Goal: Task Accomplishment & Management: Manage account settings

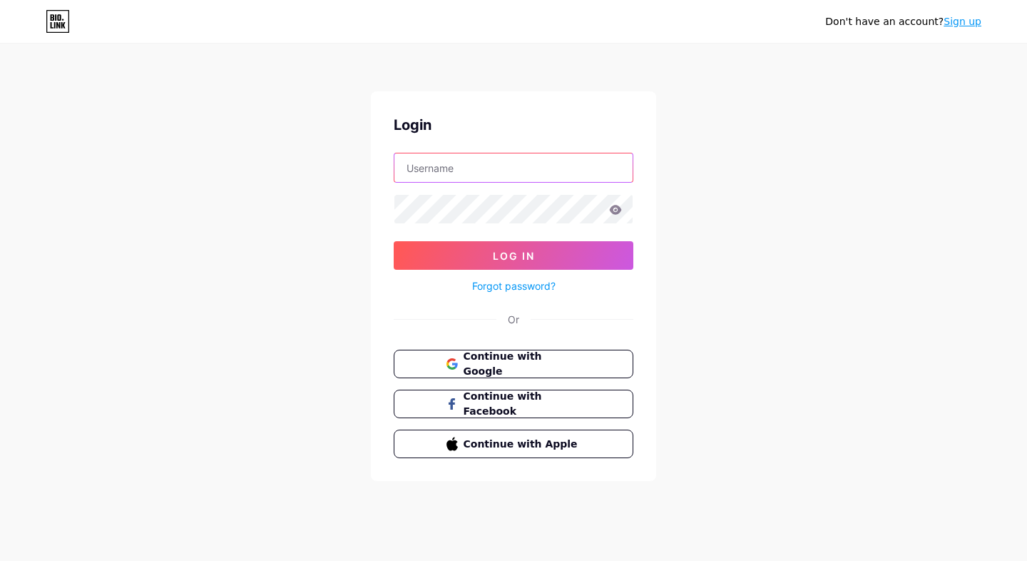
type input "[EMAIL_ADDRESS][DOMAIN_NAME]"
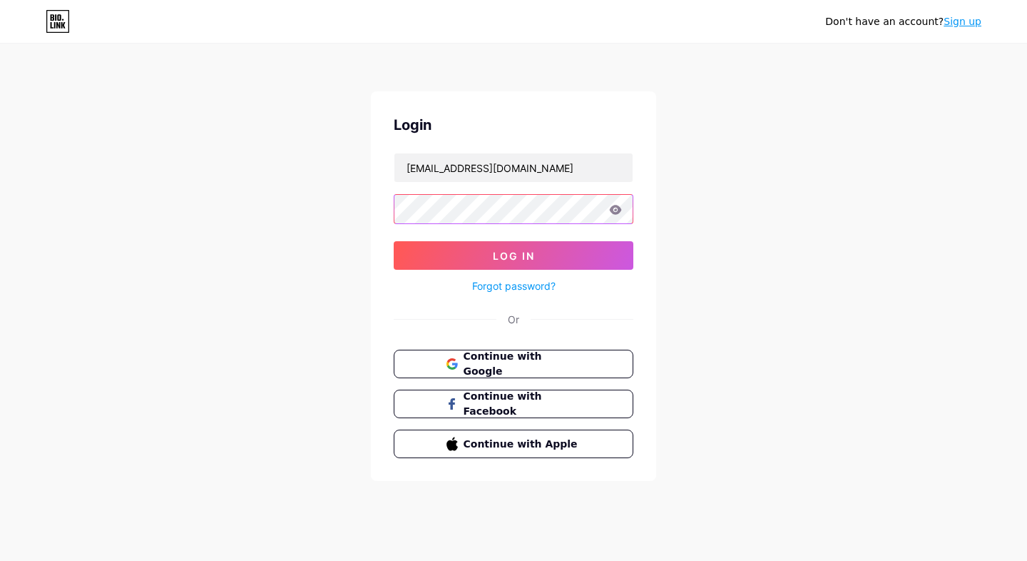
click at [514, 255] on button "Log In" at bounding box center [514, 255] width 240 height 29
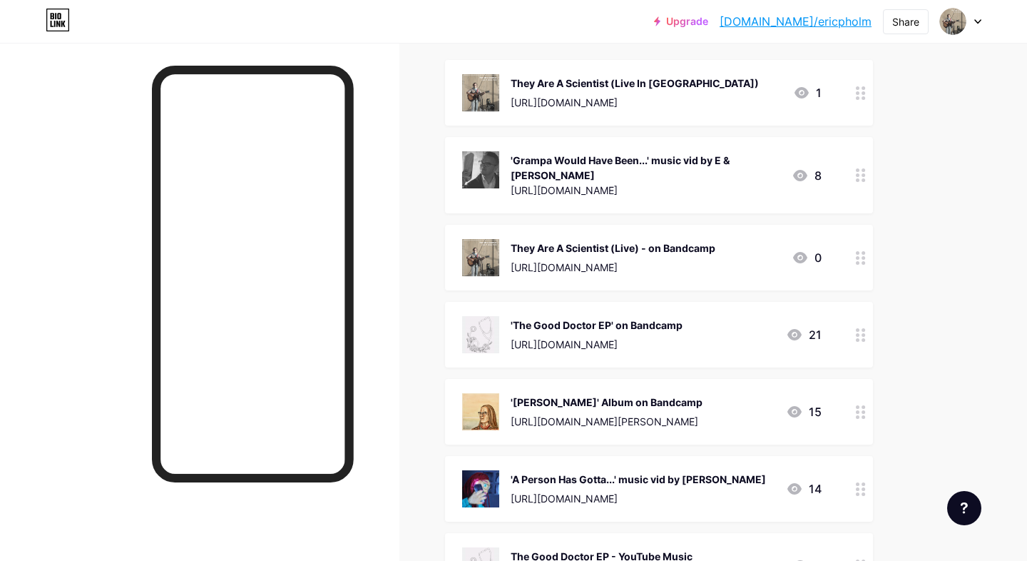
scroll to position [213, 0]
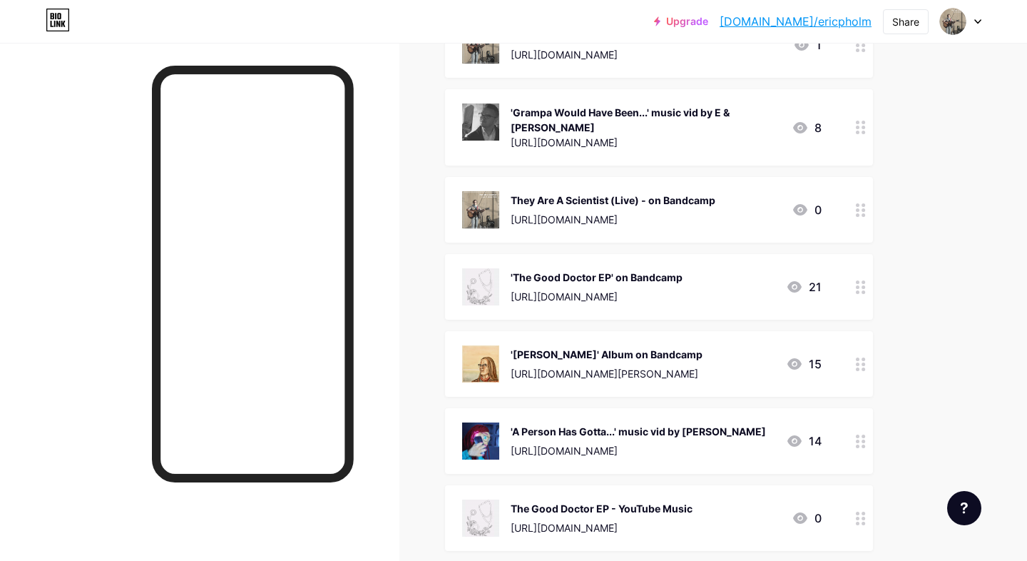
drag, startPoint x: 864, startPoint y: 352, endPoint x: 857, endPoint y: 255, distance: 97.3
click at [857, 255] on span "They Are A Scientist (Live In [GEOGRAPHIC_DATA]) [URL][DOMAIN_NAME] 1 'Grampa W…" at bounding box center [659, 363] width 428 height 703
click at [929, 302] on div "Links Posts Design Subscribers Stats Settings + ADD LINK + ADD EMBED + Add head…" at bounding box center [466, 463] width 933 height 1266
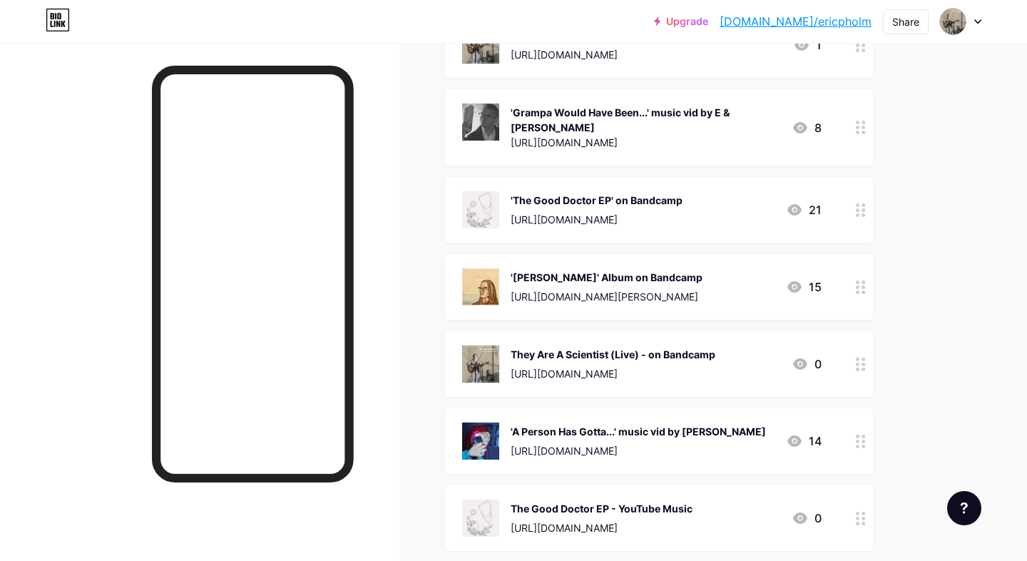
drag, startPoint x: 860, startPoint y: 282, endPoint x: 861, endPoint y: 252, distance: 30.0
click at [861, 254] on div at bounding box center [861, 287] width 24 height 66
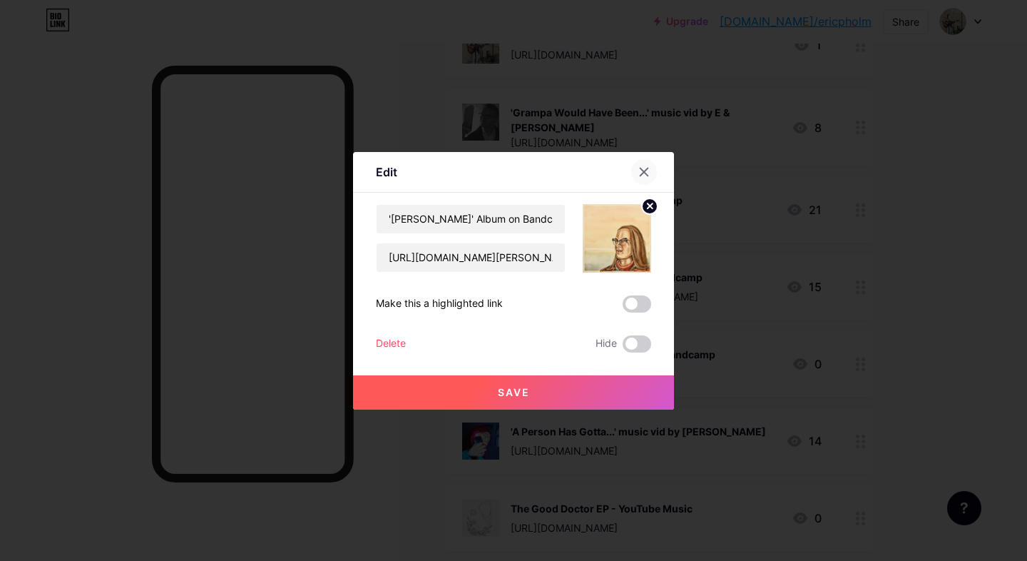
click at [641, 168] on icon at bounding box center [645, 172] width 8 height 8
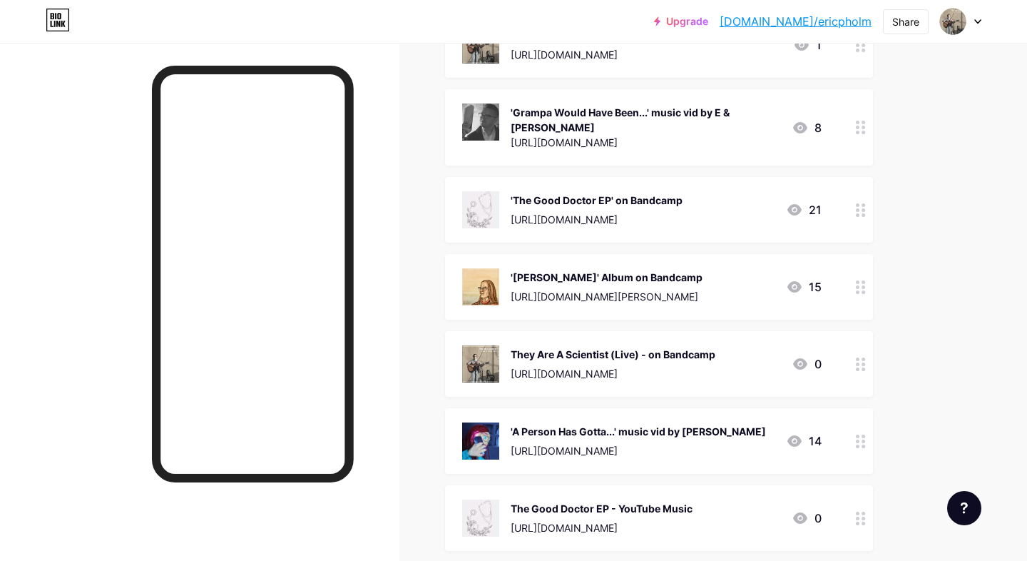
click at [716, 350] on div "They Are A Scientist (Live) - on Bandcamp" at bounding box center [613, 354] width 205 height 15
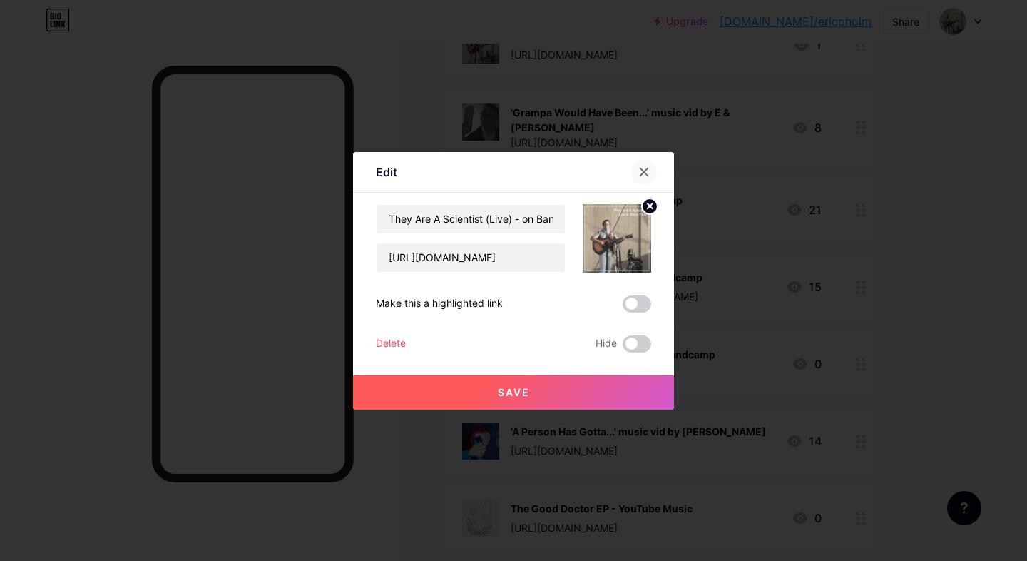
click at [649, 170] on icon at bounding box center [643, 171] width 11 height 11
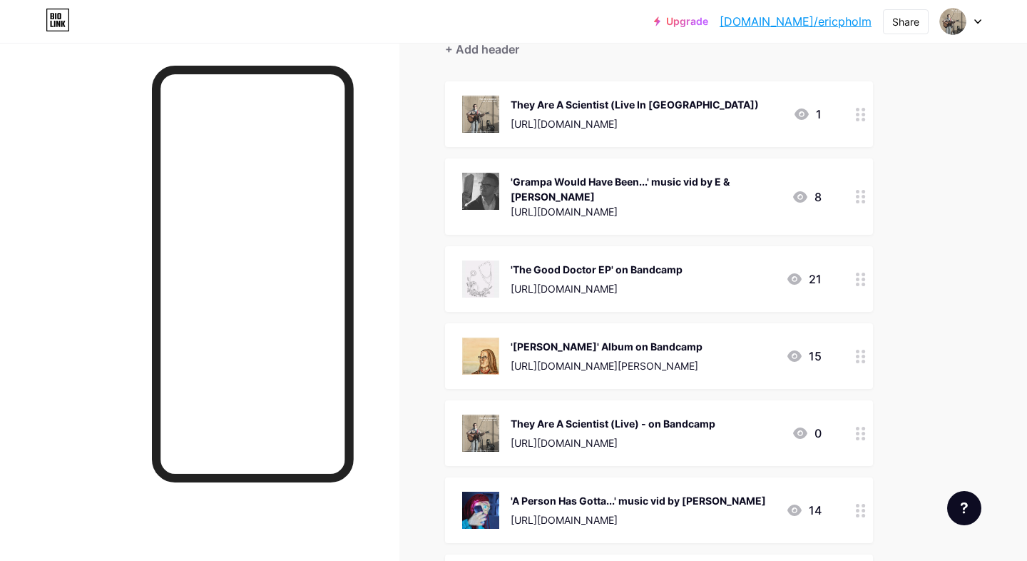
scroll to position [146, 0]
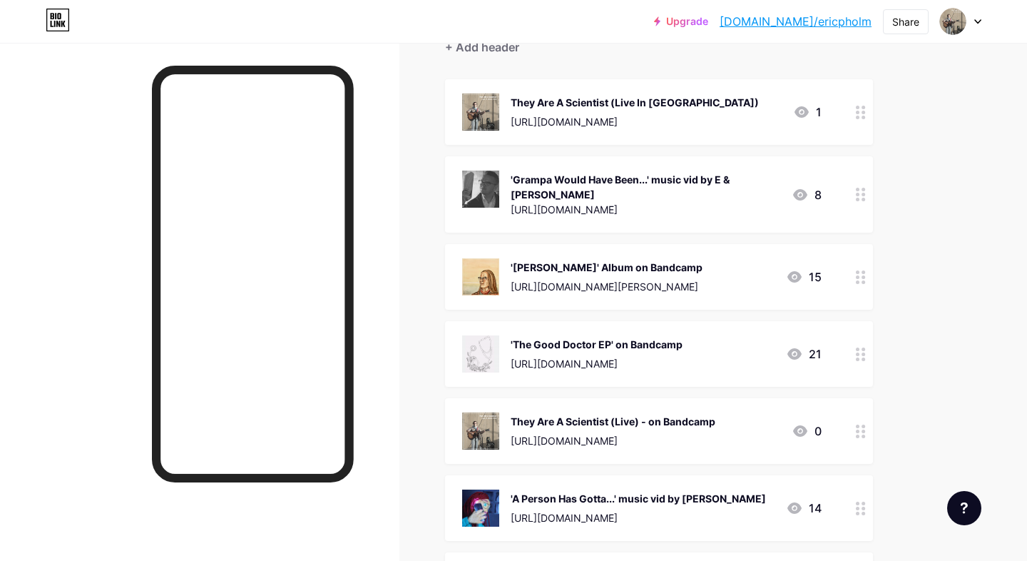
drag, startPoint x: 858, startPoint y: 270, endPoint x: 853, endPoint y: 139, distance: 130.6
click at [853, 139] on span "They Are A Scientist (Live In [GEOGRAPHIC_DATA]) [URL][DOMAIN_NAME] 1 'Grampa W…" at bounding box center [659, 430] width 428 height 703
drag, startPoint x: 860, startPoint y: 269, endPoint x: 867, endPoint y: 222, distance: 47.7
click at [867, 222] on span "They Are A Scientist (Live In [GEOGRAPHIC_DATA]) [URL][DOMAIN_NAME] 1 'Grampa W…" at bounding box center [659, 430] width 428 height 703
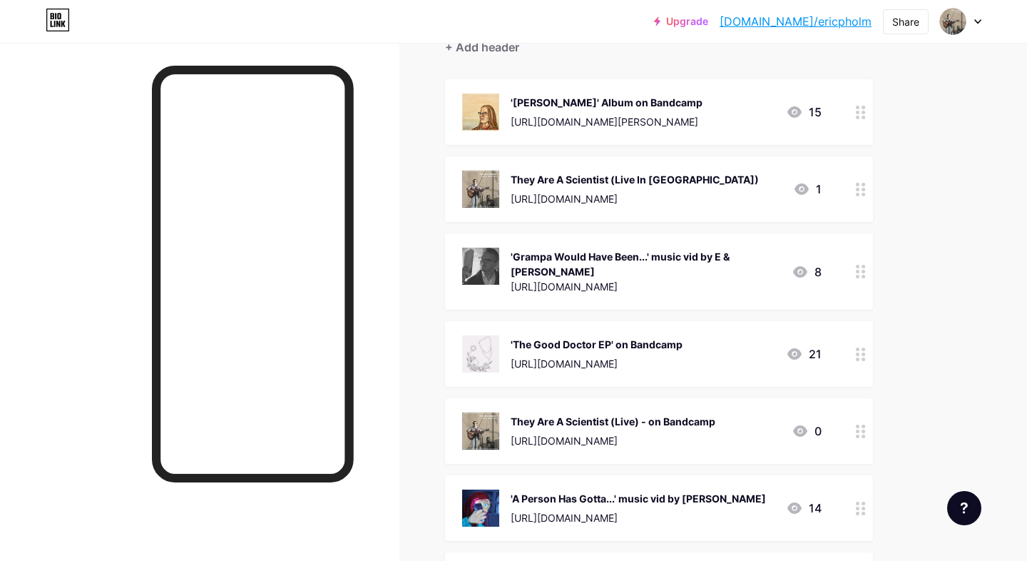
drag, startPoint x: 863, startPoint y: 272, endPoint x: 831, endPoint y: 208, distance: 71.1
click at [831, 208] on span "'[PERSON_NAME]' Album on Bandcamp [URL][DOMAIN_NAME][PERSON_NAME] 15 They Are A…" at bounding box center [659, 430] width 428 height 703
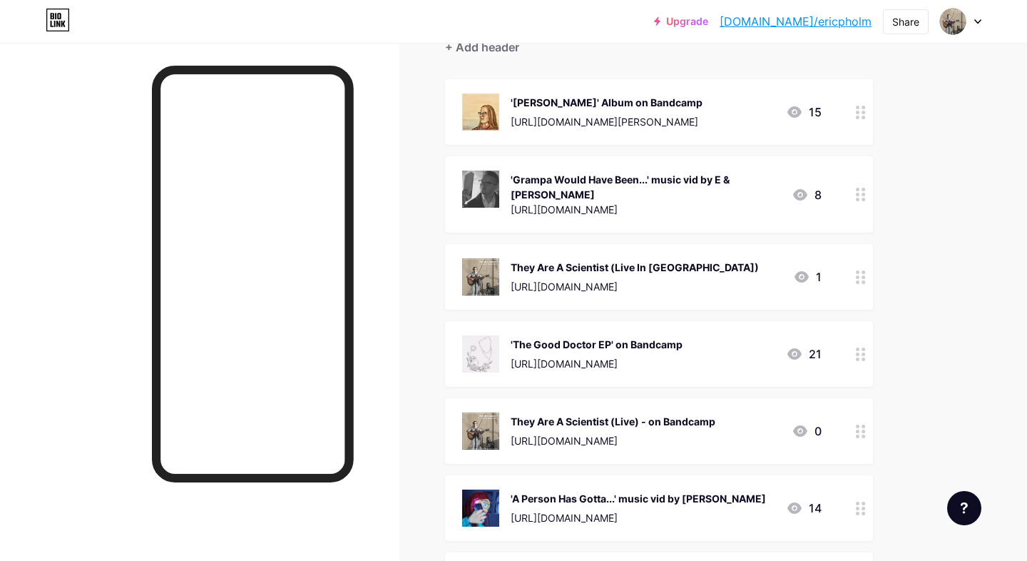
click at [659, 414] on div "They Are A Scientist (Live) - on Bandcamp" at bounding box center [613, 421] width 205 height 15
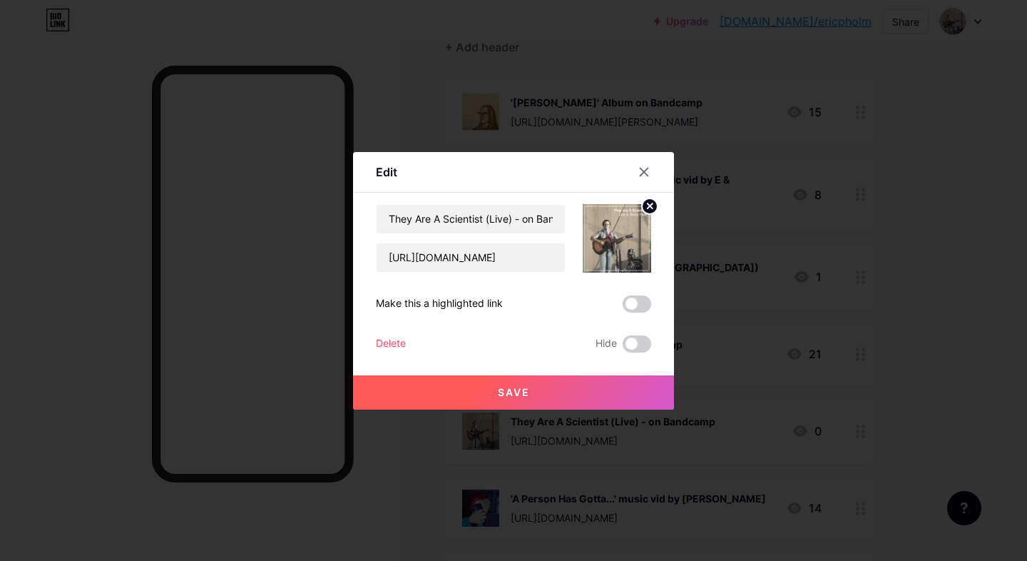
click at [387, 345] on div "Delete" at bounding box center [391, 343] width 30 height 17
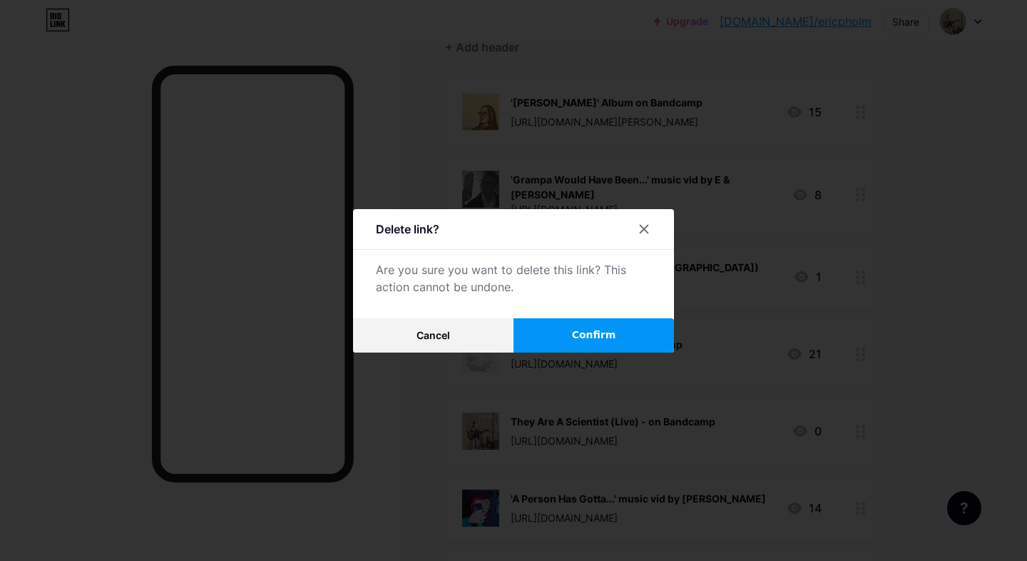
click at [598, 336] on span "Confirm" at bounding box center [594, 334] width 44 height 15
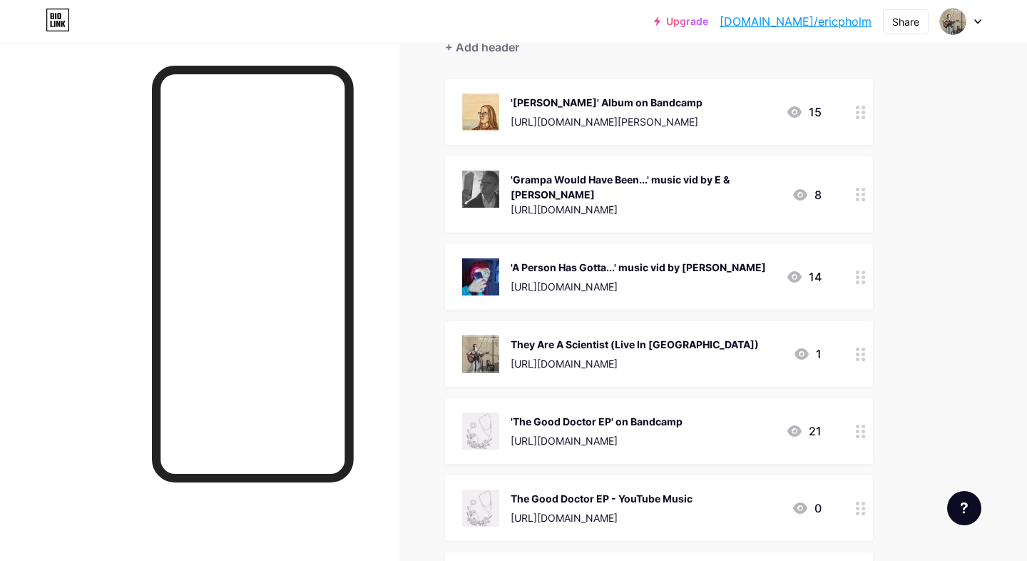
click at [853, 419] on div at bounding box center [861, 431] width 24 height 66
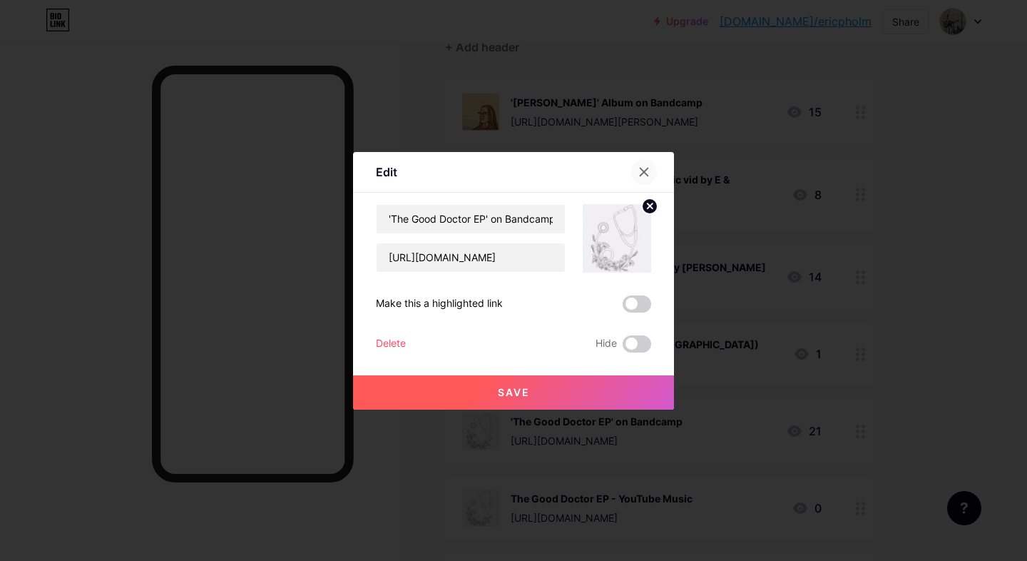
click at [643, 170] on icon at bounding box center [645, 172] width 8 height 8
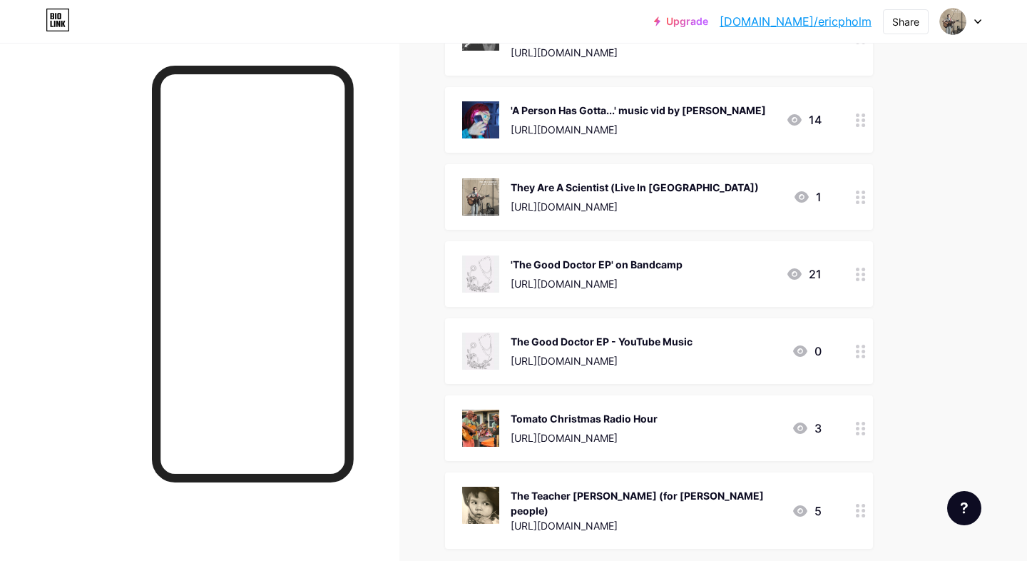
scroll to position [305, 0]
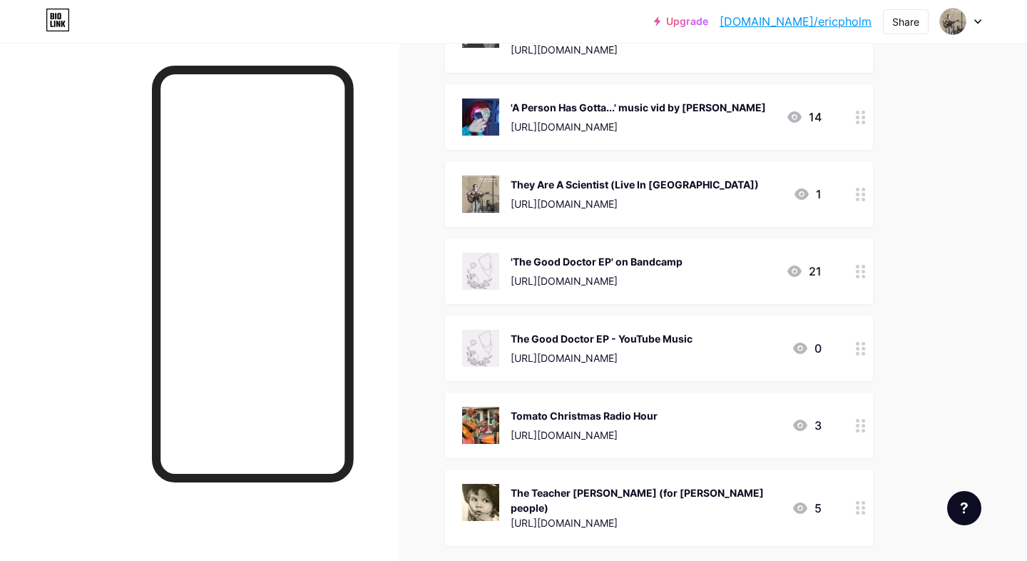
click at [683, 331] on div "The Good Doctor EP - YouTube Music" at bounding box center [602, 338] width 182 height 15
click at [397, 341] on div "Delete" at bounding box center [391, 343] width 30 height 17
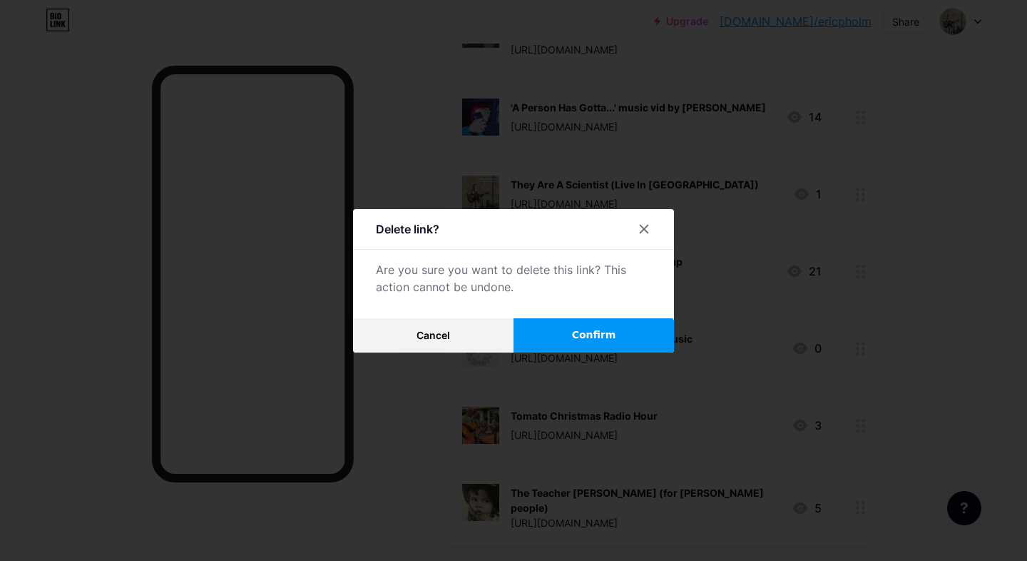
click at [602, 337] on span "Confirm" at bounding box center [594, 334] width 44 height 15
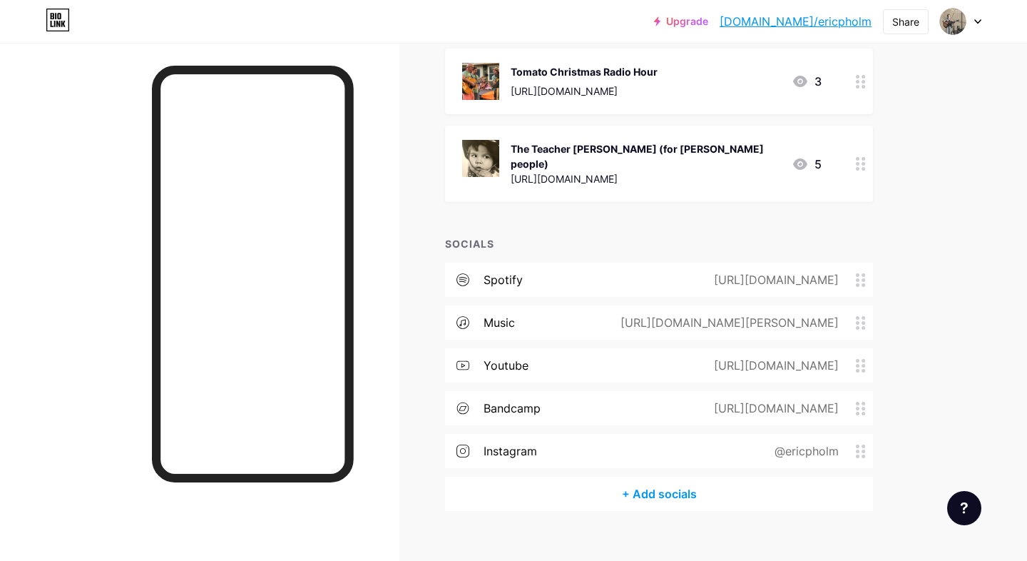
scroll to position [571, 0]
click at [807, 357] on div "[URL][DOMAIN_NAME]" at bounding box center [773, 365] width 165 height 17
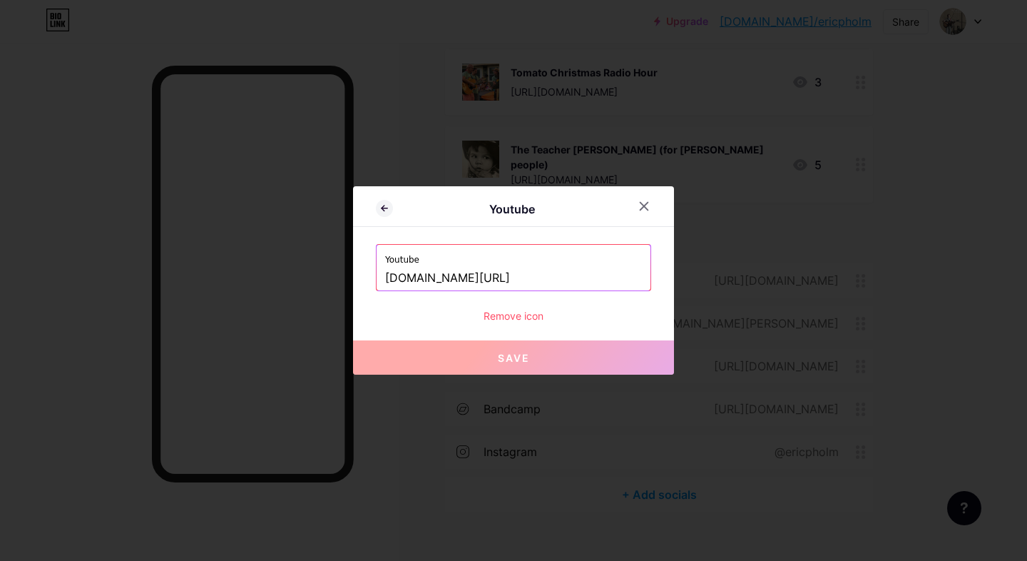
click at [500, 275] on input "[DOMAIN_NAME][URL]" at bounding box center [513, 278] width 257 height 24
paste input "[URL][DOMAIN_NAME]"
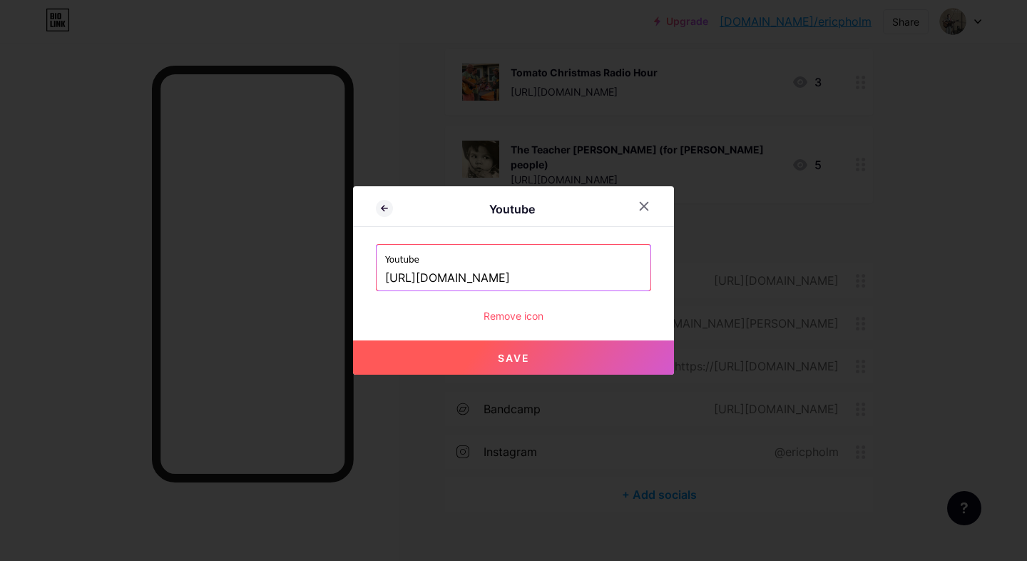
type input "[URL][DOMAIN_NAME]"
click at [519, 357] on span "Save" at bounding box center [514, 358] width 32 height 12
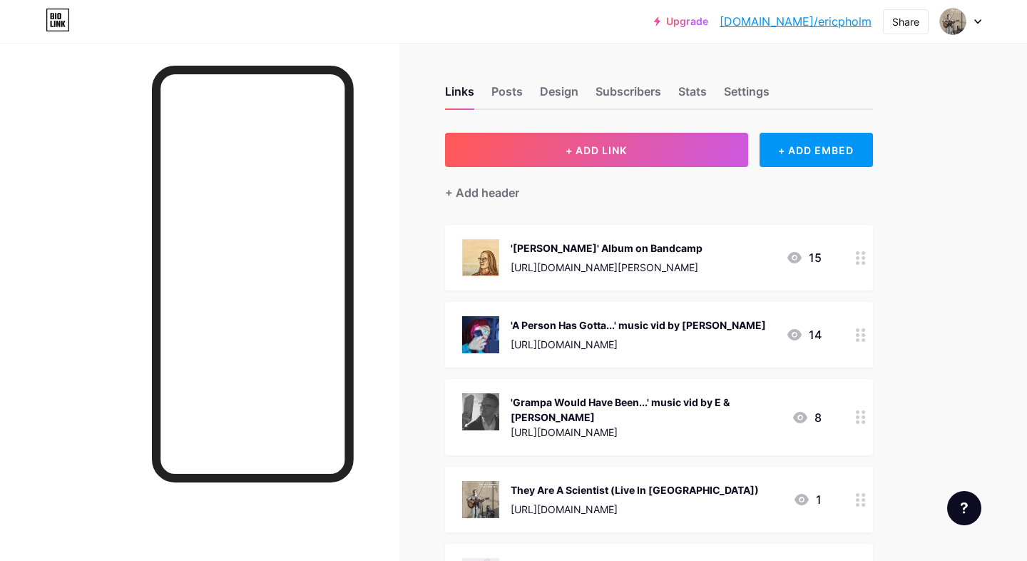
scroll to position [0, 0]
click at [516, 94] on div "Posts" at bounding box center [507, 96] width 31 height 26
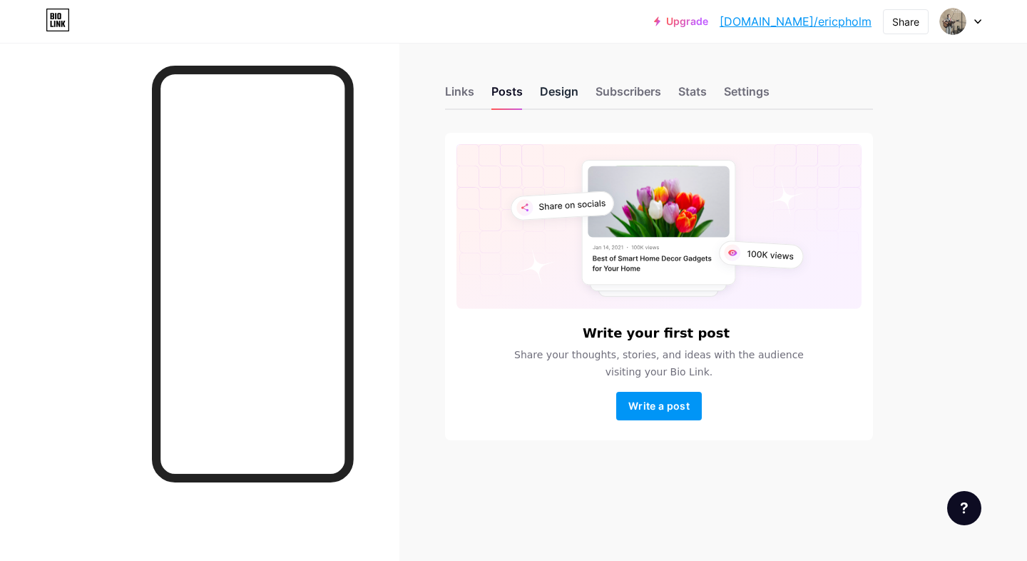
click at [554, 94] on div "Design" at bounding box center [559, 96] width 39 height 26
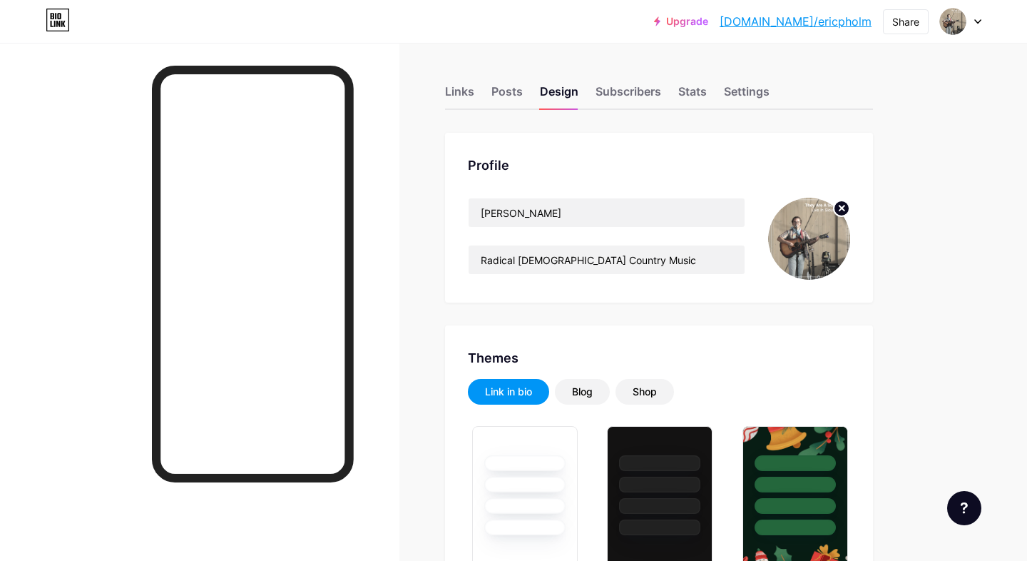
click at [842, 210] on circle at bounding box center [842, 208] width 16 height 16
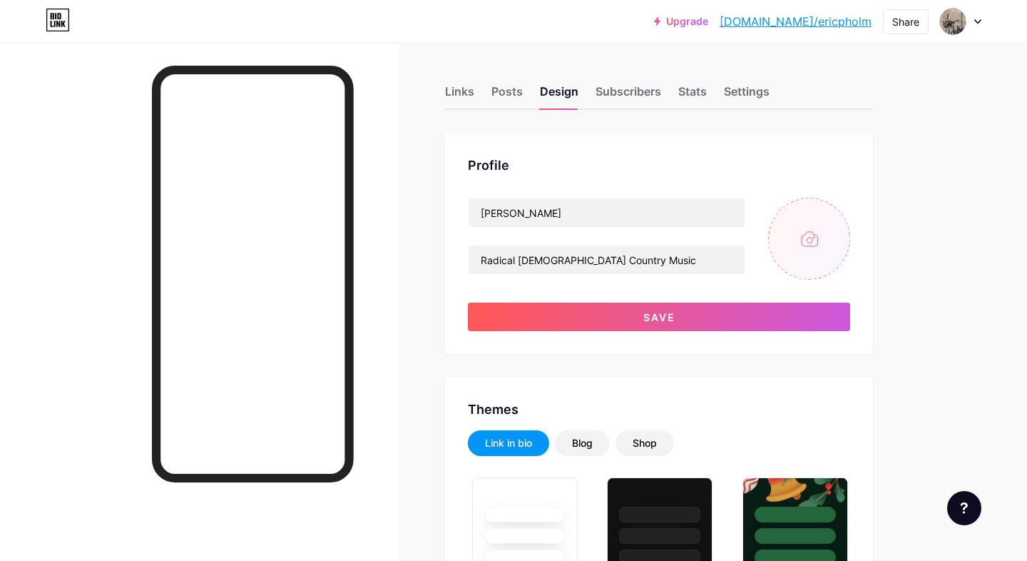
click at [803, 245] on input "file" at bounding box center [809, 239] width 82 height 82
type input "C:\fakepath\RQCM Cover Art (final [DATE]).jpg"
click at [818, 242] on img at bounding box center [809, 239] width 82 height 82
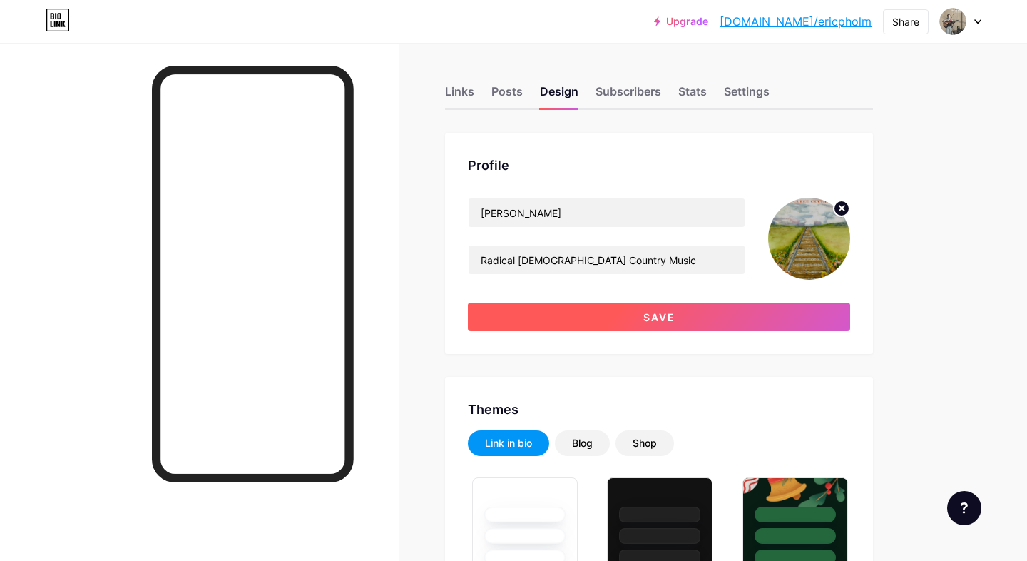
click at [671, 313] on span "Save" at bounding box center [659, 317] width 32 height 12
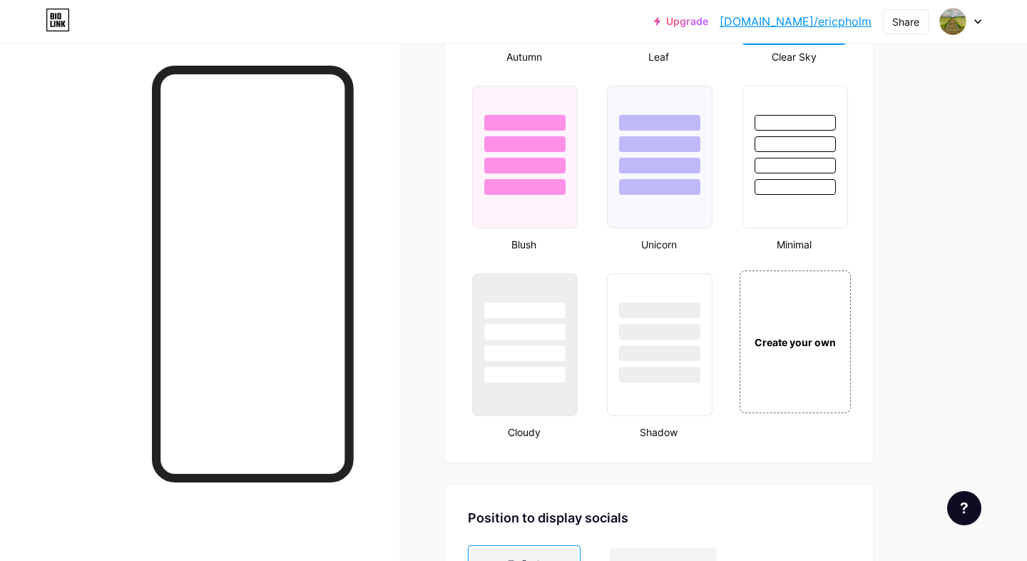
scroll to position [1477, 0]
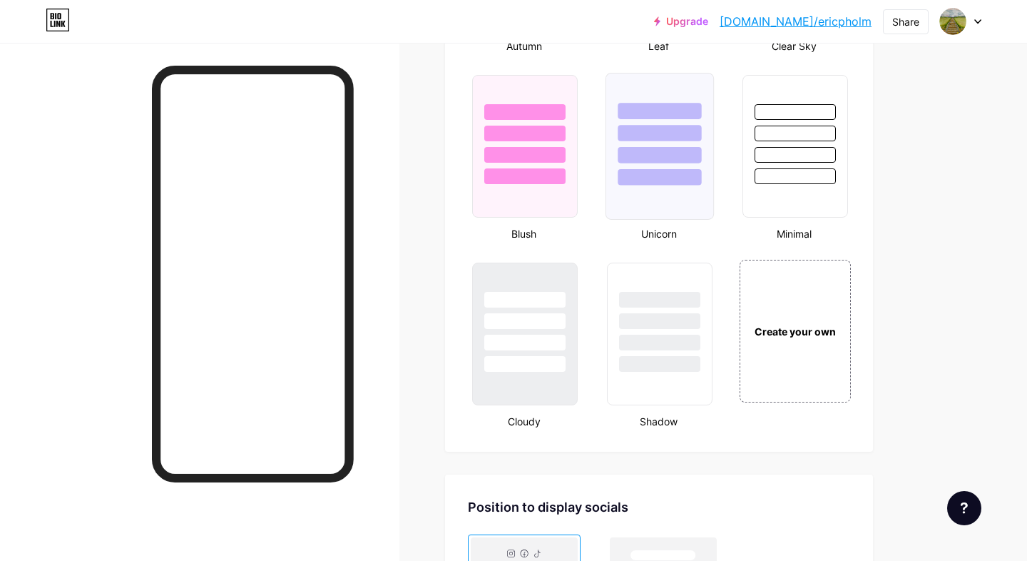
click at [658, 188] on div at bounding box center [660, 146] width 108 height 147
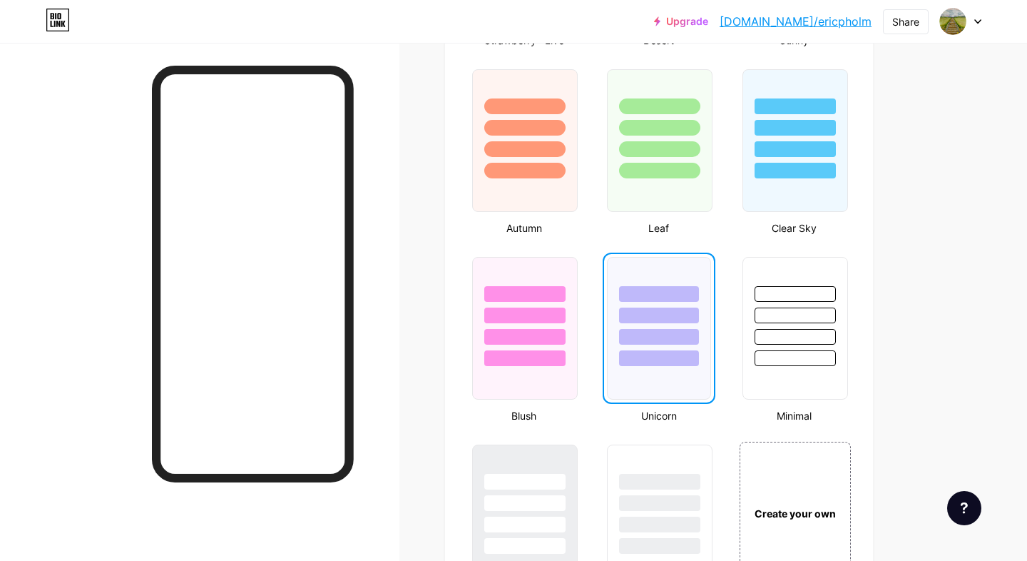
scroll to position [1290, 0]
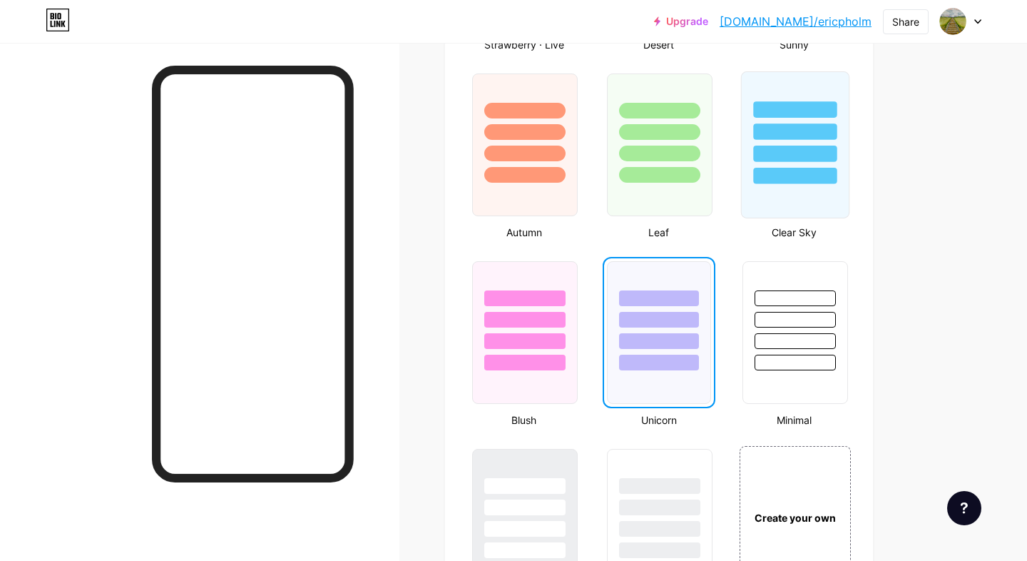
click at [830, 158] on div at bounding box center [794, 154] width 83 height 16
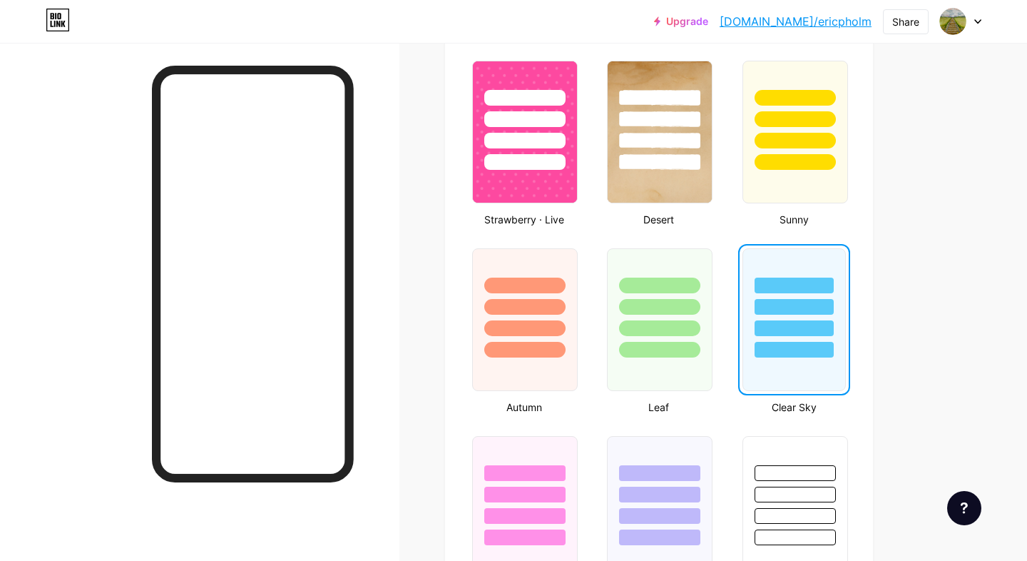
scroll to position [966, 0]
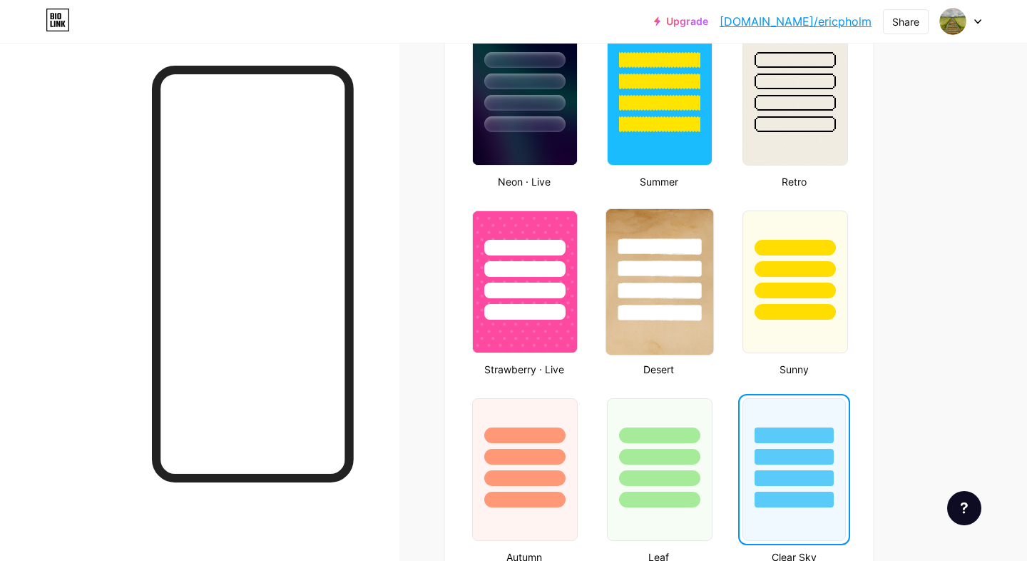
click at [644, 294] on div at bounding box center [659, 290] width 83 height 16
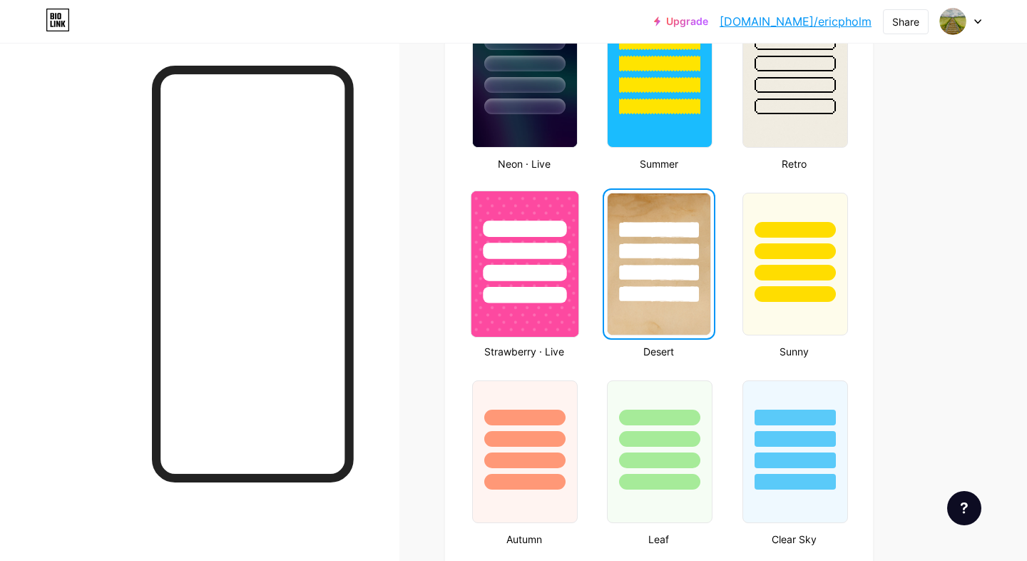
scroll to position [984, 0]
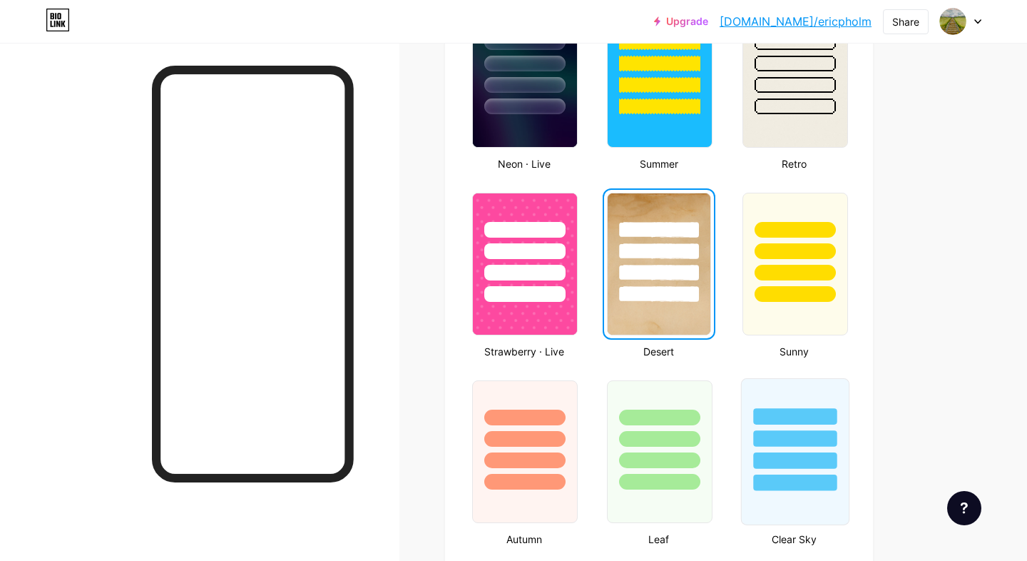
click at [790, 429] on div at bounding box center [794, 435] width 107 height 112
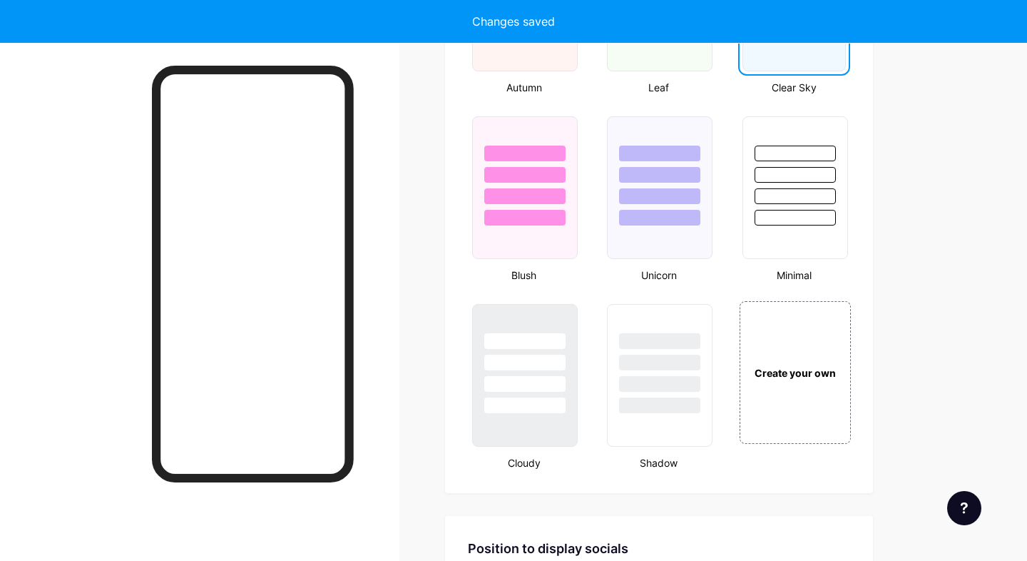
scroll to position [1430, 0]
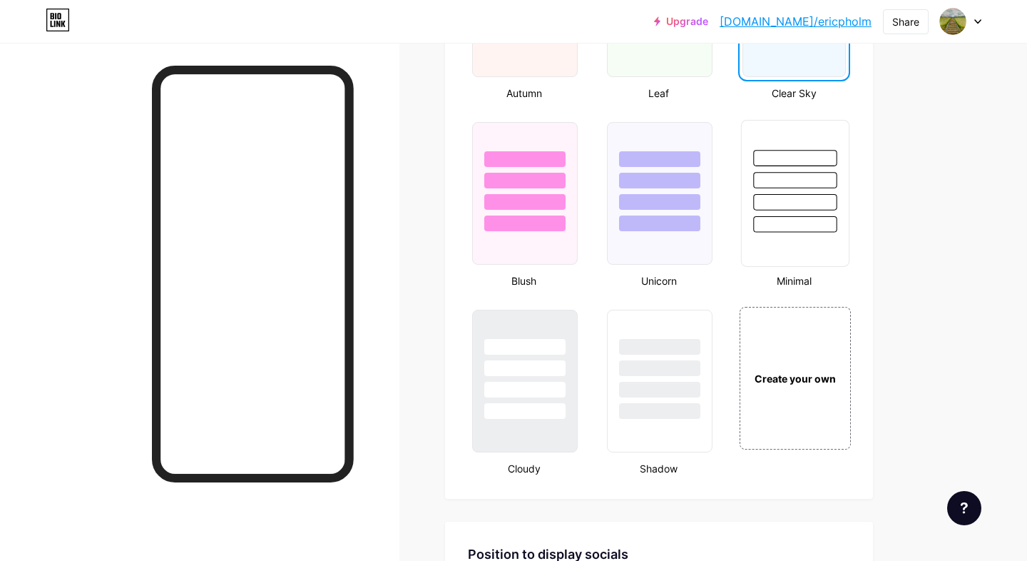
click at [813, 205] on div at bounding box center [794, 202] width 83 height 16
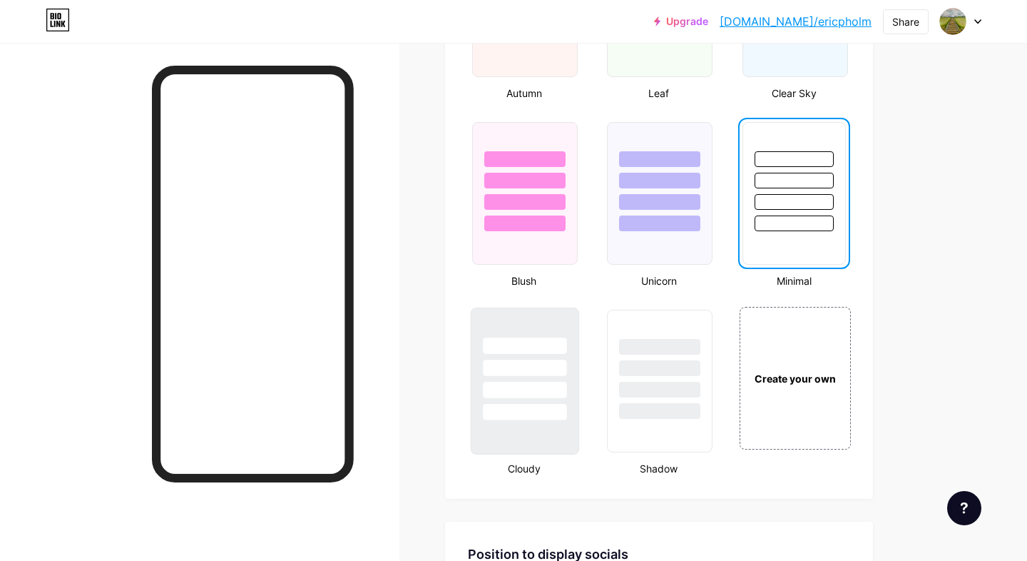
click at [482, 393] on div at bounding box center [525, 364] width 107 height 112
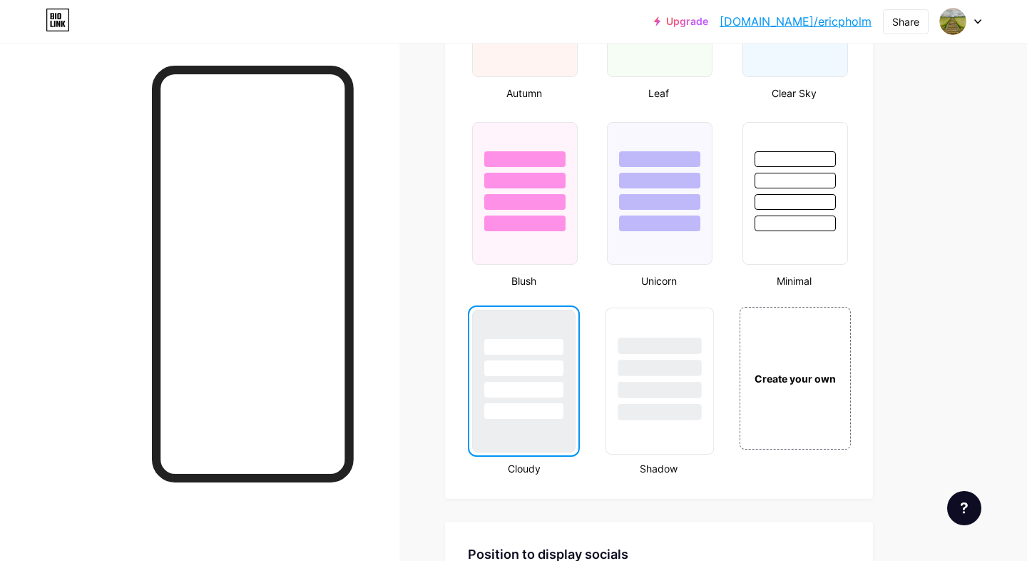
click at [688, 366] on div at bounding box center [659, 368] width 83 height 16
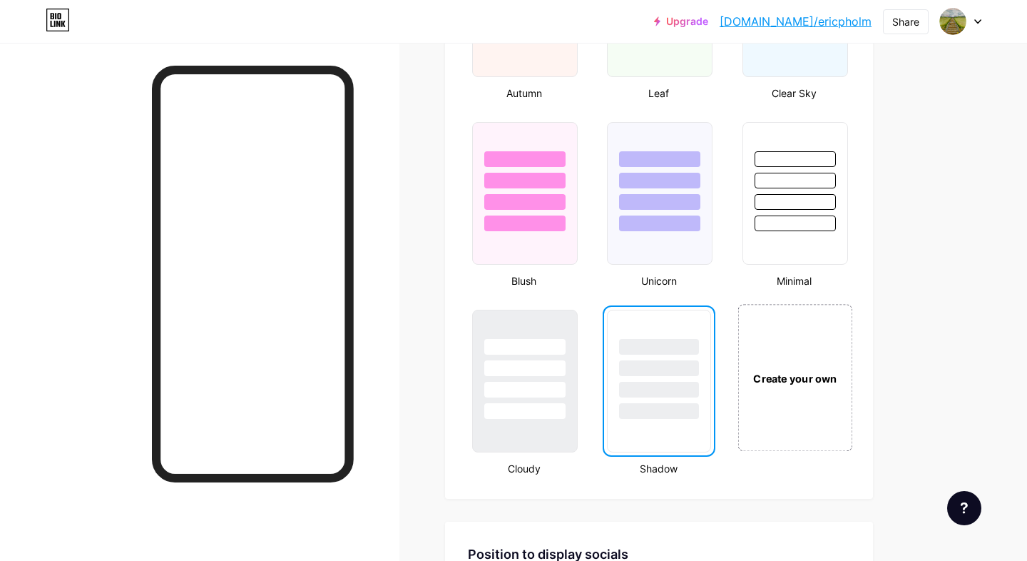
click at [813, 377] on div "Create your own" at bounding box center [794, 378] width 107 height 16
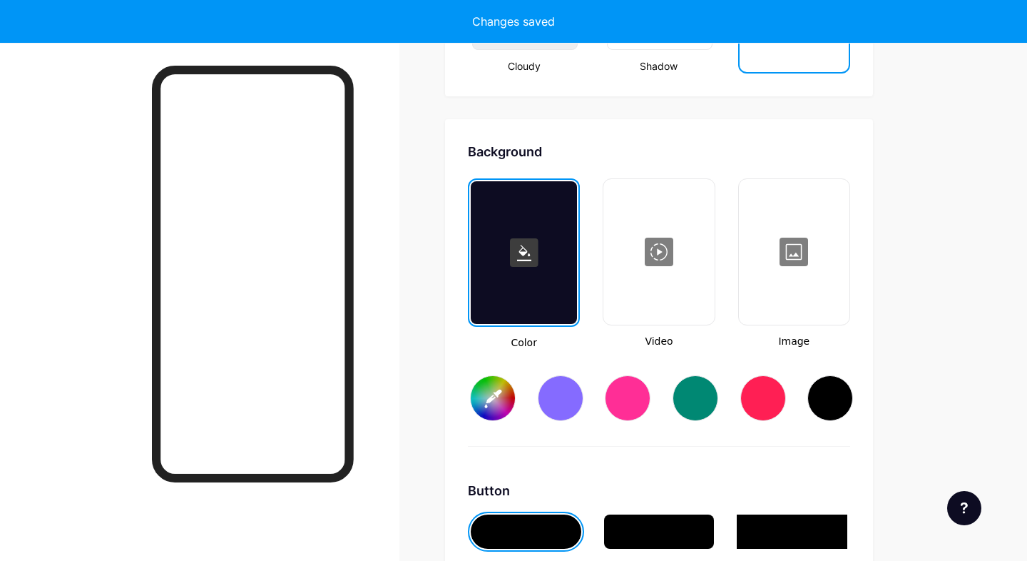
scroll to position [1894, 0]
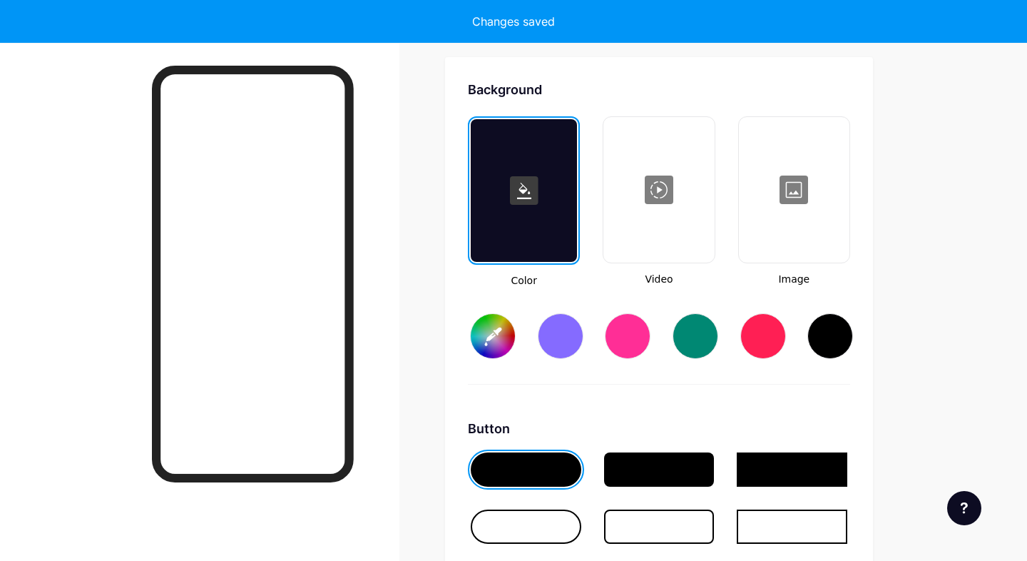
type input "#ffffff"
type input "#000000"
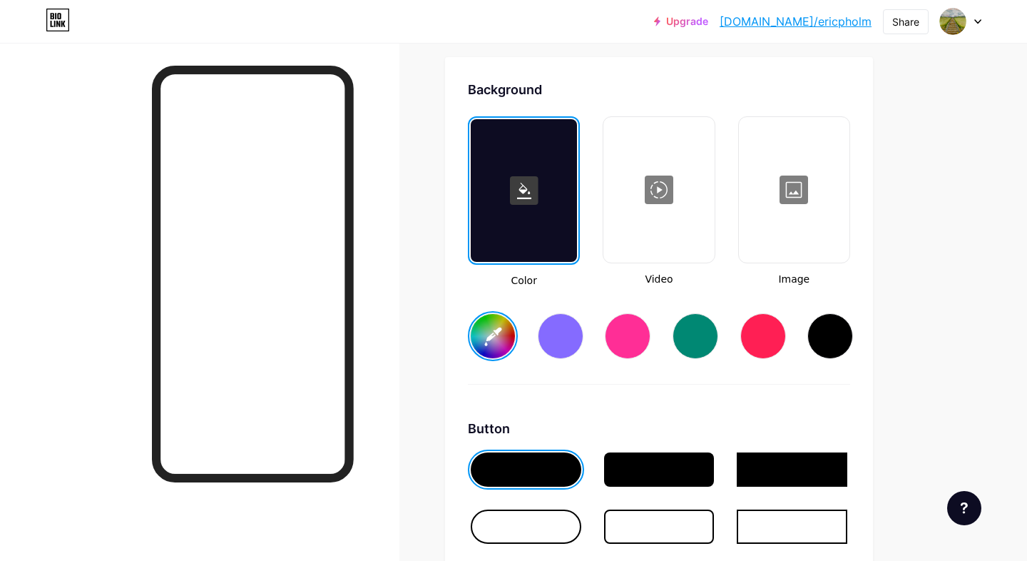
click at [556, 340] on div at bounding box center [561, 336] width 46 height 46
click at [499, 335] on input "#856bff" at bounding box center [493, 336] width 44 height 44
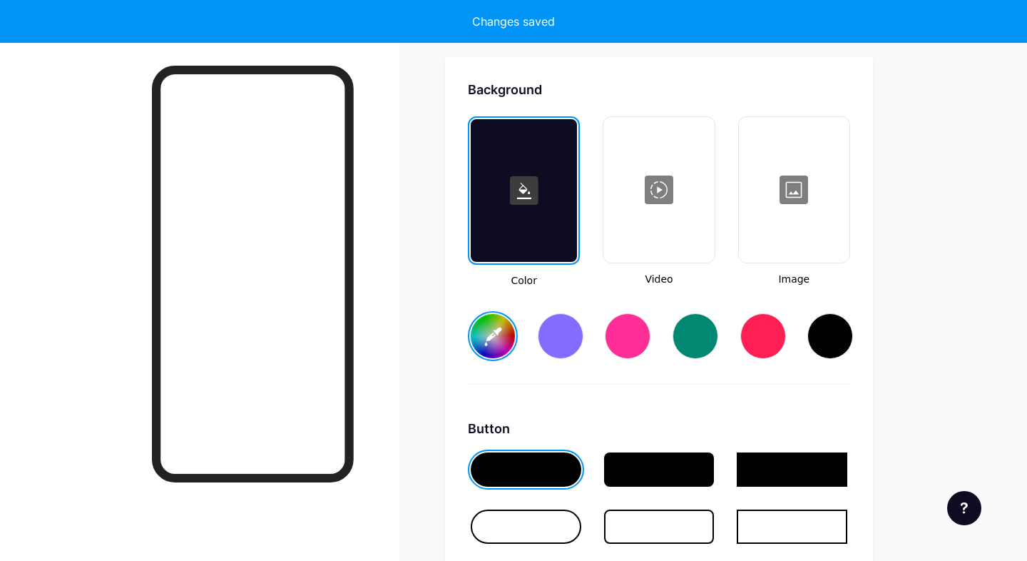
type input "#a1def9"
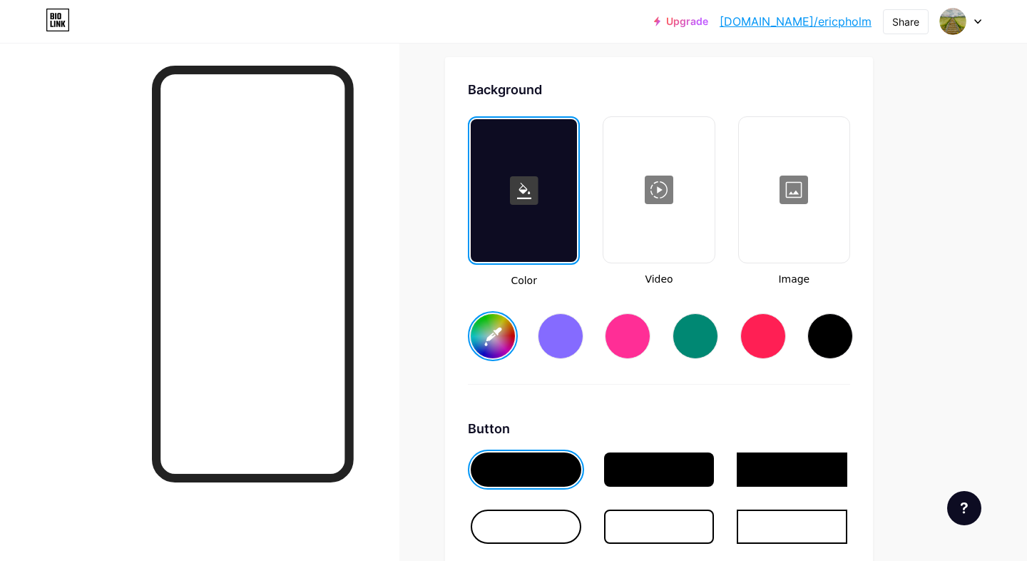
click at [676, 228] on div at bounding box center [659, 189] width 108 height 143
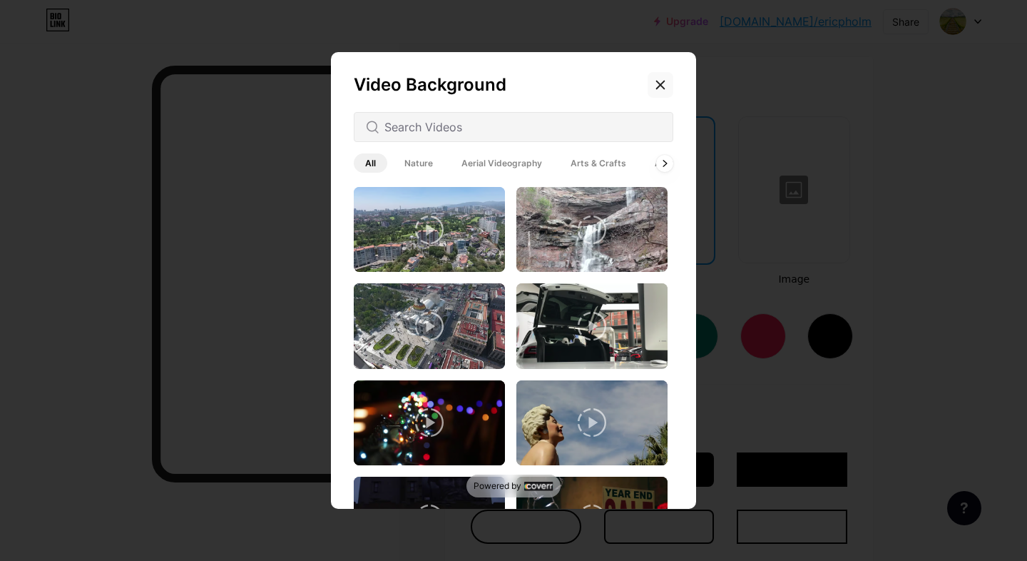
click at [665, 86] on icon at bounding box center [660, 84] width 11 height 11
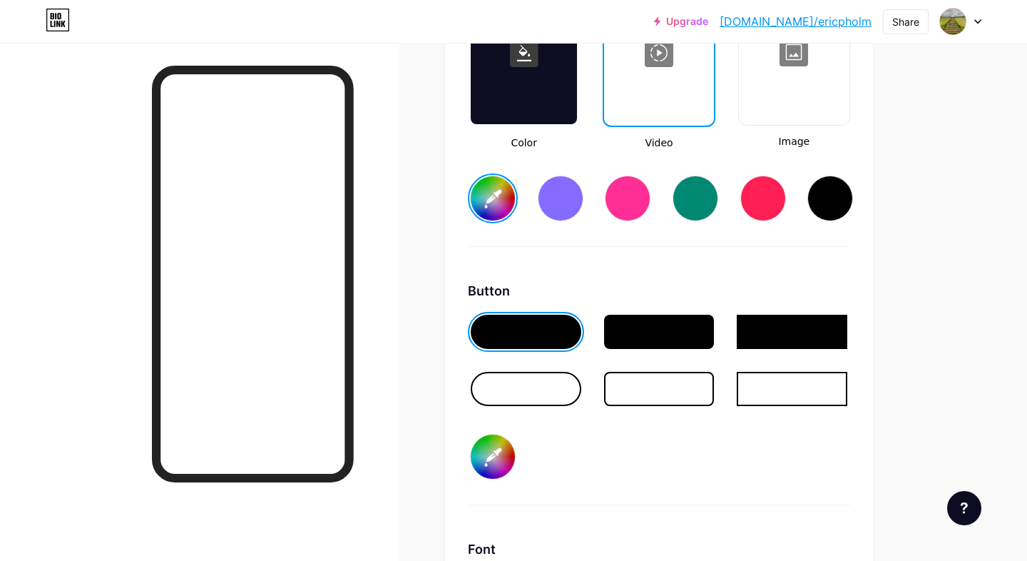
scroll to position [2036, 0]
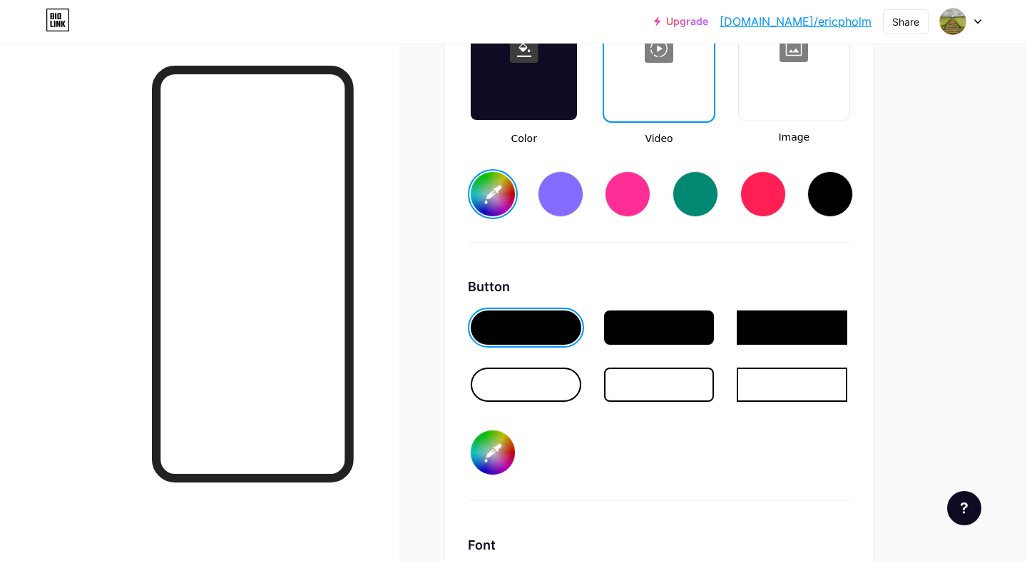
click at [492, 455] on input "#000000" at bounding box center [493, 452] width 44 height 44
type input "#00fef0"
type input "#a1def9"
type input "#01feef"
type input "#a1def9"
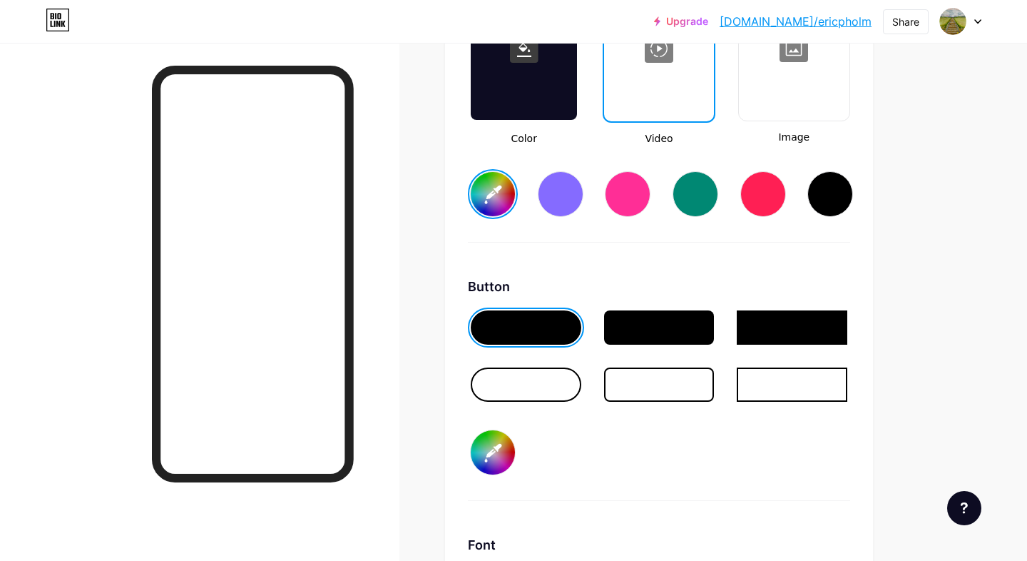
type input "#01fcef"
type input "#a1def9"
type input "#01fbea"
type input "#a1def9"
type input "#03fce7"
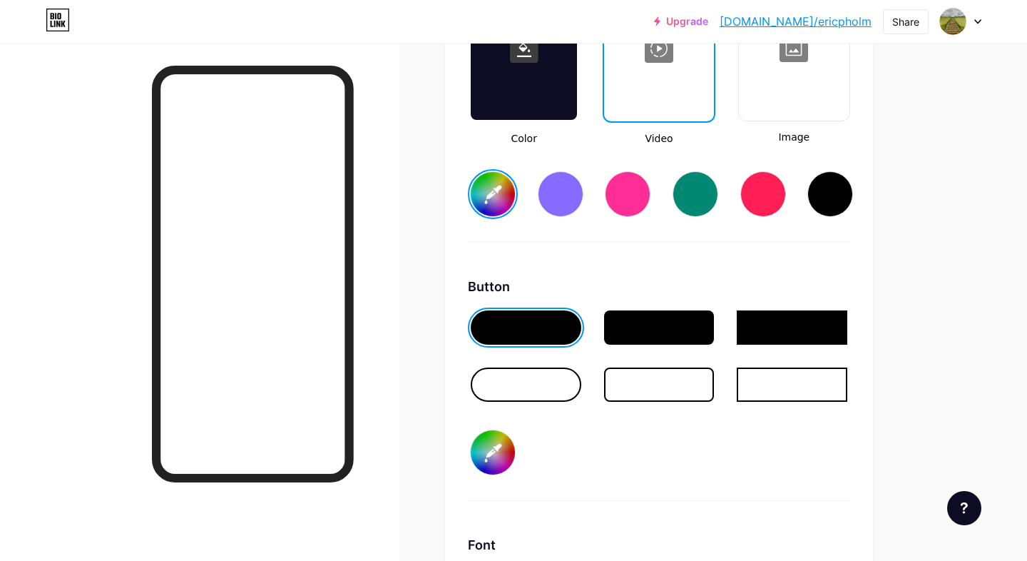
type input "#a1def9"
type input "#04fae4"
type input "#a1def9"
type input "#06f8dc"
type input "#a1def9"
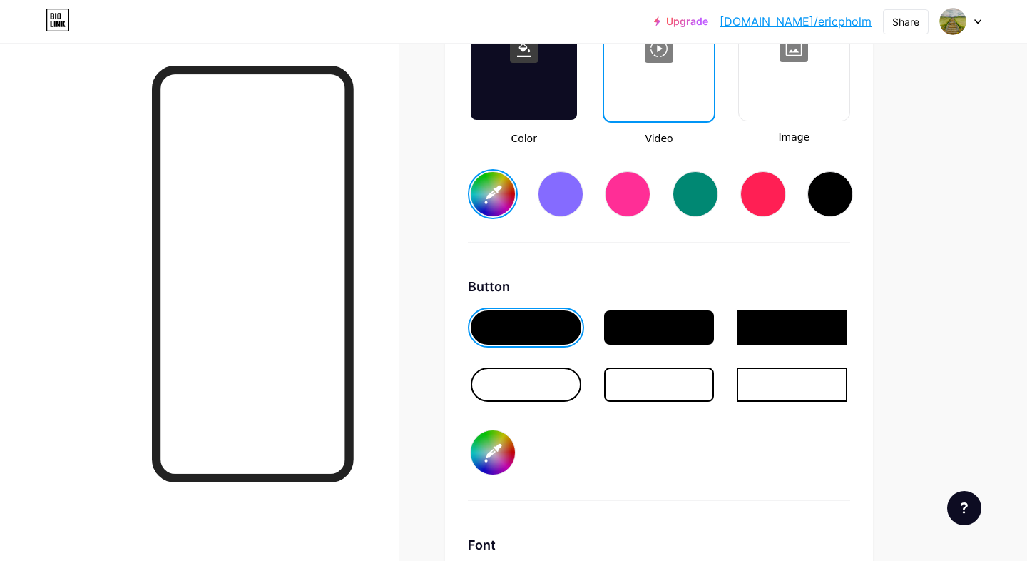
type input "#06f4d3"
type input "#a1def9"
type input "#08f2c5"
type input "#a1def9"
type input "#09eeb4"
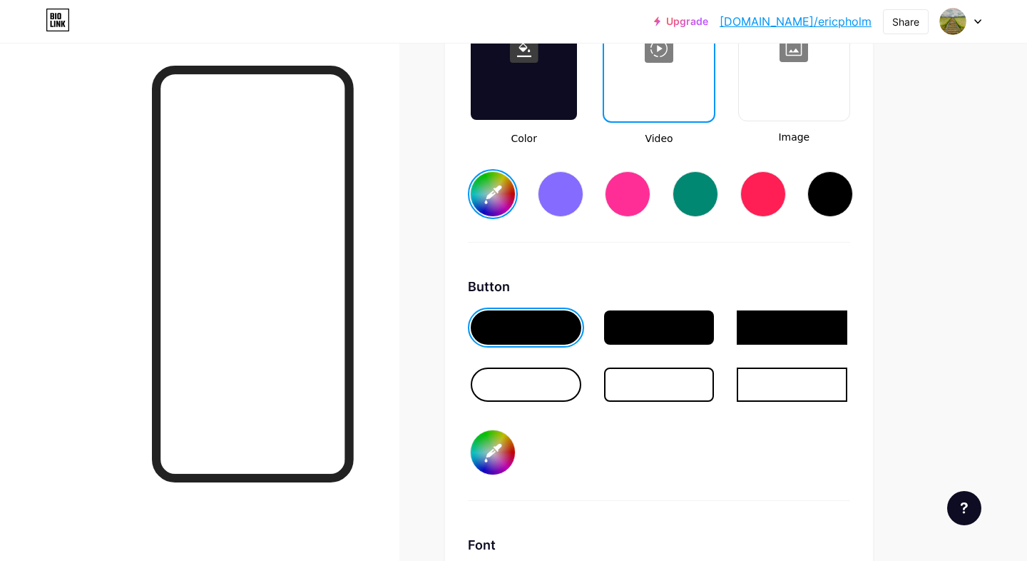
type input "#a1def9"
type input "#0aeca0"
type input "#a1def9"
type input "#0bea8d"
type input "#a1def9"
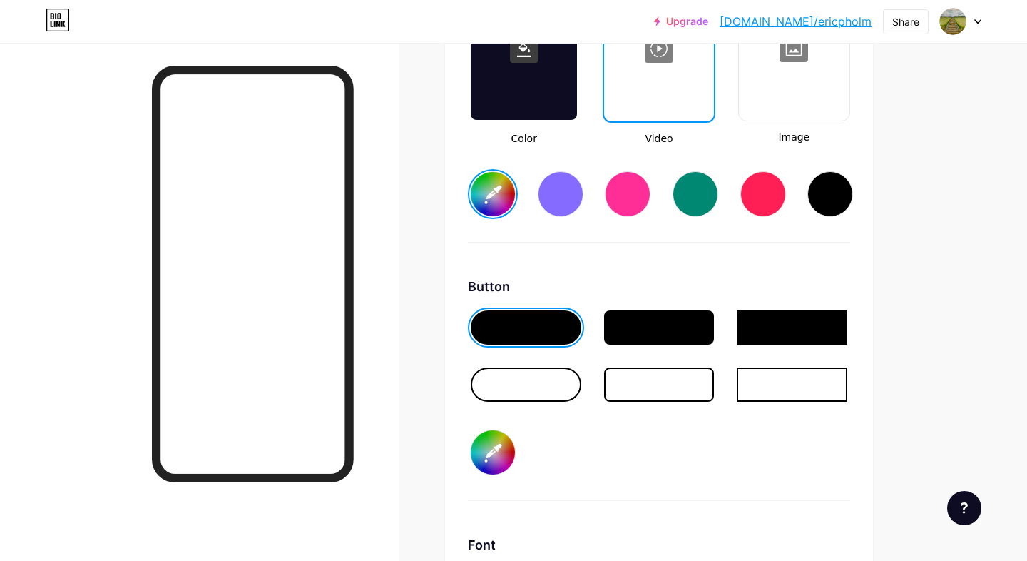
type input "#0be97e"
type input "#a1def9"
type input "#0ce86d"
type input "#a1def9"
type input "#0ce85e"
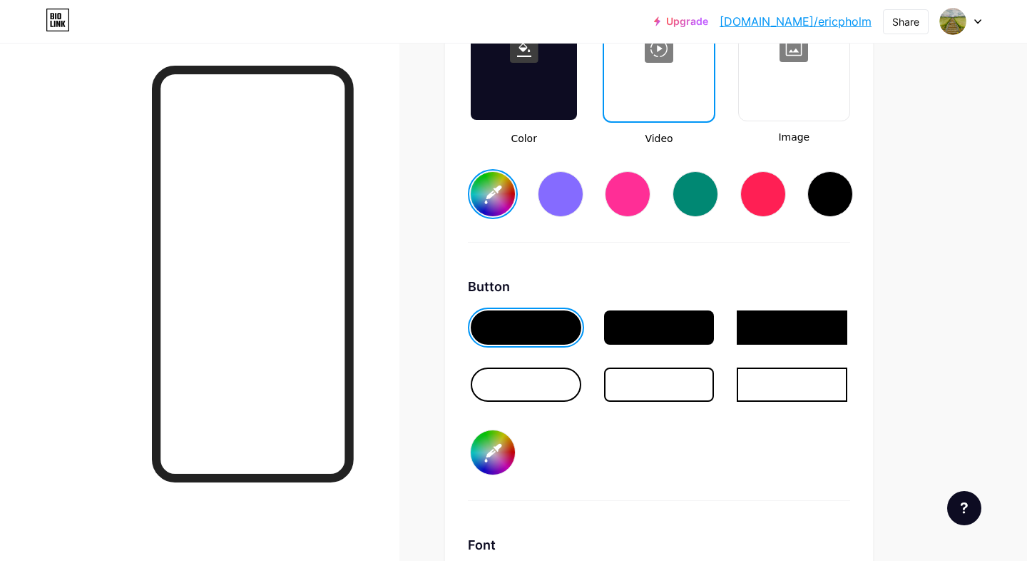
type input "#a1def9"
type input "#0be855"
type input "#a1def9"
type input "#0be94d"
type input "#a1def9"
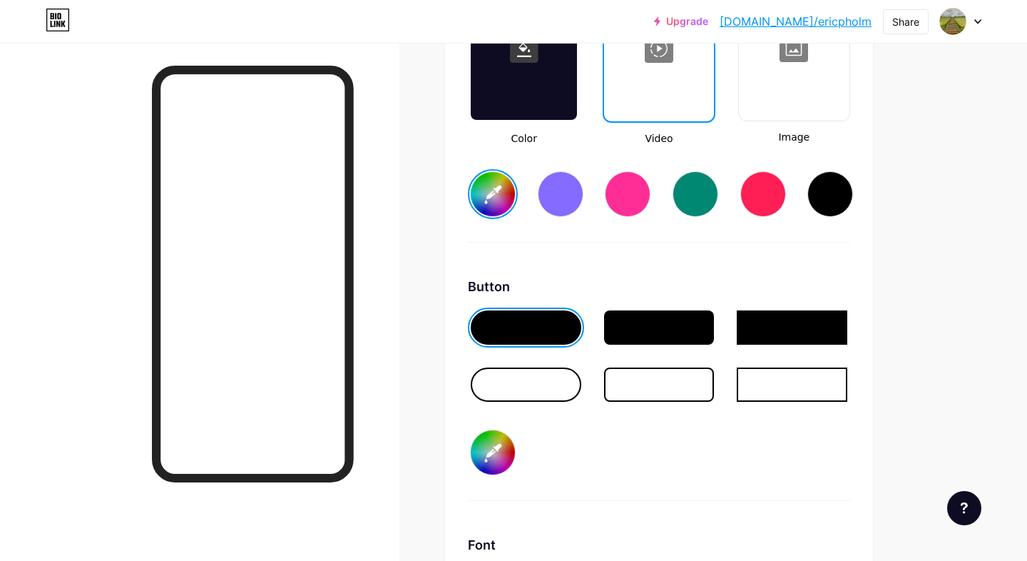
type input "#0aec49"
type input "#a1def9"
type input "#09ee49"
type input "#a1def9"
type input "#08f149"
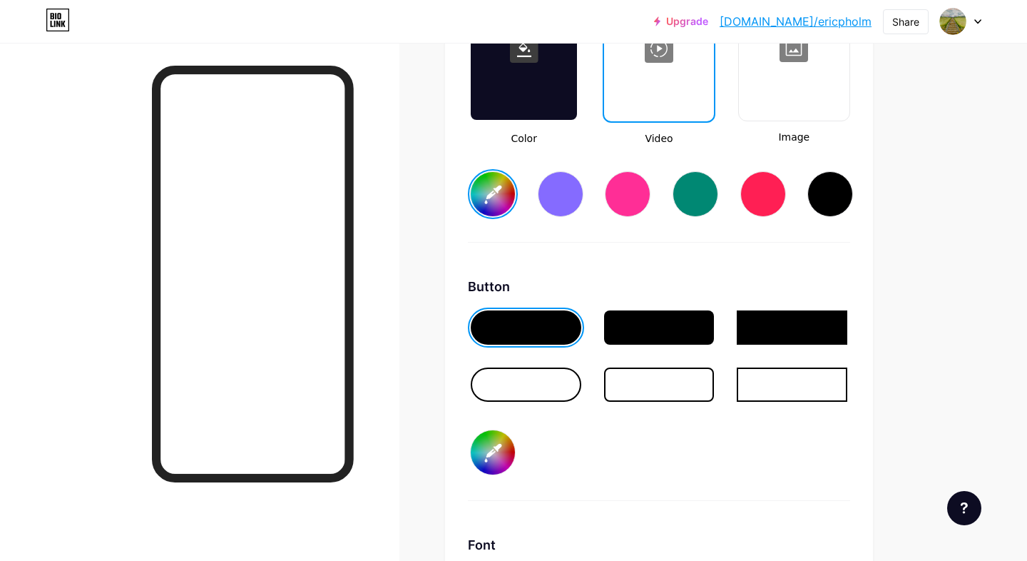
type input "#a1def9"
type input "#06f549"
type input "#a1def9"
type input "#06f84e"
type input "#a1def9"
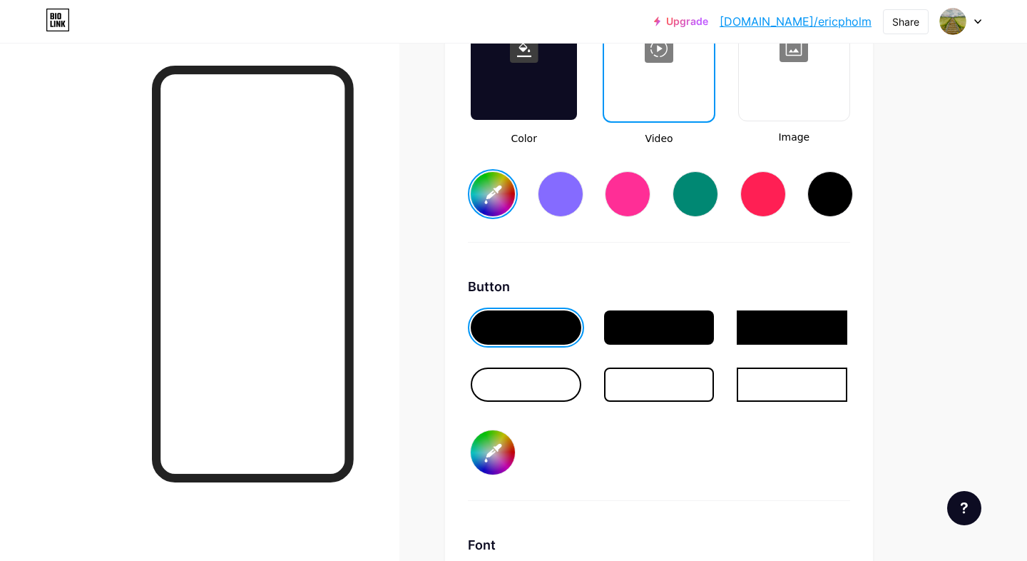
type input "#04fa5c"
type input "#a1def9"
type input "#01fc6f"
type input "#a1def9"
type input "#00fd86"
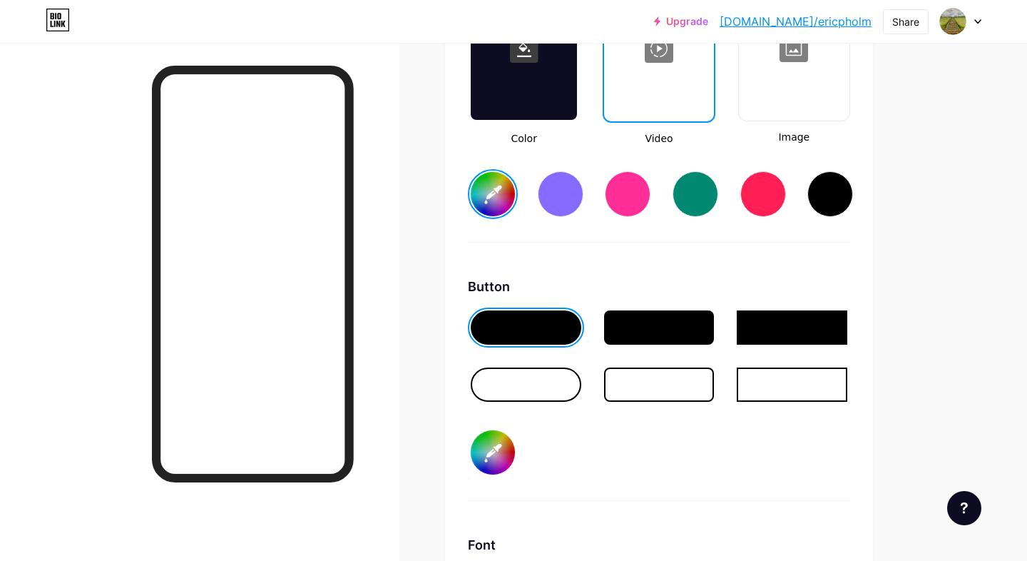
type input "#a1def9"
type input "#00fe9f"
type input "#a1def9"
type input "#02febc"
type input "#a1def9"
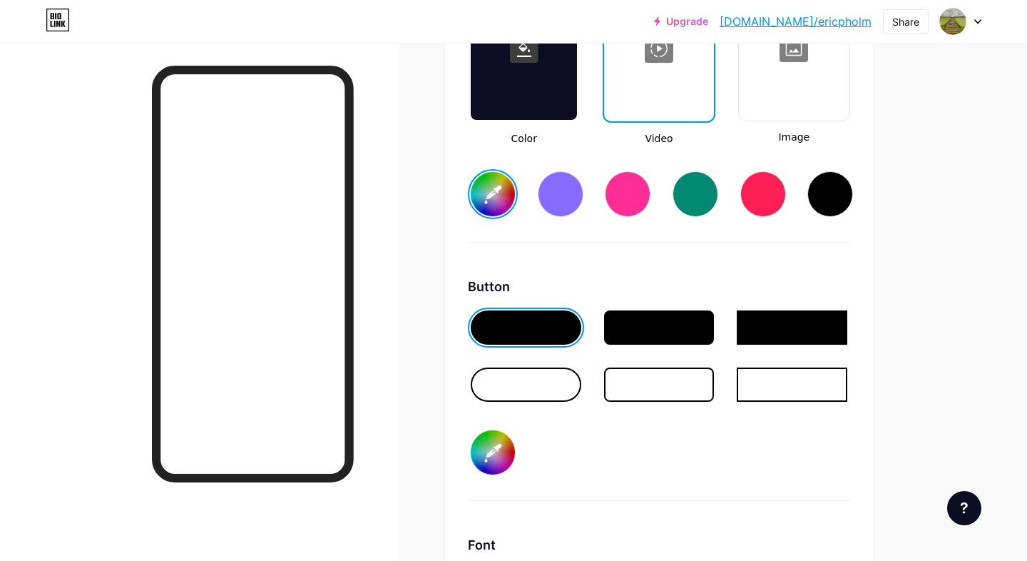
type input "#01fdd7"
type input "#a1def9"
type input "#04fbe7"
type input "#a1def9"
type input "#04faf7"
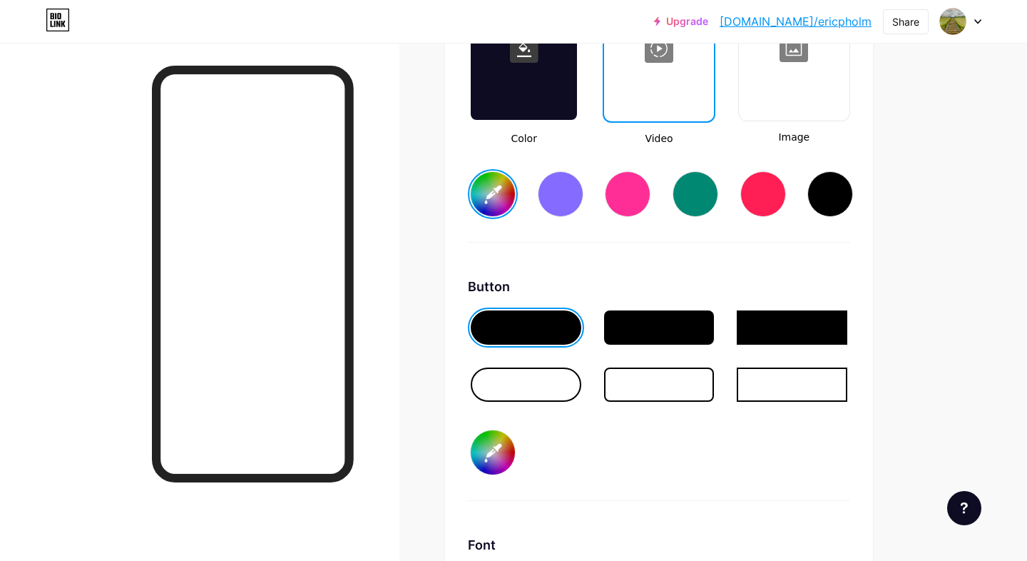
type input "#a1def9"
type input "#08edf9"
type input "#a1def9"
type input "#0ae0f8"
type input "#a1def9"
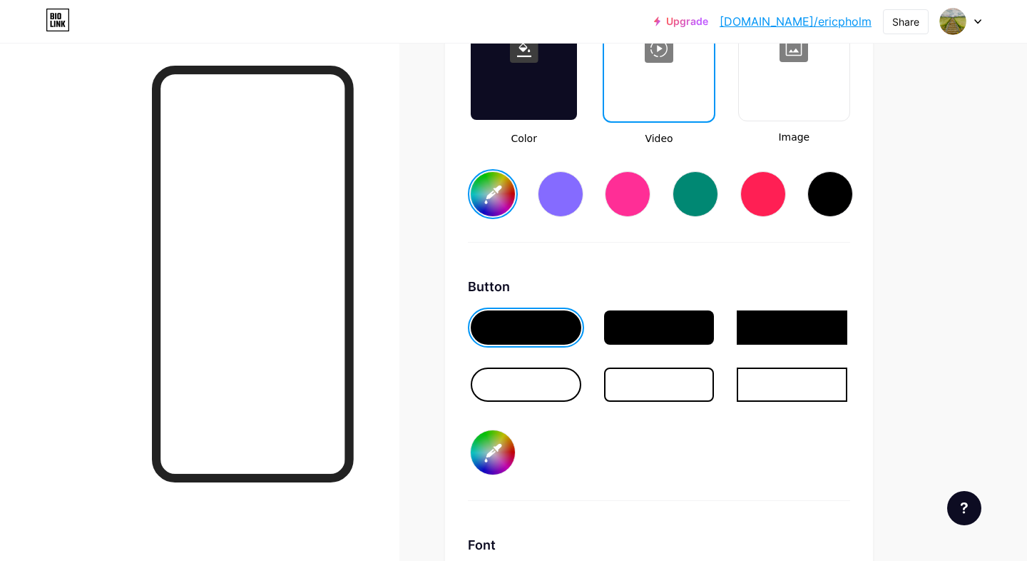
type input "#09def8"
type input "#a1def9"
type input "#09d9f8"
type input "#a1def9"
type input "#0bd8f8"
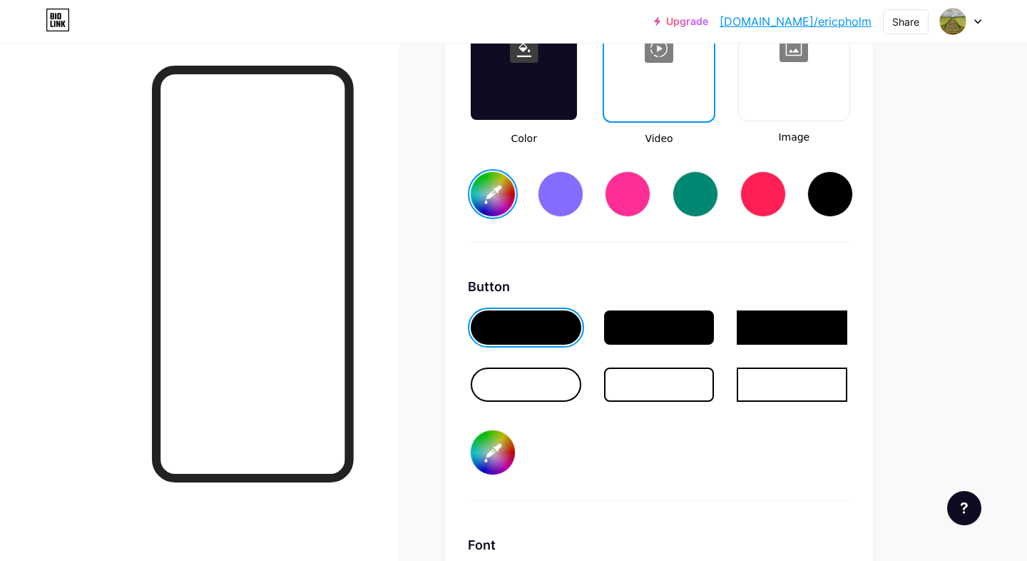
type input "#a1def9"
type input "#0dd7f6"
type input "#a1def9"
type input "#10d7f6"
type input "#a1def9"
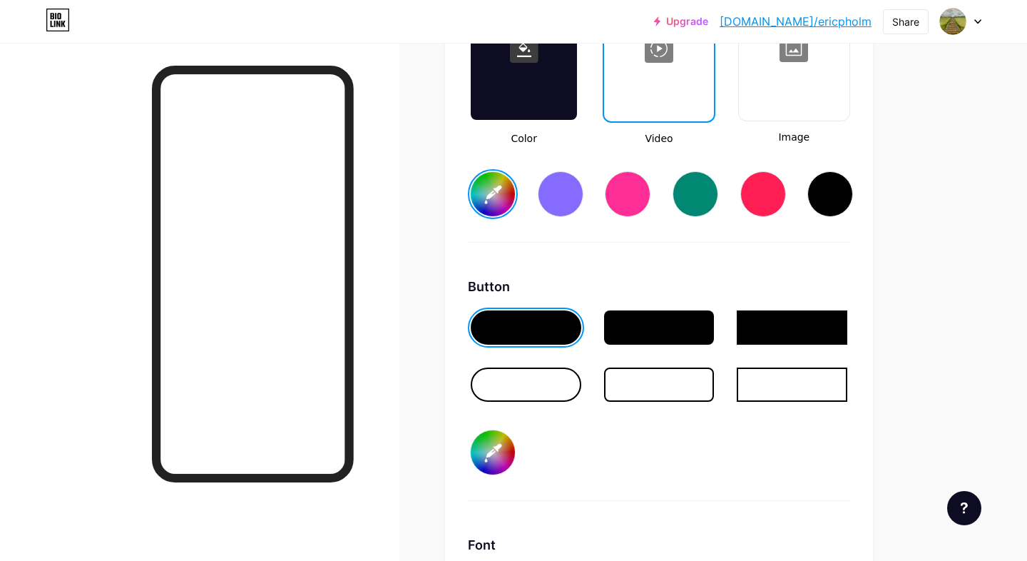
type input "#15dcf3"
type input "#a1def9"
type input "#19dff1"
type input "#a1def9"
type input "#1de2f1"
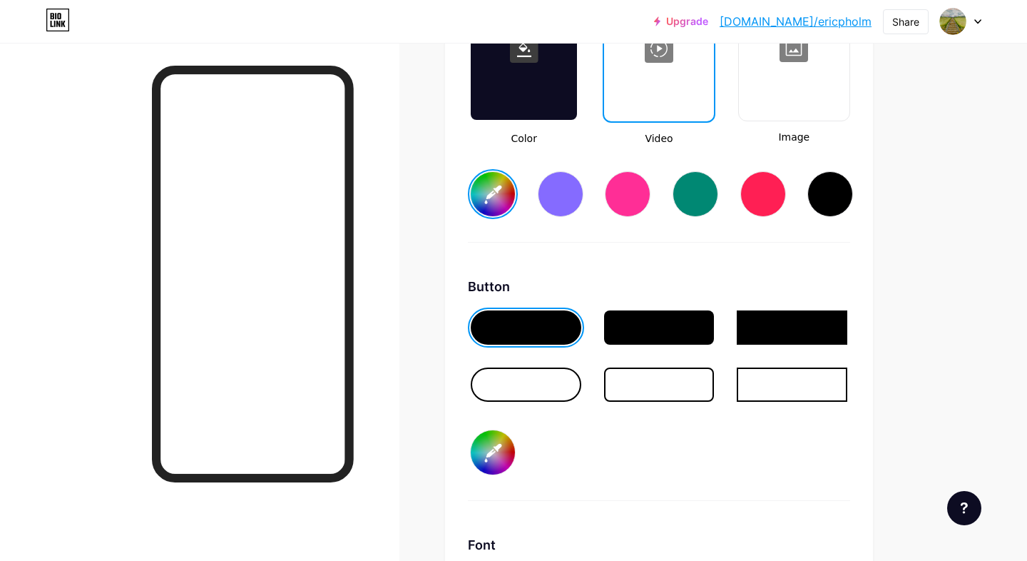
type input "#a1def9"
type input "#21e2ef"
type input "#a1def9"
type input "#26e4ee"
type input "#a1def9"
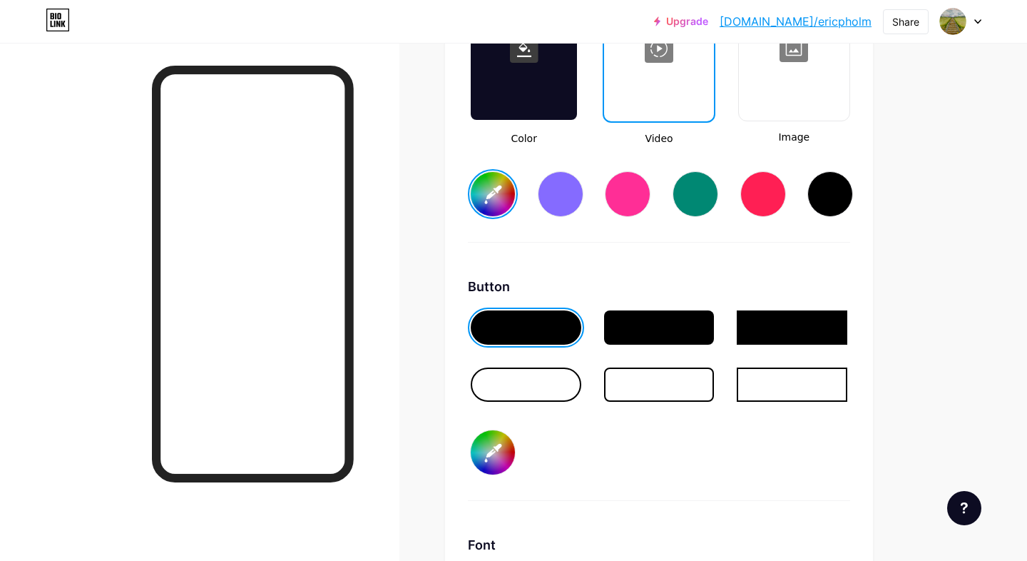
type input "#2be6ee"
type input "#a1def9"
type input "#2ee6ed"
type input "#a1def9"
type input "#31eaeb"
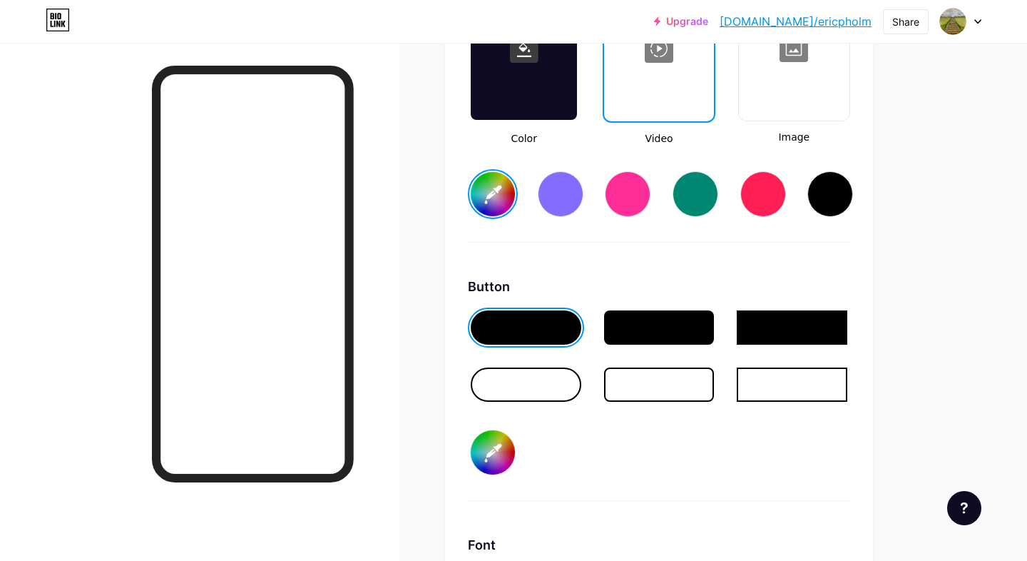
type input "#a1def9"
type input "#34eaec"
type input "#a1def9"
type input "#37e9ea"
type input "#a1def9"
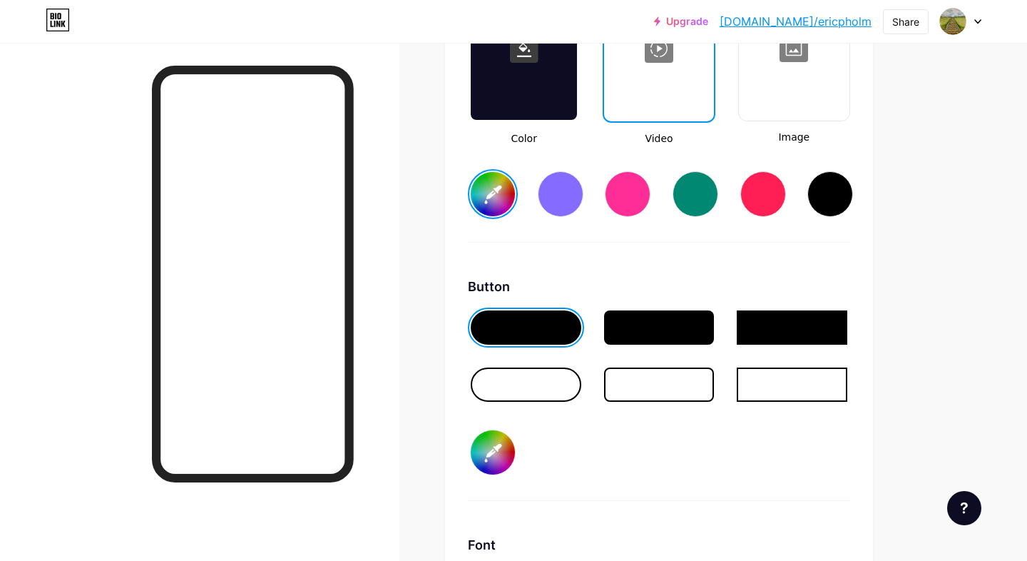
type input "#39eaea"
type input "#a1def9"
type input "#3aeae9"
type input "#a1def9"
type input "#3ceae8"
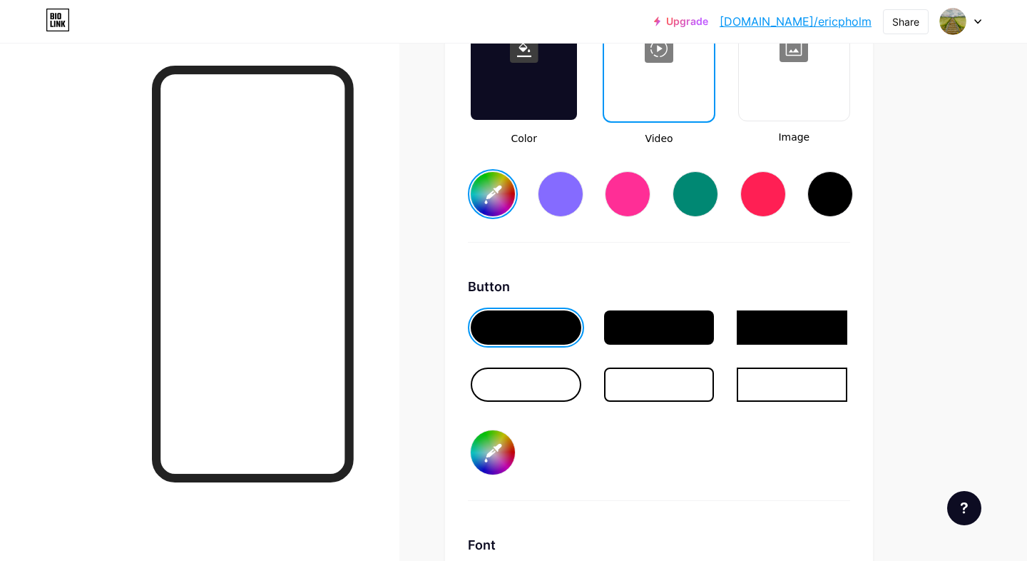
type input "#a1def9"
type input "#3deae8"
type input "#a1def9"
type input "#3ee9e8"
type input "#a1def9"
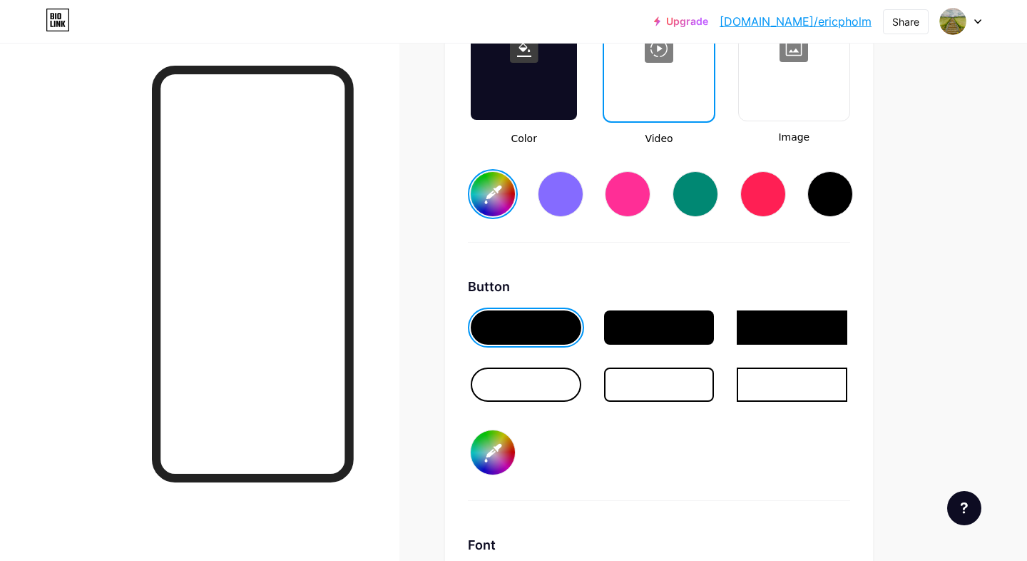
type input "#3feae7"
type input "#a1def9"
type input "#43e9e8"
type input "#a1def9"
type input "#49e8e7"
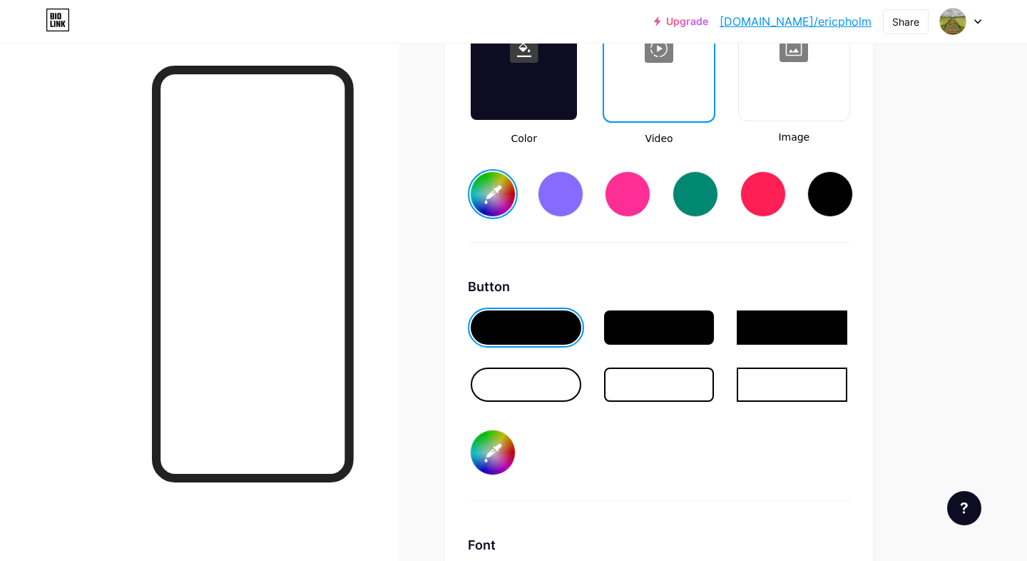
type input "#a1def9"
type input "#4de8e7"
type input "#a1def9"
type input "#50e9e7"
type input "#a1def9"
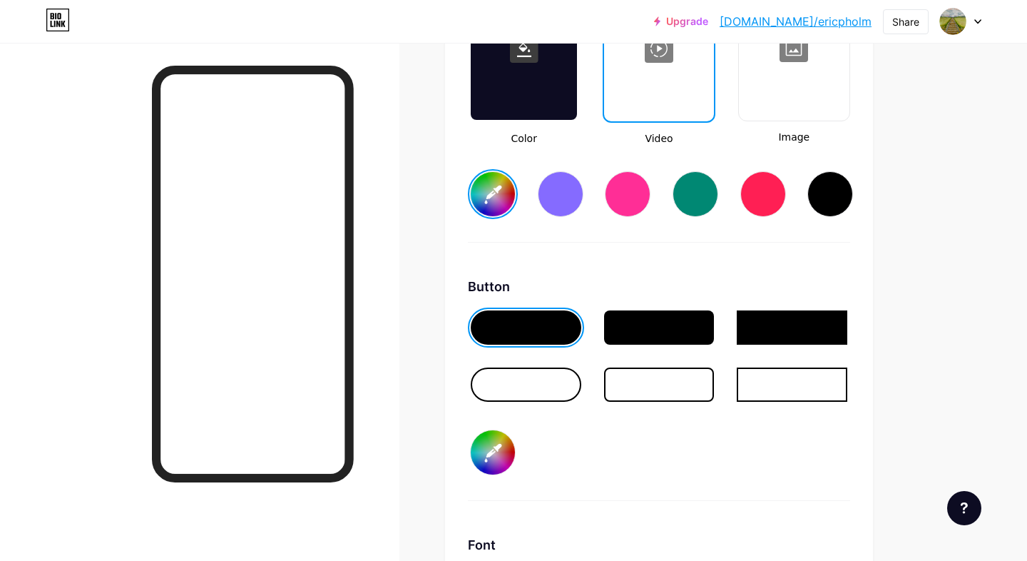
type input "#54e8e7"
type input "#a1def9"
type input "#58e7e6"
type input "#a1def9"
type input "#5be7e7"
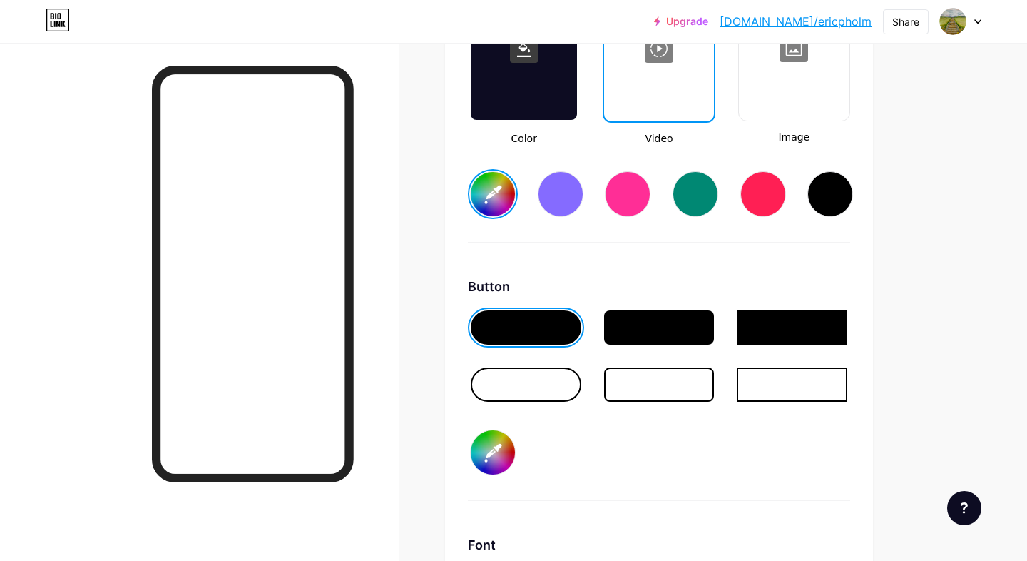
type input "#a1def9"
type input "#5fe8e5"
type input "#a1def9"
type input "#62e8e6"
type input "#a1def9"
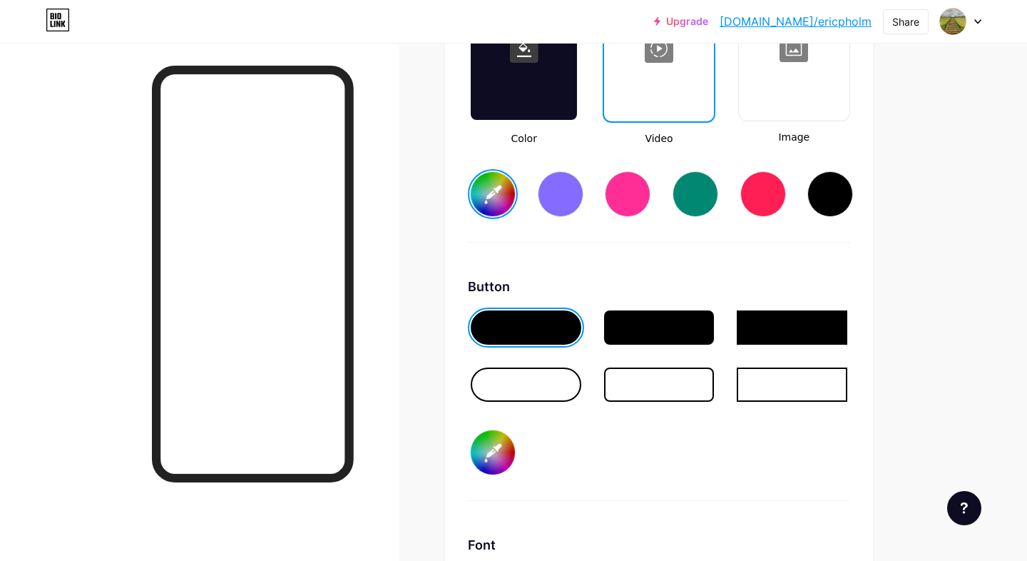
type input "#63e8e5"
type input "#a1def9"
type input "#64e7e7"
type input "#a1def9"
type input "#65e7e6"
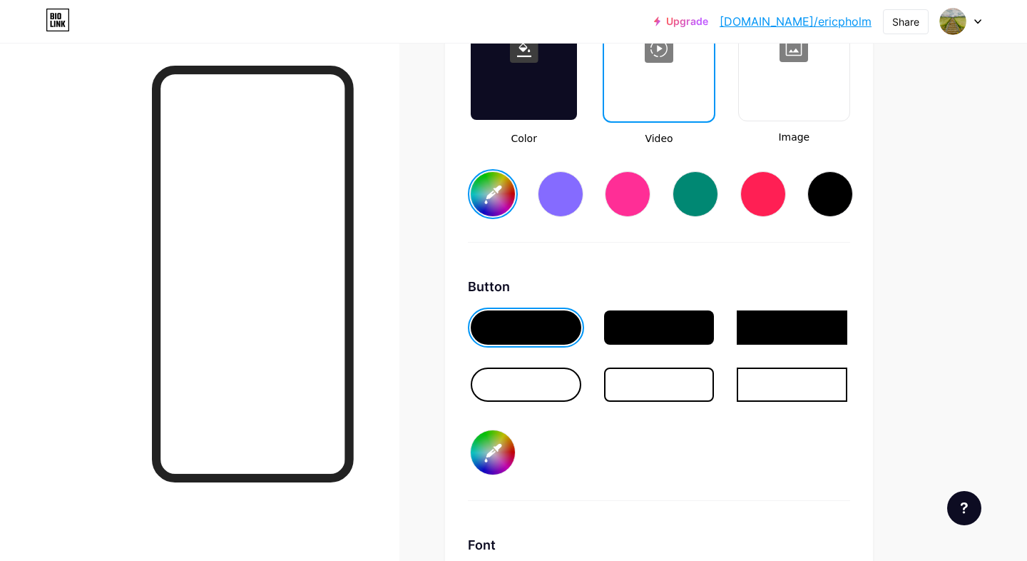
type input "#a1def9"
type input "#66e8e6"
type input "#a1def9"
type input "#65e8e4"
type input "#a1def9"
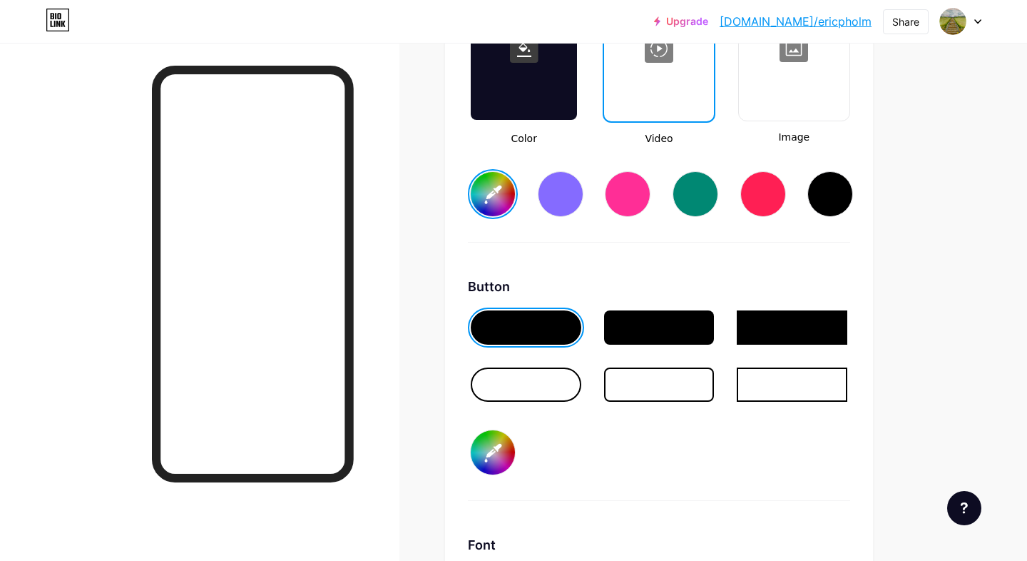
type input "#64e8e4"
type input "#a1def9"
type input "#64e8e3"
type input "#a1def9"
type input "#63e7e3"
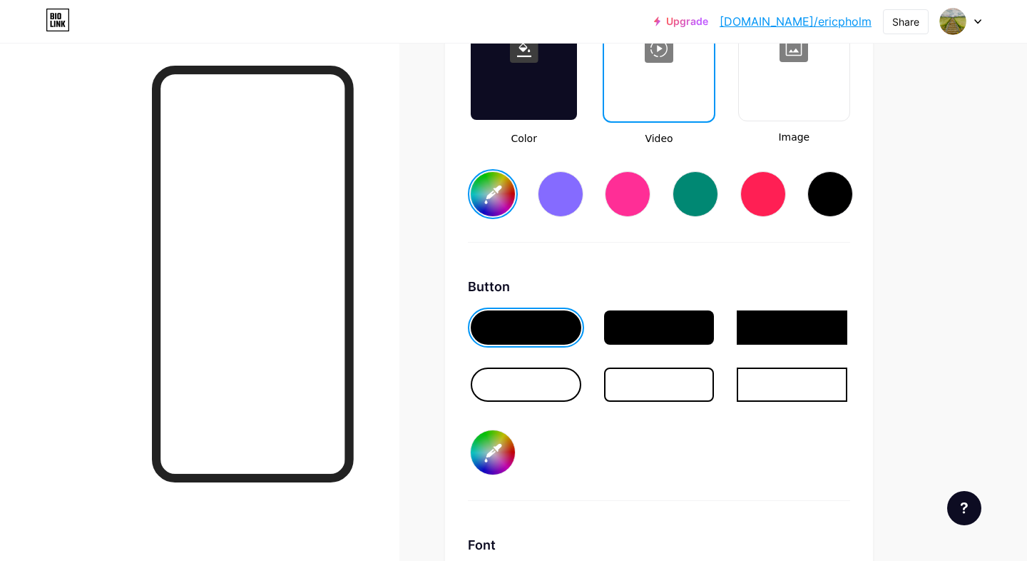
type input "#a1def9"
type input "#62e7e3"
type input "#a1def9"
type input "#62e7e0"
type input "#a1def9"
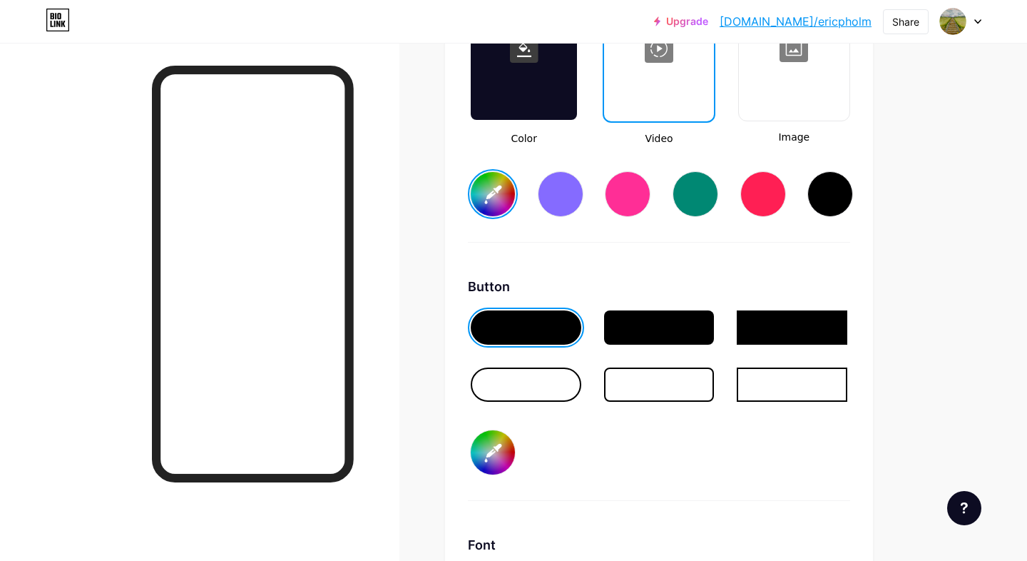
type input "#62e7df"
type input "#a1def9"
type input "#61e7dd"
type input "#a1def9"
type input "#60e7db"
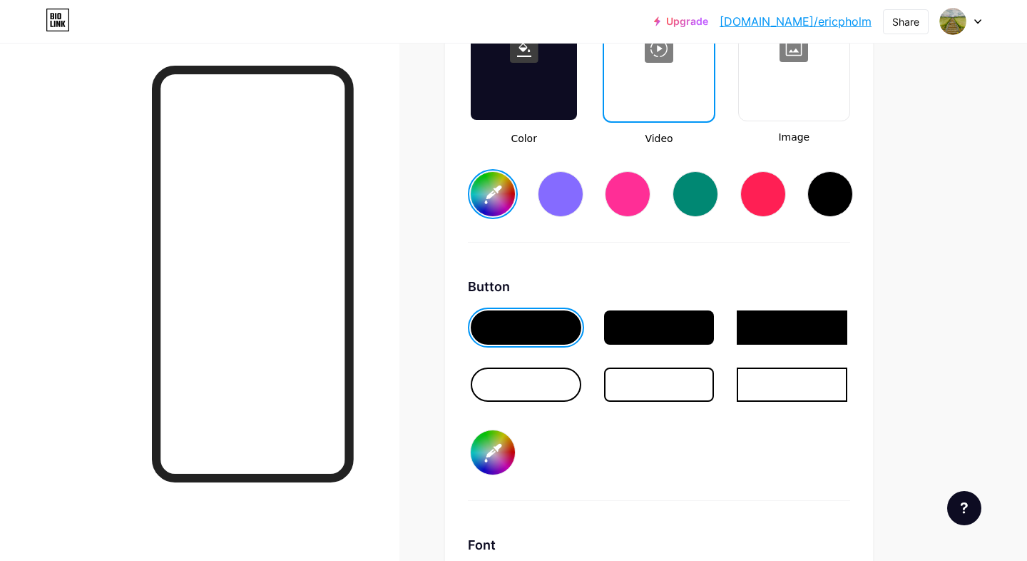
type input "#a1def9"
type input "#5fe7da"
type input "#a1def9"
type input "#5de8d7"
type input "#a1def9"
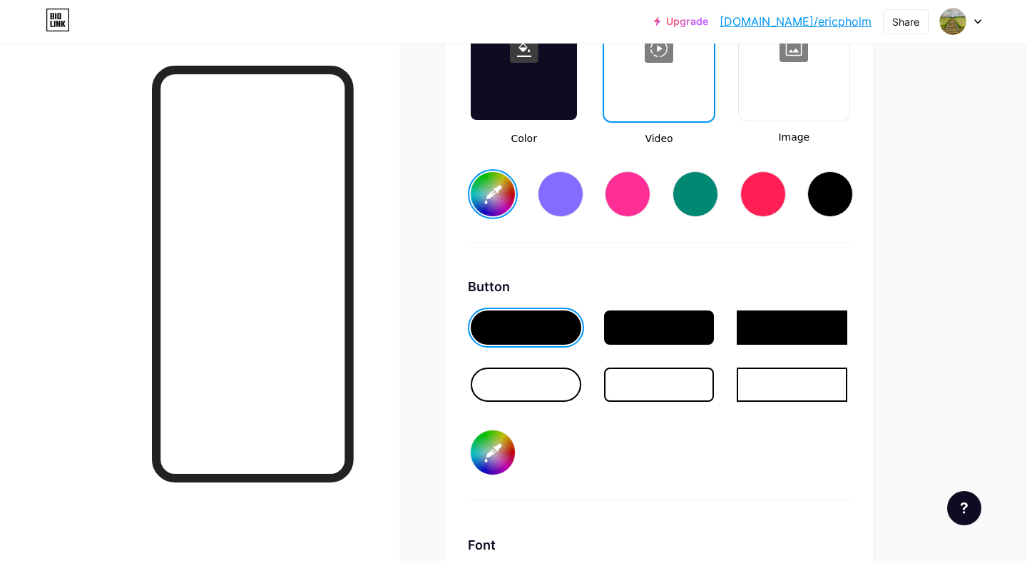
type input "#5ce8d3"
type input "#a1def9"
type input "#5be7d3"
type input "#a1def9"
type input "#5ae8d1"
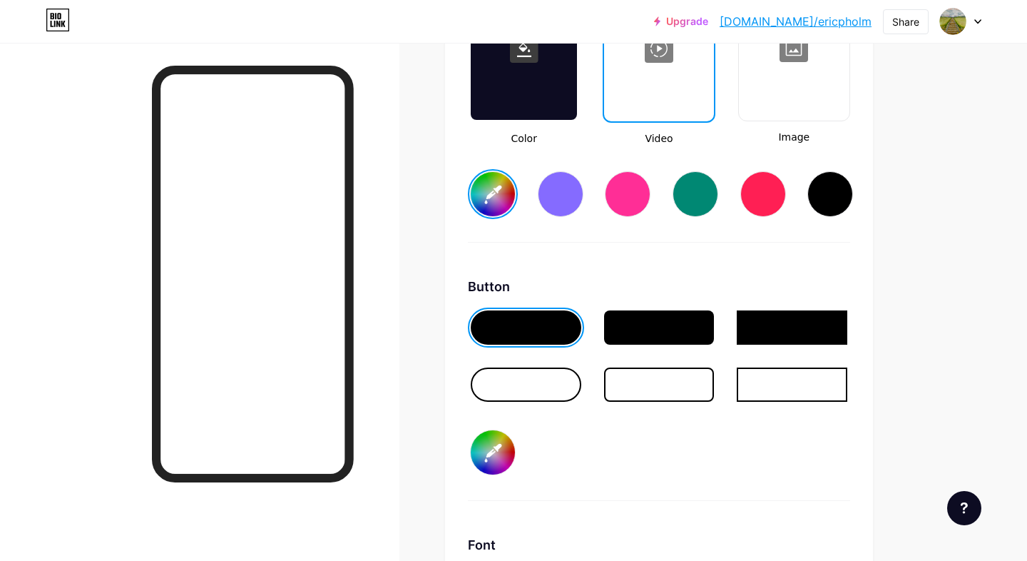
type input "#a1def9"
type input "#58e7ce"
type input "#a1def9"
type input "#56e7cc"
type input "#a1def9"
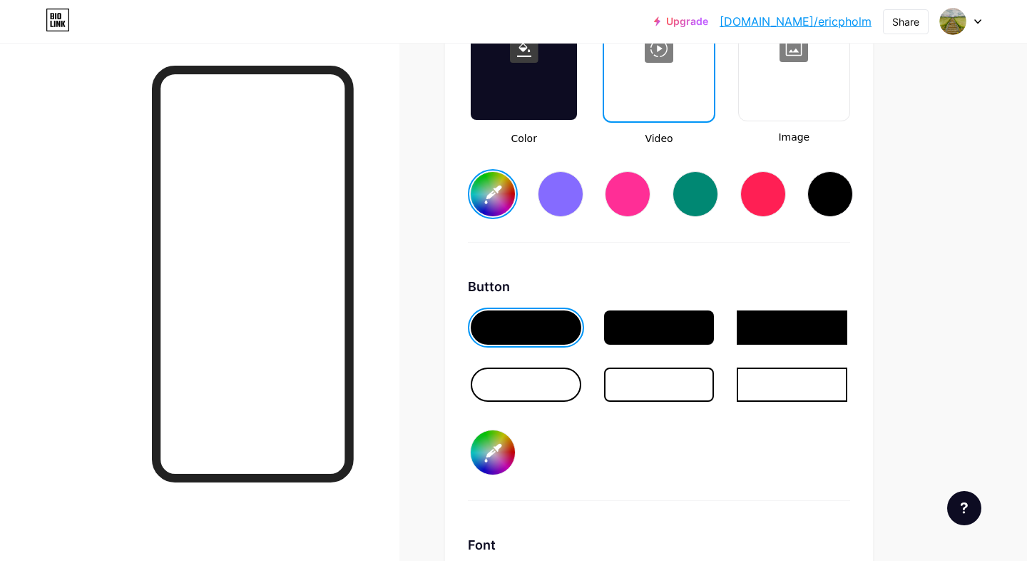
type input "#54e8ca"
type input "#a1def9"
type input "#51e8c7"
type input "#a1def9"
type input "#4ee8c5"
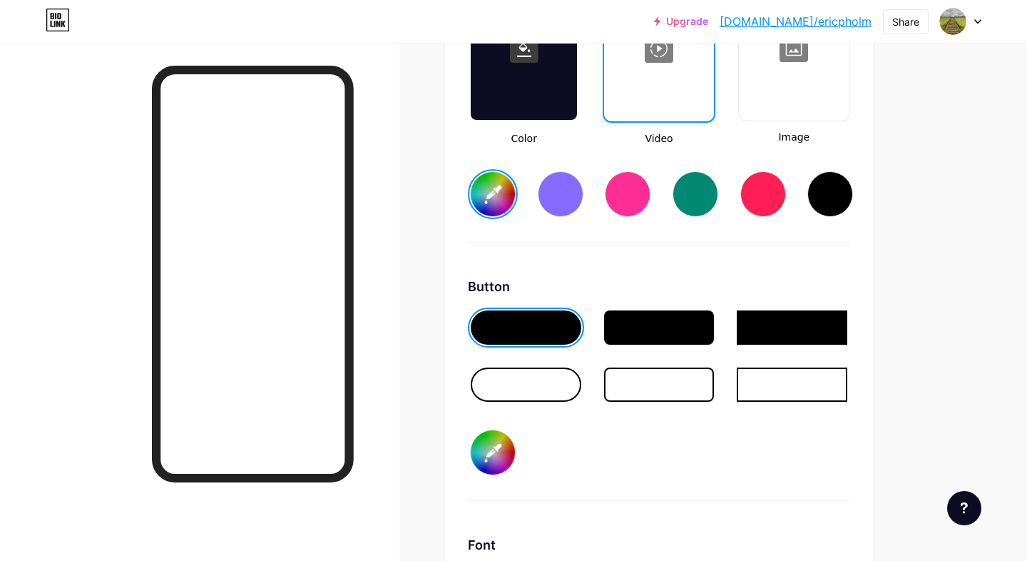
type input "#a1def9"
type input "#4be9c2"
type input "#a1def9"
type input "#48e9c0"
type input "#a1def9"
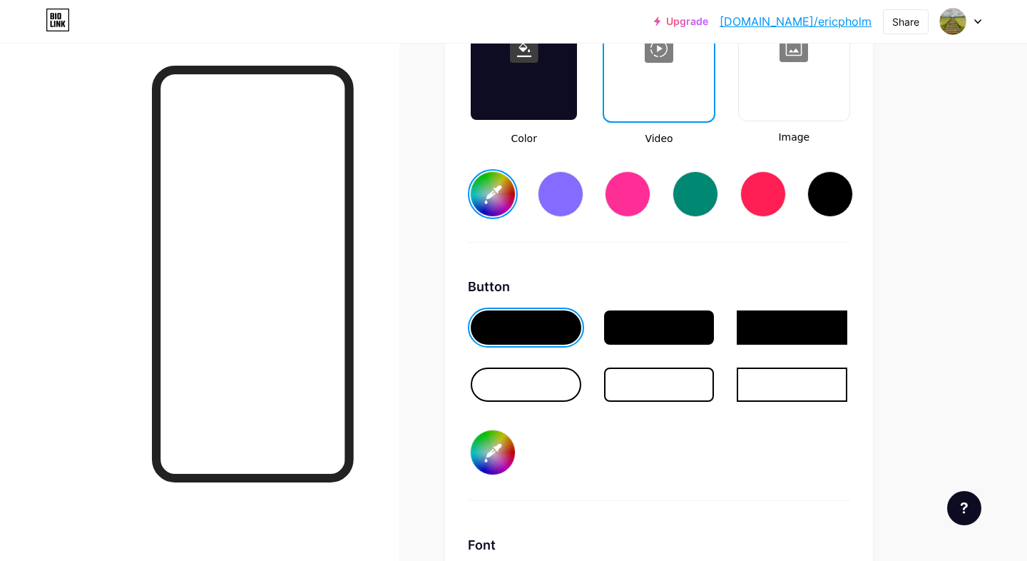
type input "#45e9be"
type input "#a1def9"
type input "#42eabd"
type input "#a1def9"
type input "#3feab9"
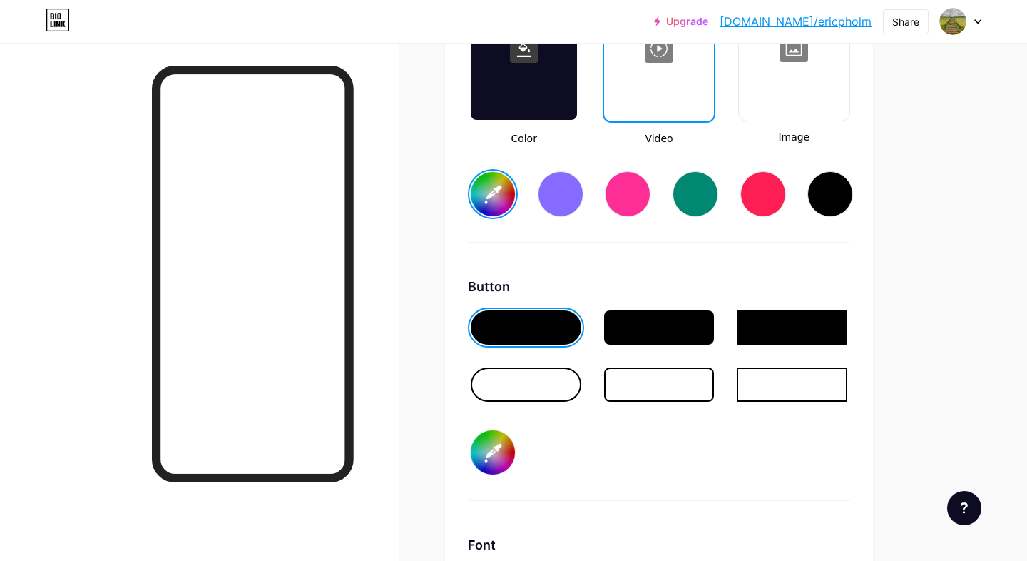
type input "#a1def9"
type input "#3deab6"
type input "#a1def9"
type input "#3beab6"
type input "#a1def9"
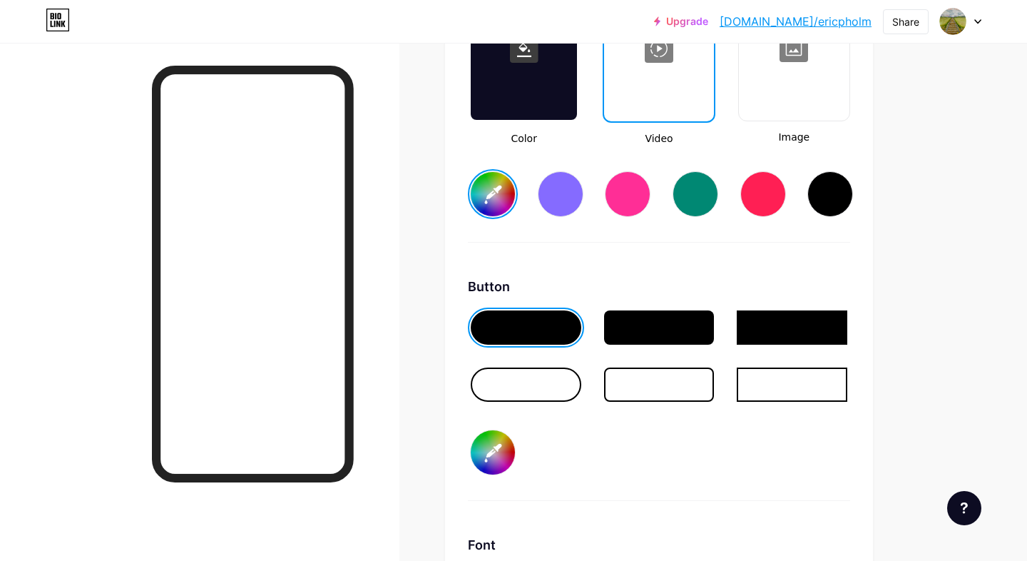
type input "#3aebb5"
type input "#a1def9"
type input "#39ebb5"
type input "#a1def9"
type input "#37eab8"
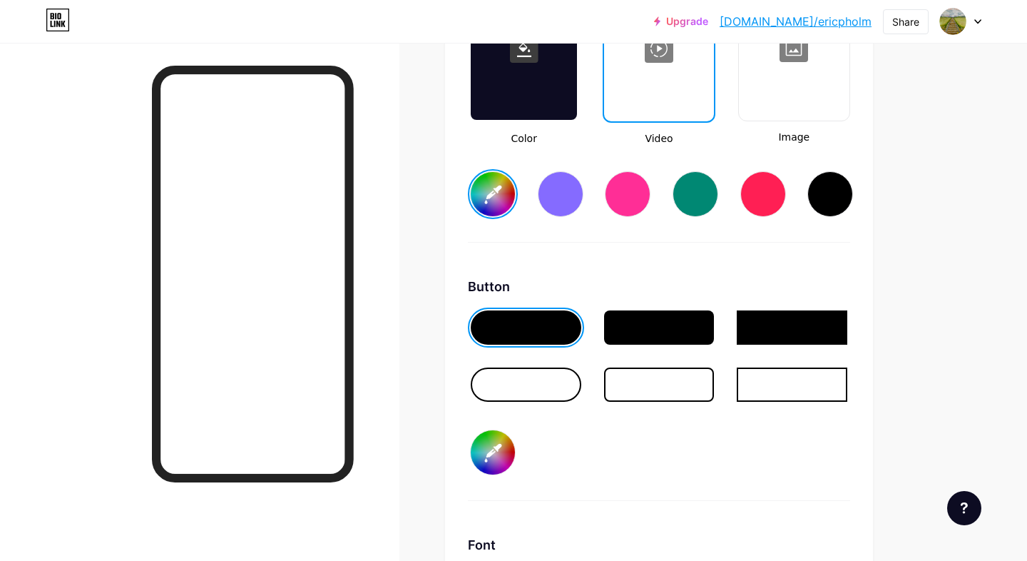
type input "#a1def9"
type input "#36ebbb"
type input "#a1def9"
type input "#34ebbe"
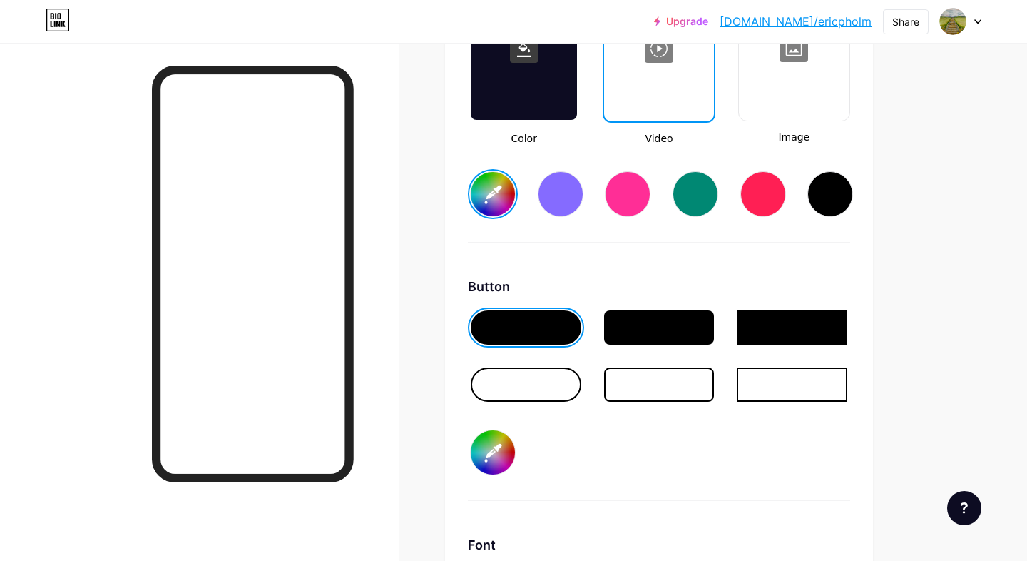
click at [526, 103] on div at bounding box center [524, 48] width 106 height 143
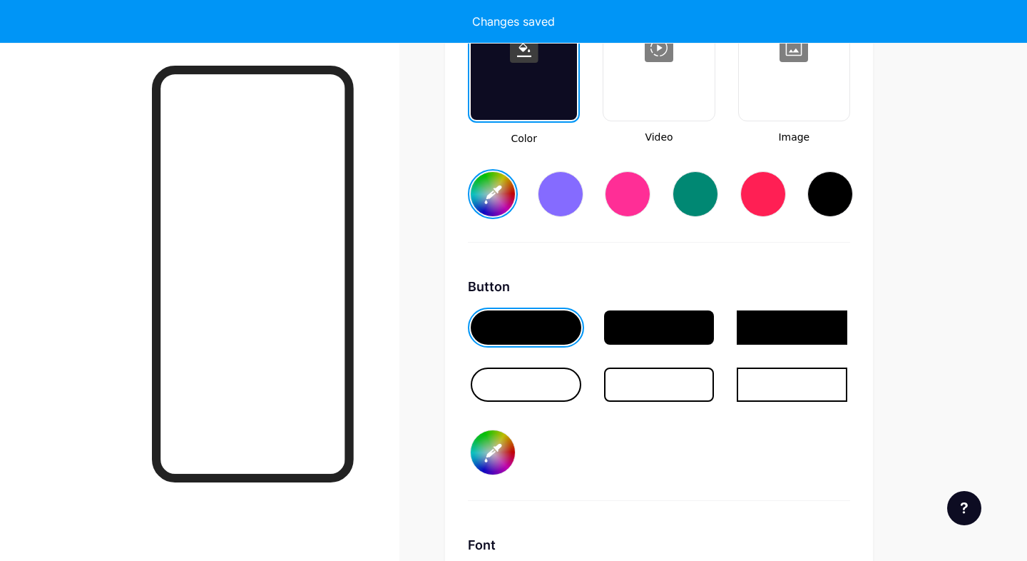
click at [499, 196] on input "#a1def9" at bounding box center [493, 194] width 44 height 44
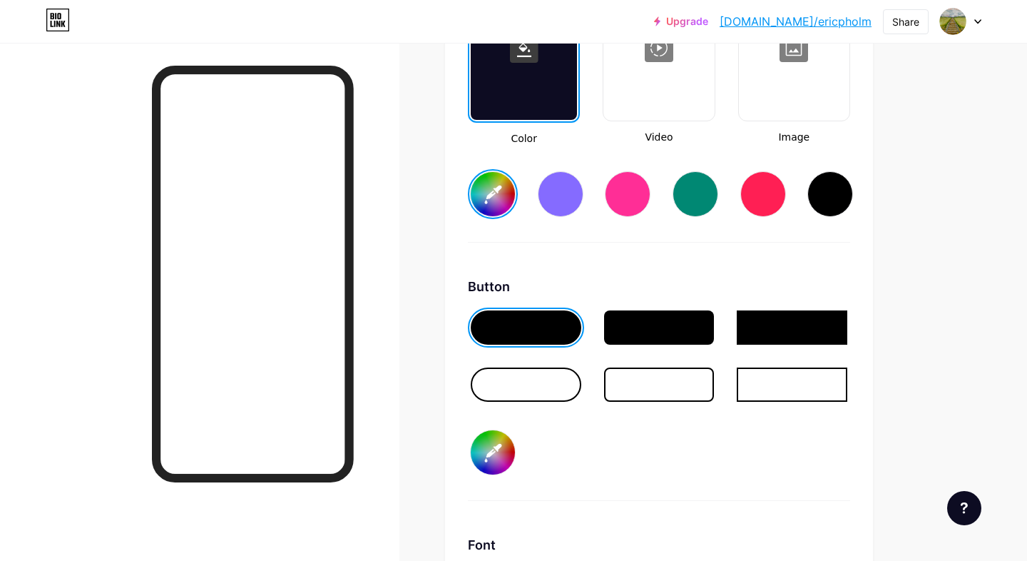
click at [495, 188] on input "#a1def9" at bounding box center [493, 194] width 44 height 44
click at [519, 330] on div at bounding box center [526, 327] width 111 height 34
click at [494, 457] on input "#7f9ee9" at bounding box center [493, 452] width 44 height 44
click at [520, 91] on div at bounding box center [524, 48] width 106 height 143
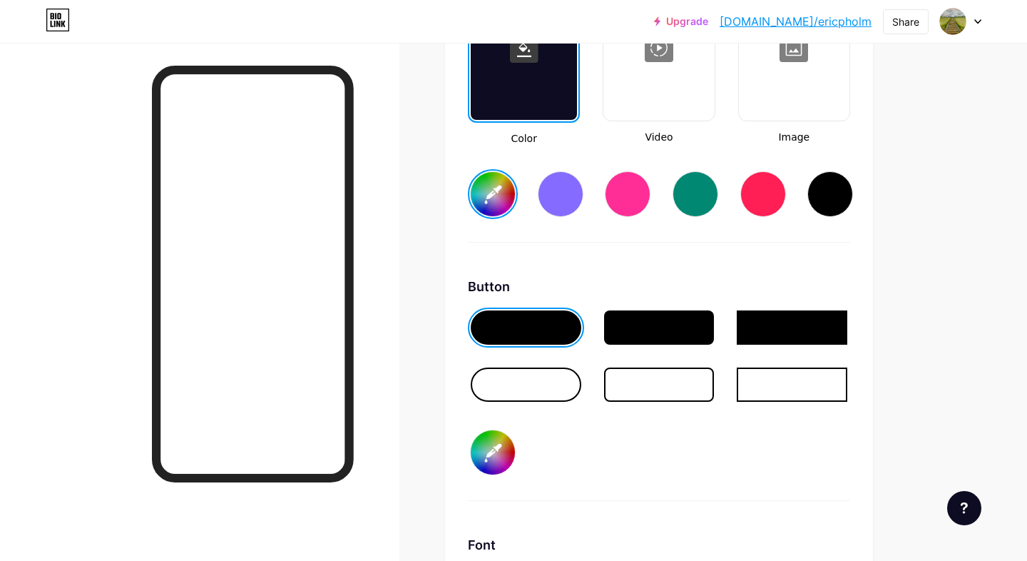
click at [520, 91] on div at bounding box center [524, 48] width 106 height 143
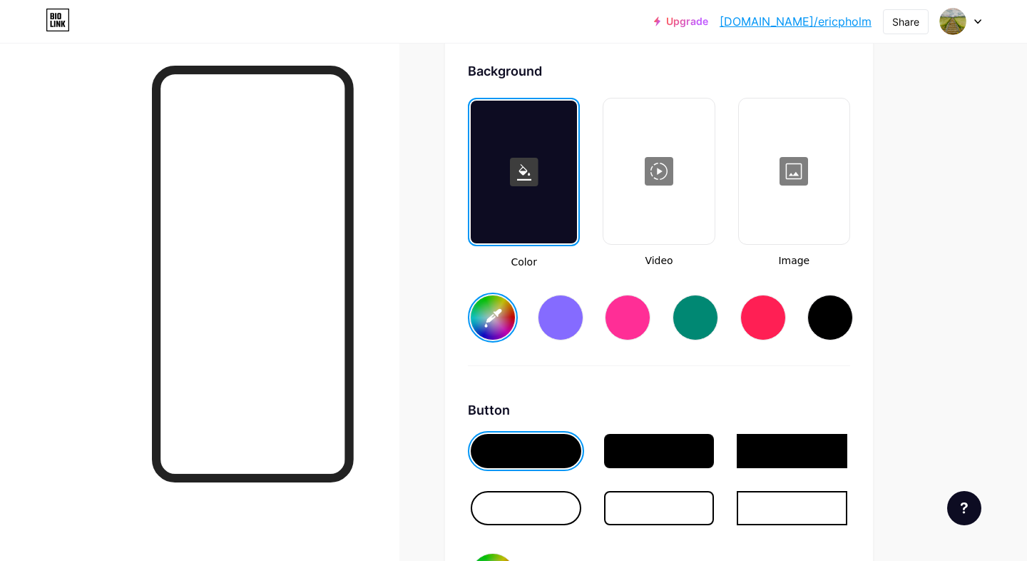
click at [489, 316] on input "#c7f7ec" at bounding box center [493, 317] width 44 height 44
click at [524, 451] on div at bounding box center [526, 451] width 111 height 34
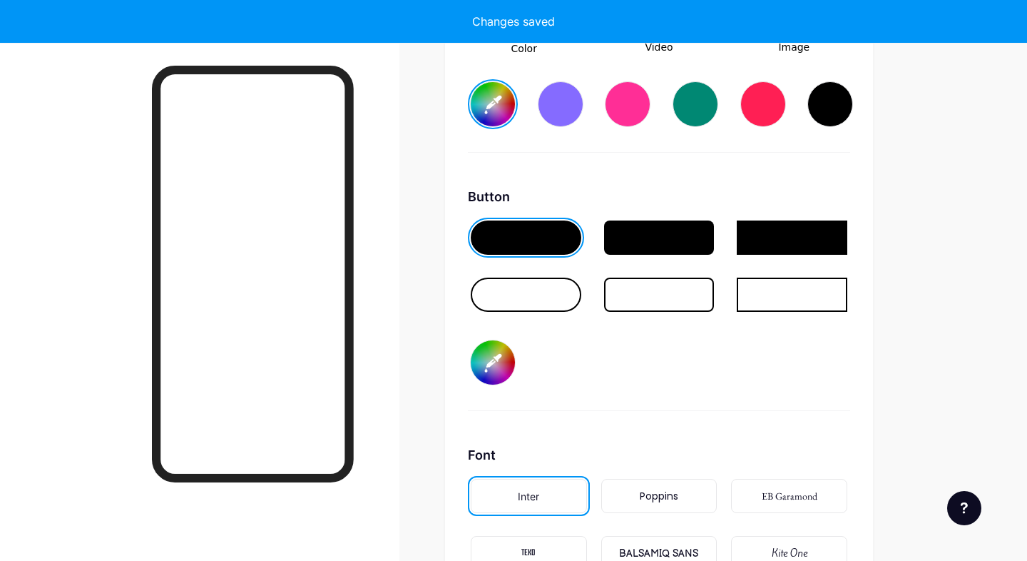
scroll to position [2128, 0]
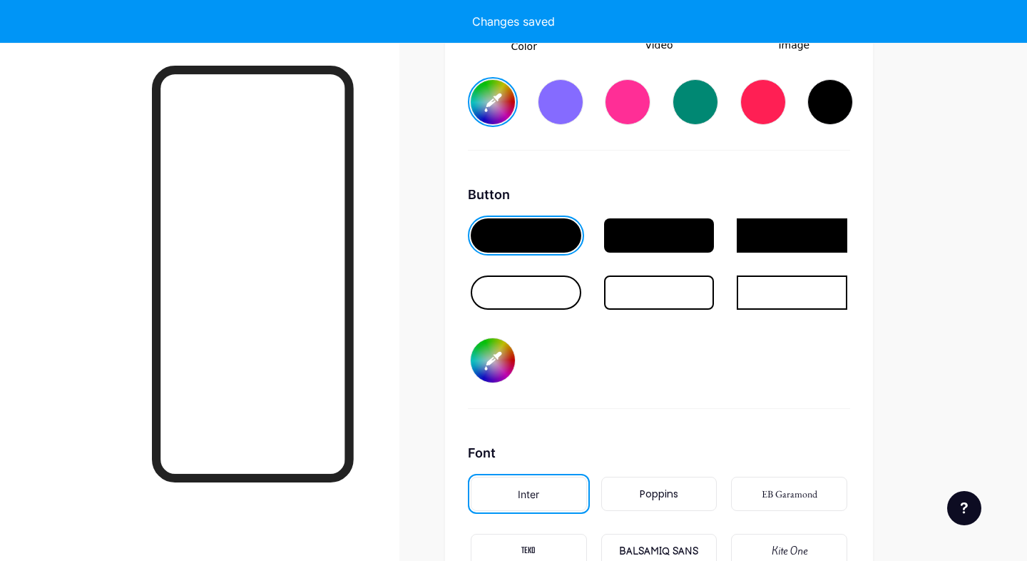
click at [486, 366] on input "#8ea0a4" at bounding box center [493, 360] width 44 height 44
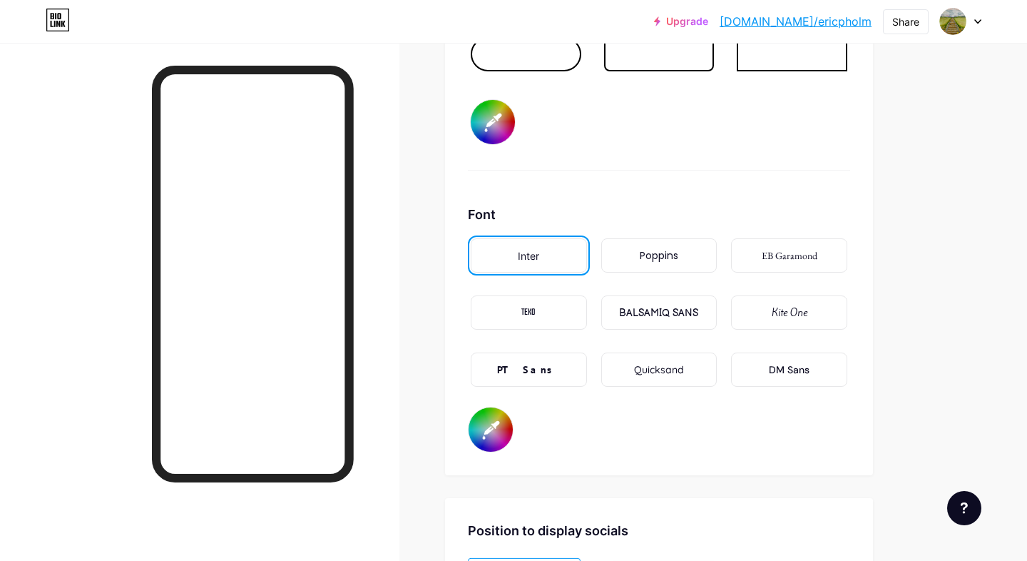
scroll to position [2378, 0]
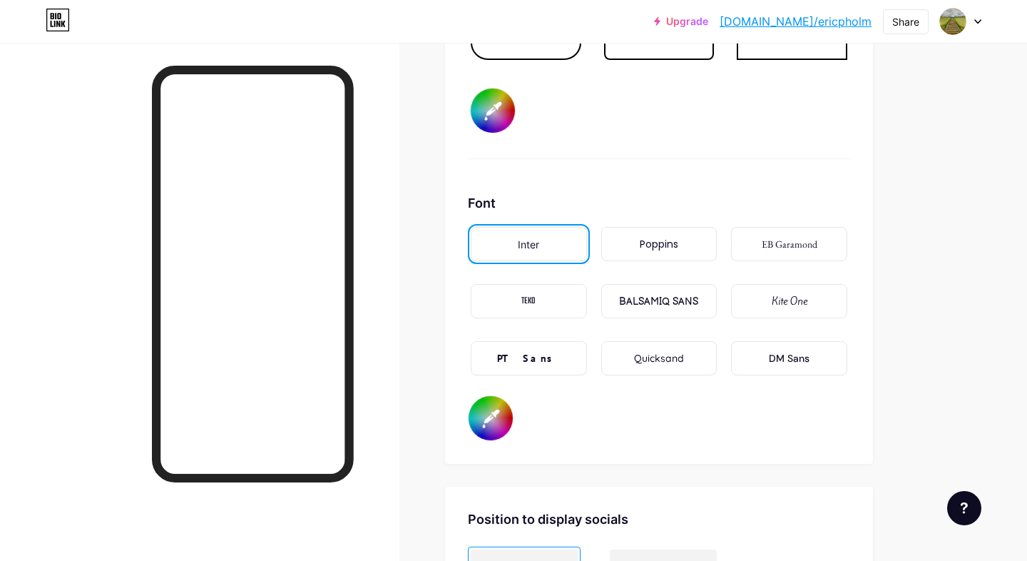
click at [793, 235] on div "EB Garamond" at bounding box center [789, 244] width 116 height 34
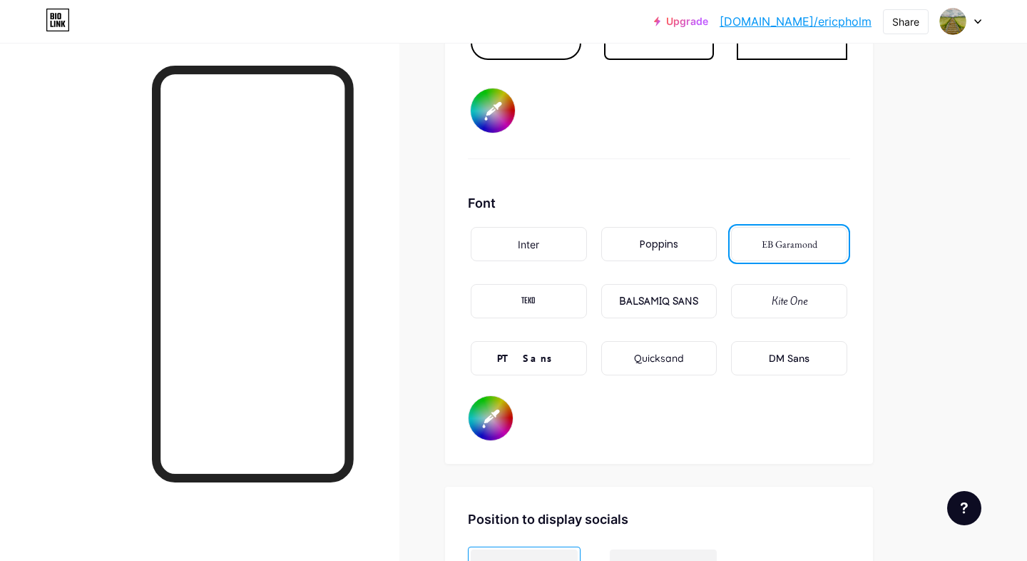
click at [550, 238] on div "Inter" at bounding box center [529, 244] width 116 height 34
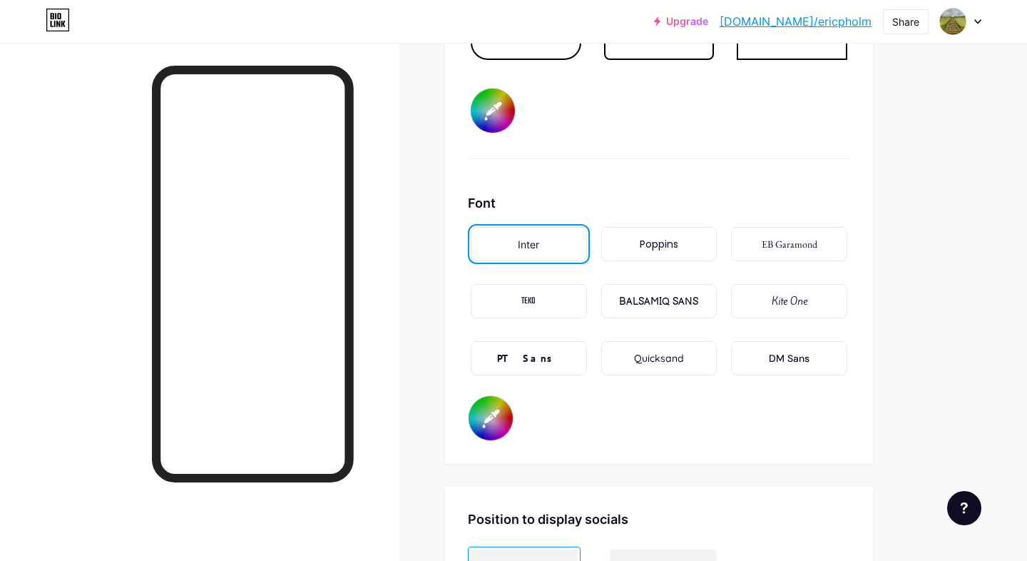
click at [669, 243] on div "Poppins" at bounding box center [659, 244] width 39 height 15
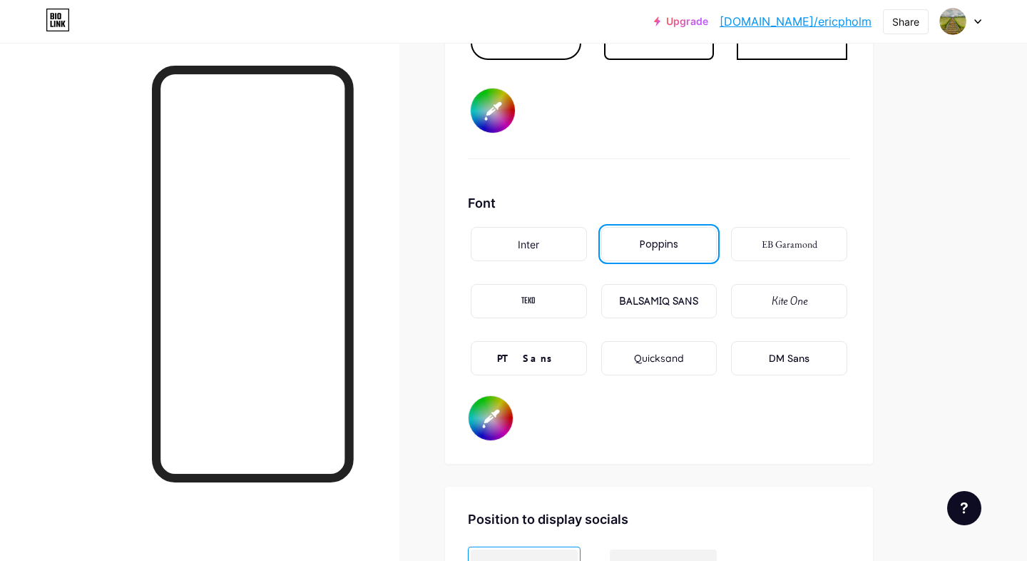
click at [569, 292] on div "TEKO" at bounding box center [529, 301] width 116 height 34
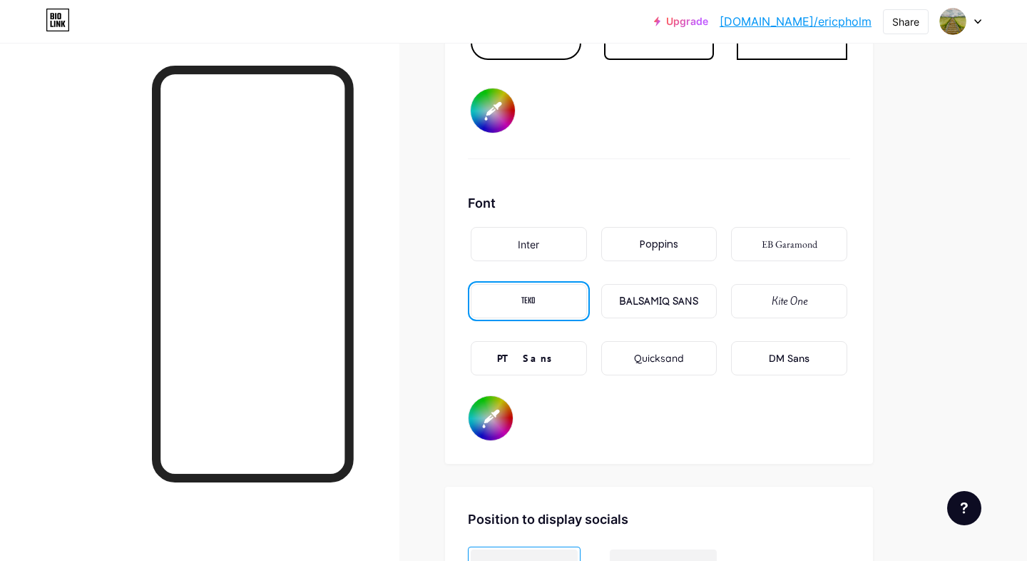
click at [549, 362] on div "PT Sans" at bounding box center [529, 358] width 116 height 34
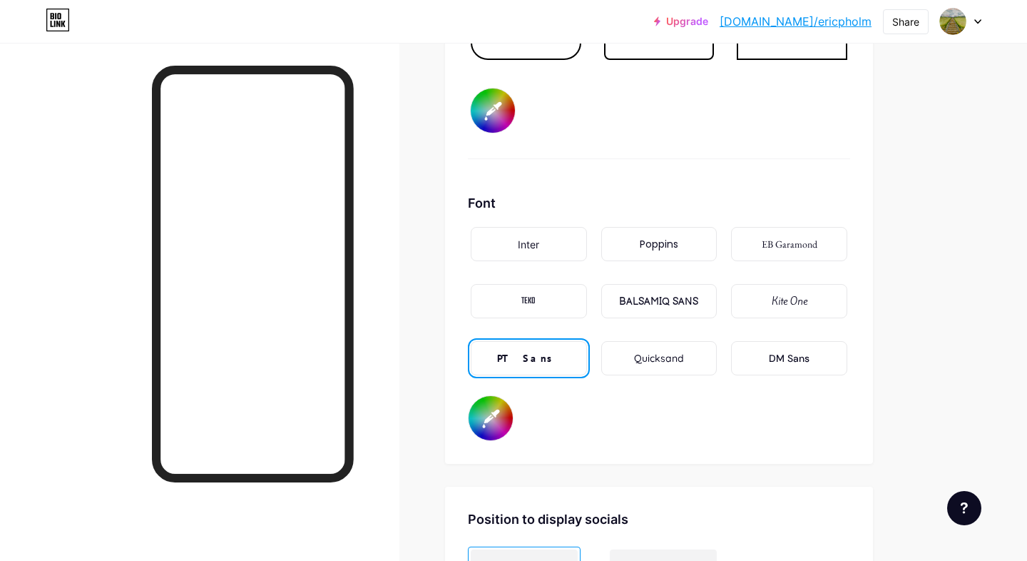
click at [663, 367] on div "Quicksand" at bounding box center [659, 358] width 116 height 34
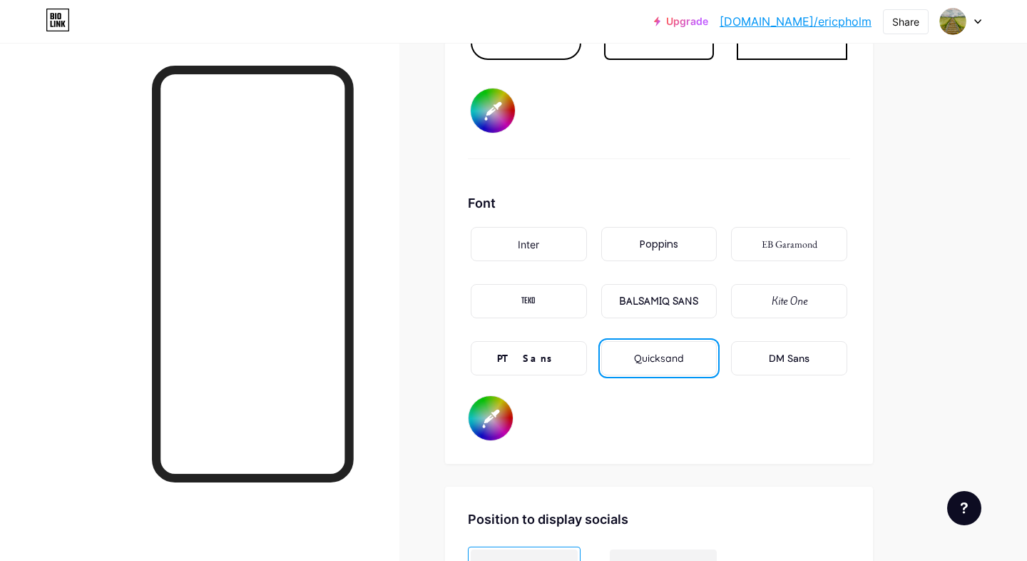
click at [778, 357] on div "DM Sans" at bounding box center [789, 358] width 41 height 15
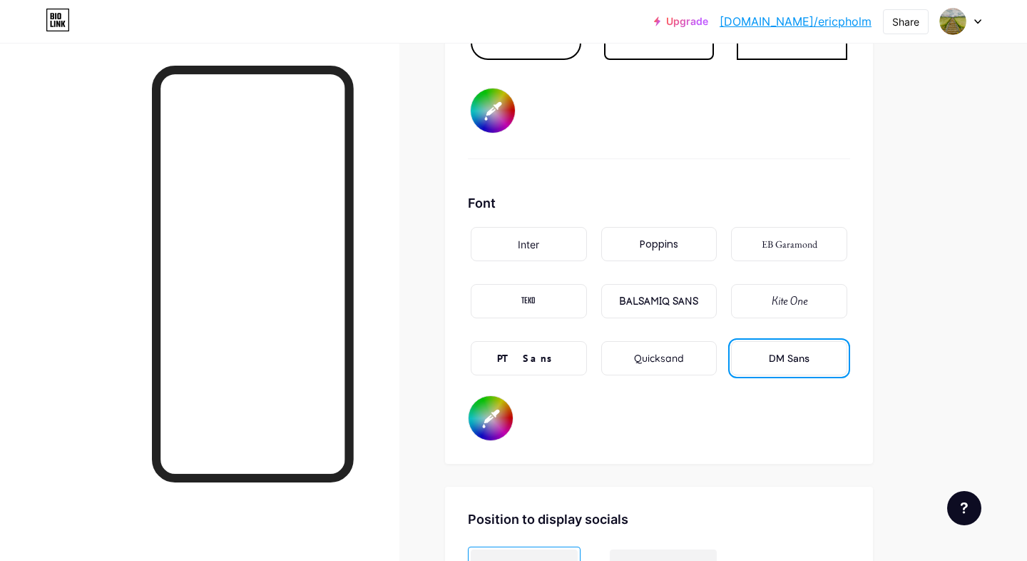
click at [545, 252] on div "Inter" at bounding box center [529, 244] width 116 height 34
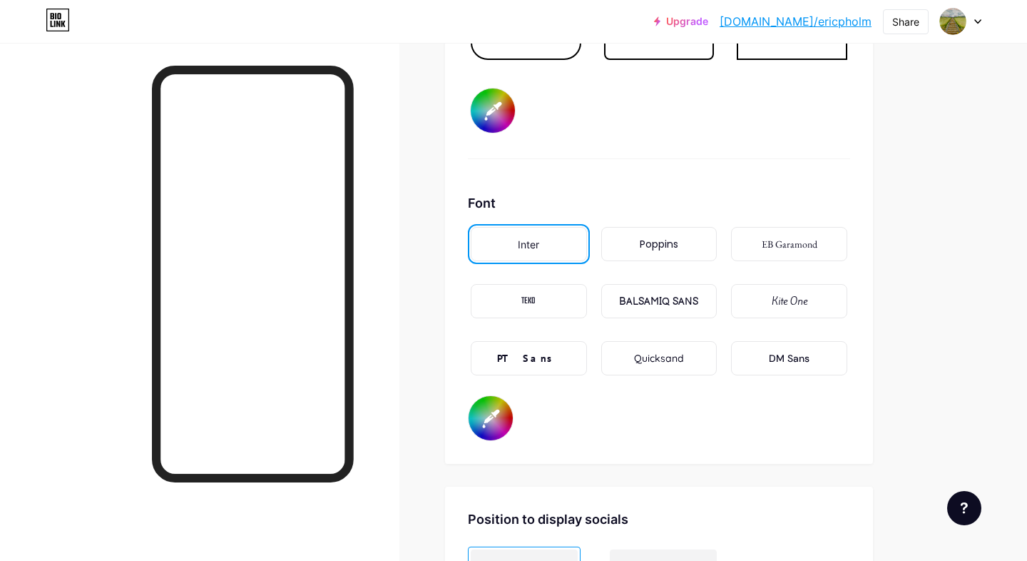
click at [775, 355] on div "DM Sans" at bounding box center [789, 358] width 41 height 15
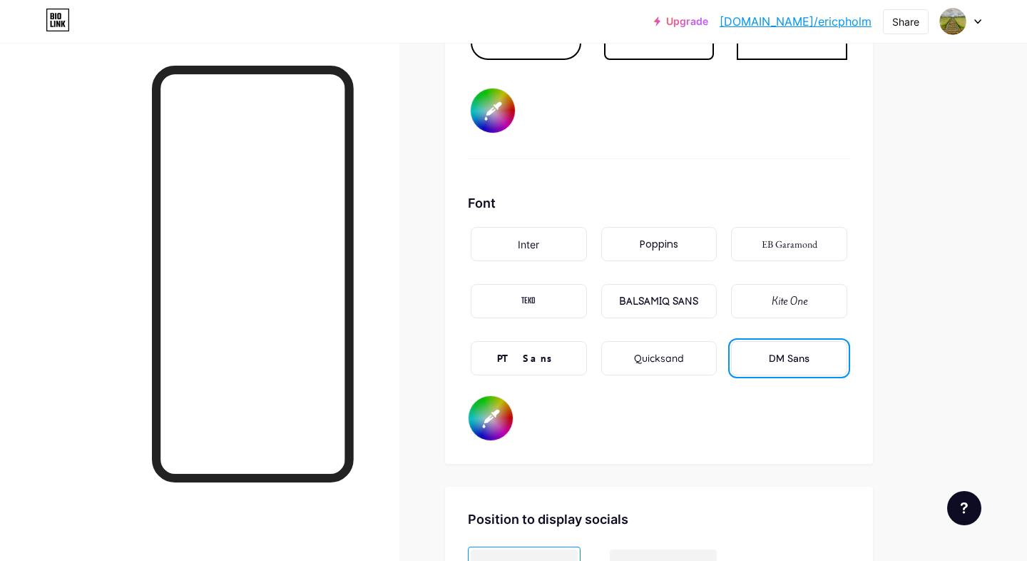
click at [805, 310] on div "Kite One" at bounding box center [789, 301] width 116 height 34
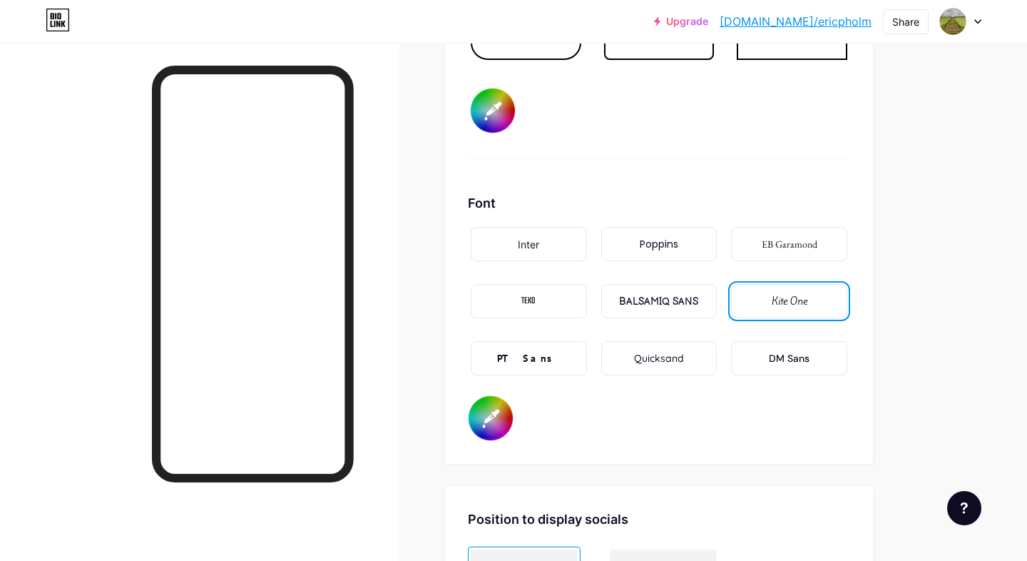
click at [686, 310] on div "BALSAMIQ SANS" at bounding box center [659, 301] width 116 height 34
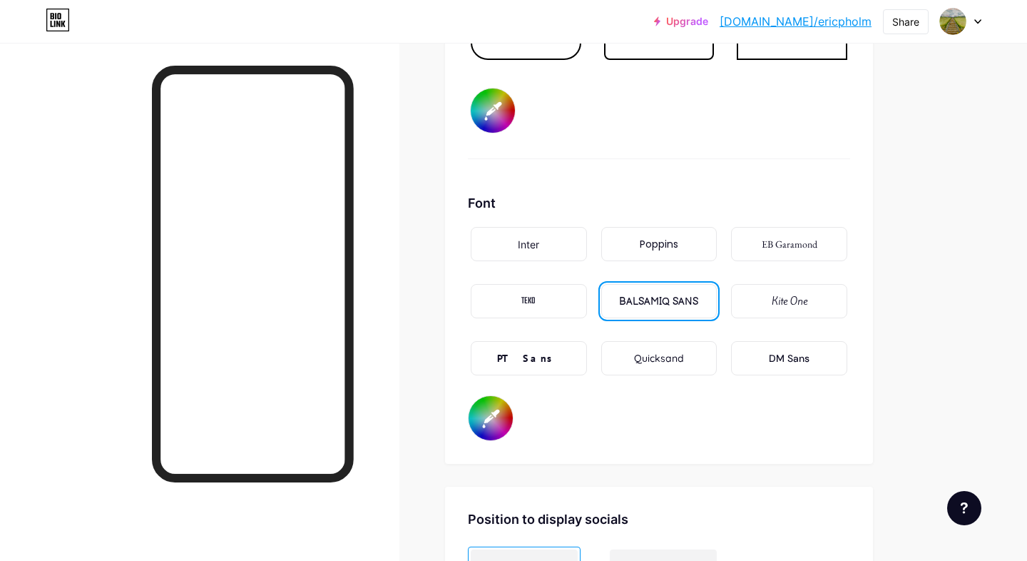
click at [520, 296] on div "TEKO" at bounding box center [529, 301] width 116 height 34
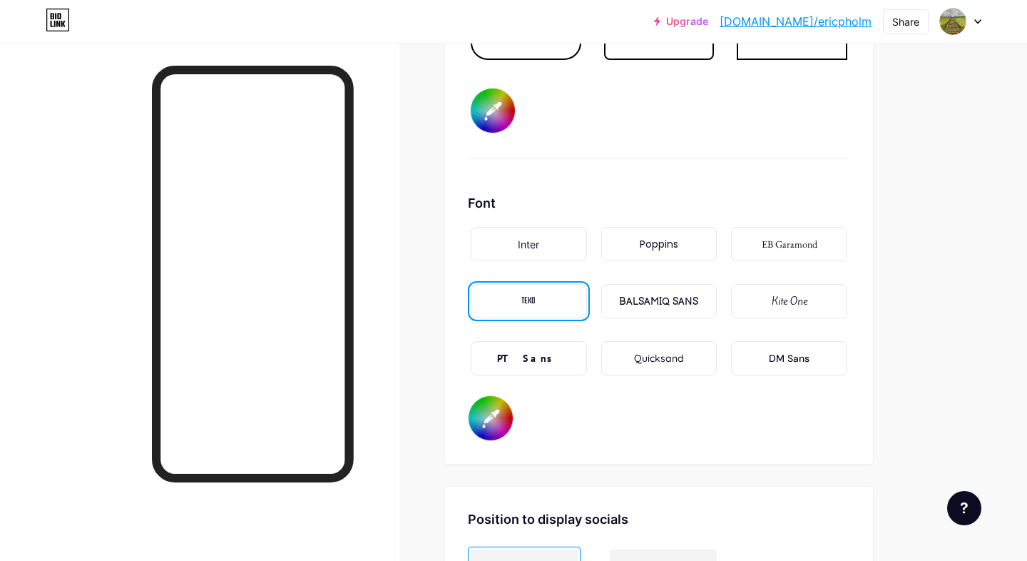
click at [686, 249] on div "Poppins" at bounding box center [659, 244] width 116 height 34
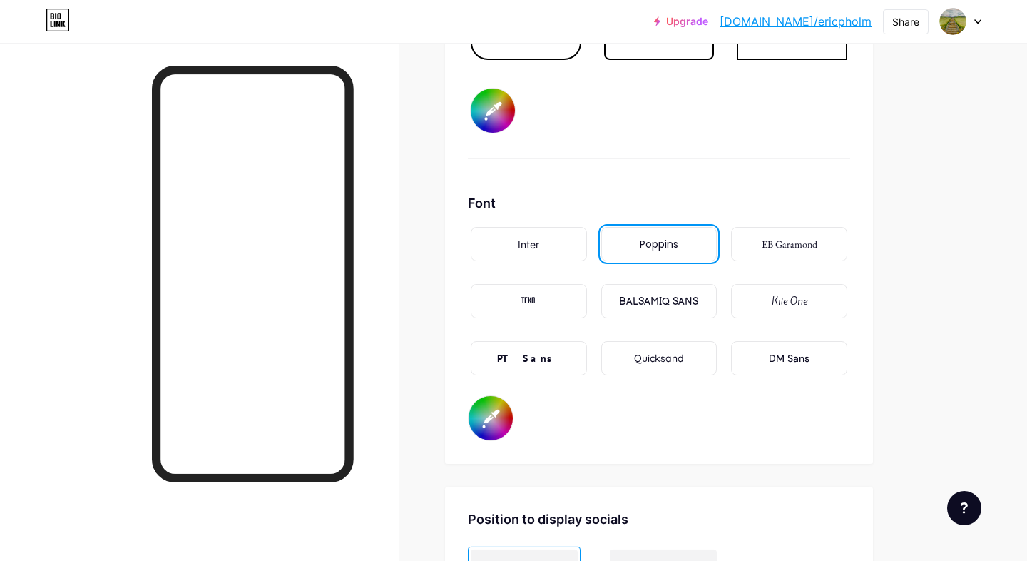
click at [819, 363] on div "DM Sans" at bounding box center [789, 358] width 116 height 34
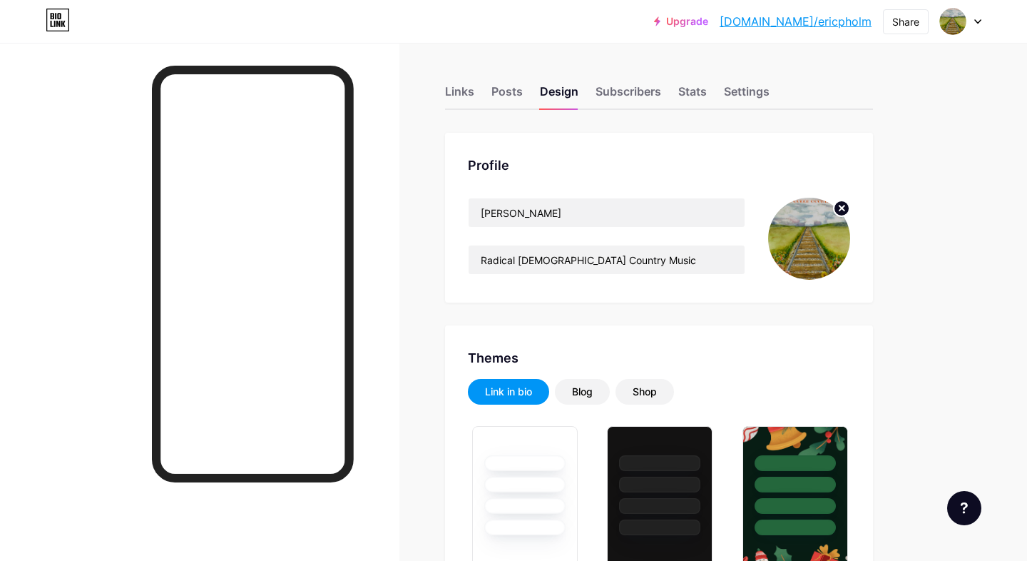
scroll to position [0, 0]
click at [626, 89] on div "Subscribers" at bounding box center [629, 96] width 66 height 26
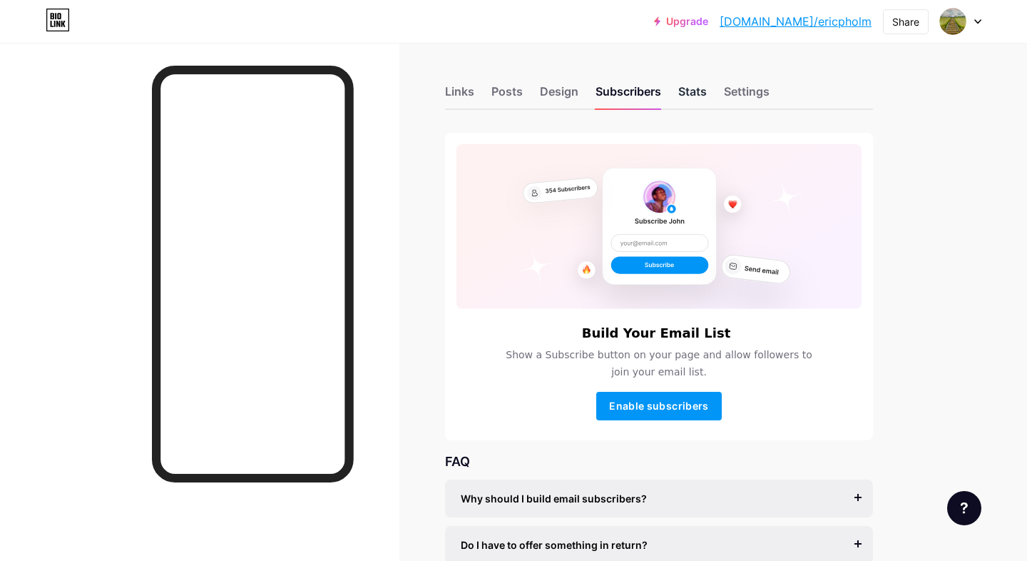
click at [700, 98] on div "Stats" at bounding box center [692, 96] width 29 height 26
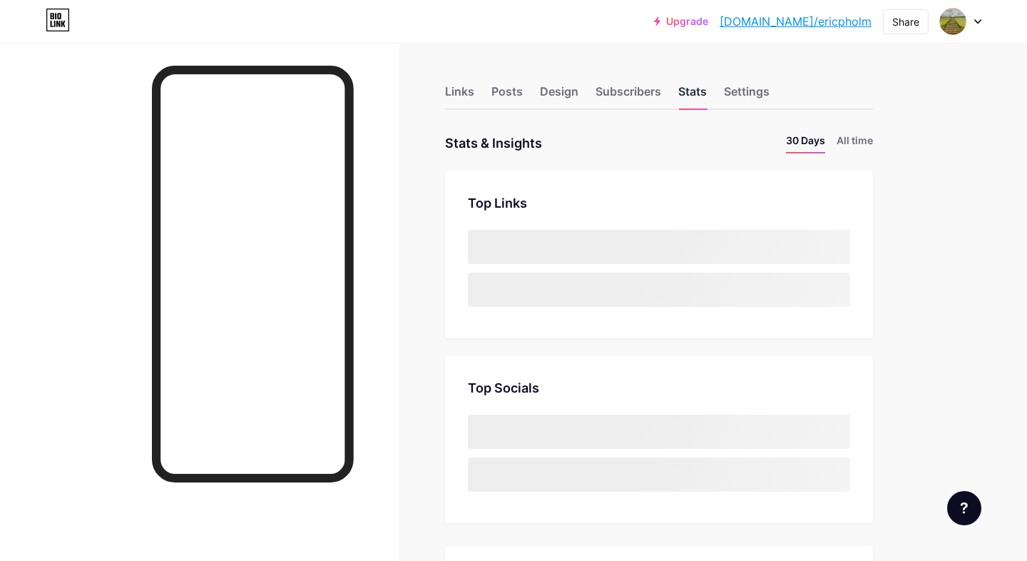
scroll to position [561, 1027]
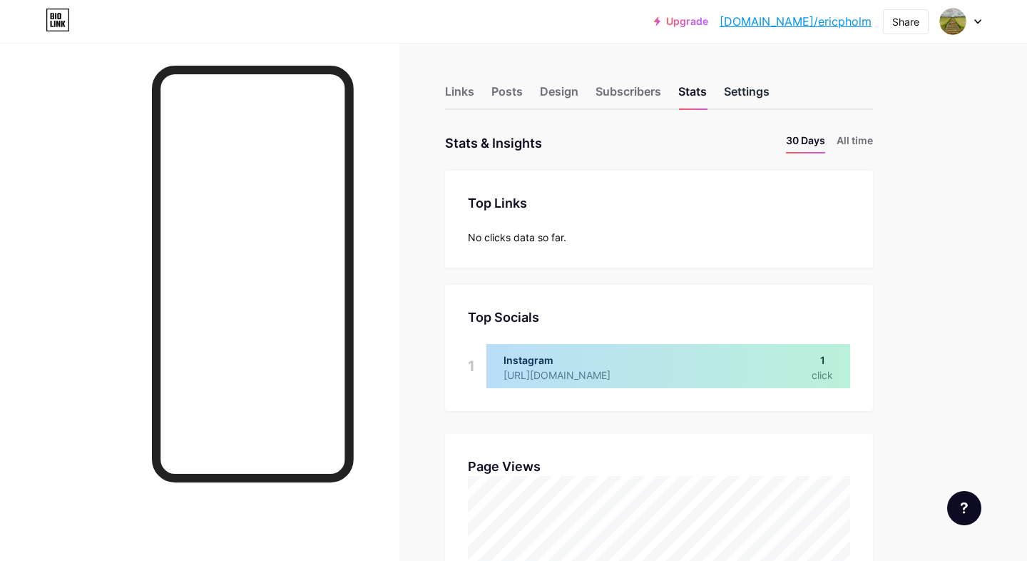
click at [741, 94] on div "Settings" at bounding box center [747, 96] width 46 height 26
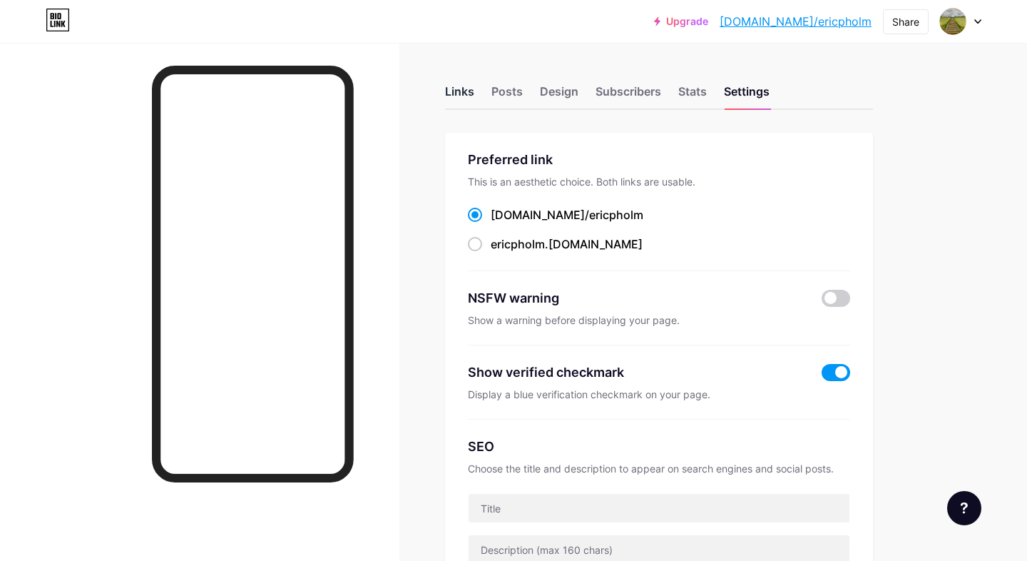
click at [462, 89] on div "Links" at bounding box center [459, 96] width 29 height 26
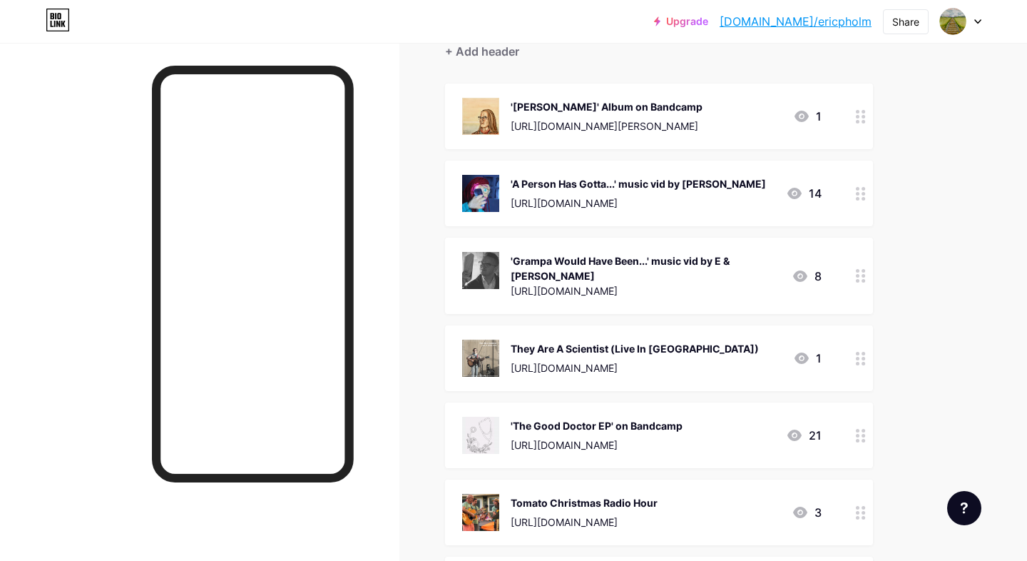
scroll to position [230, 0]
